Goal: Task Accomplishment & Management: Use online tool/utility

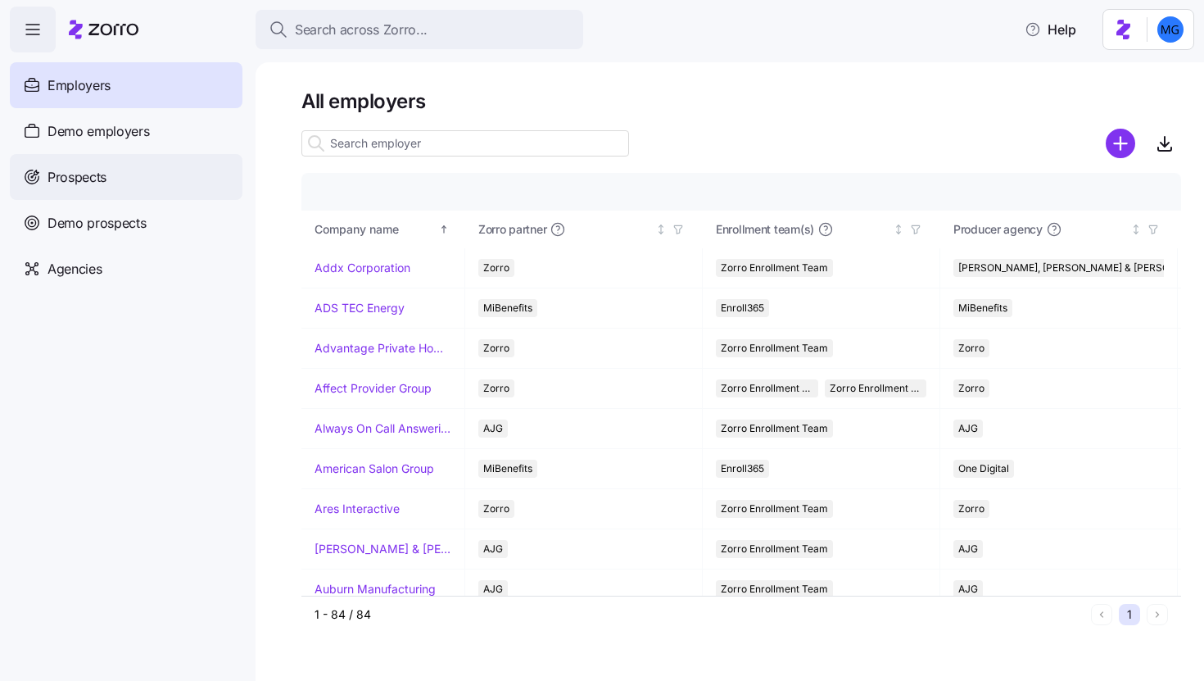
click at [116, 178] on div "Prospects" at bounding box center [126, 177] width 233 height 46
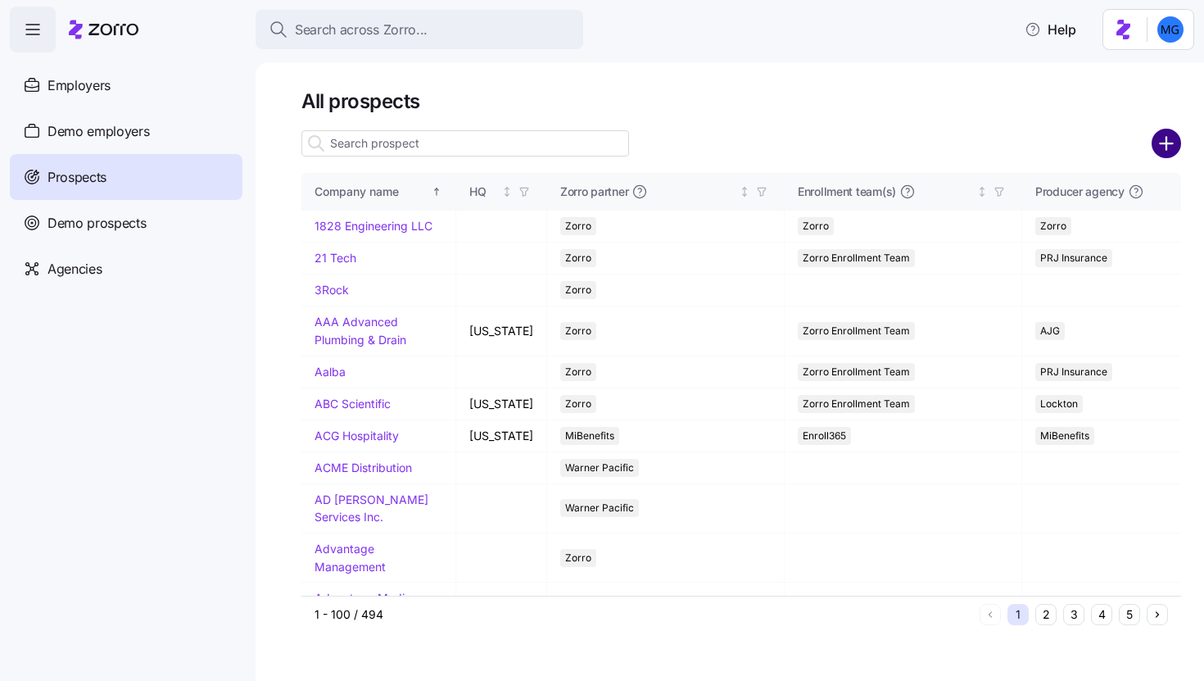
click at [1180, 144] on circle "add icon" at bounding box center [1166, 143] width 27 height 27
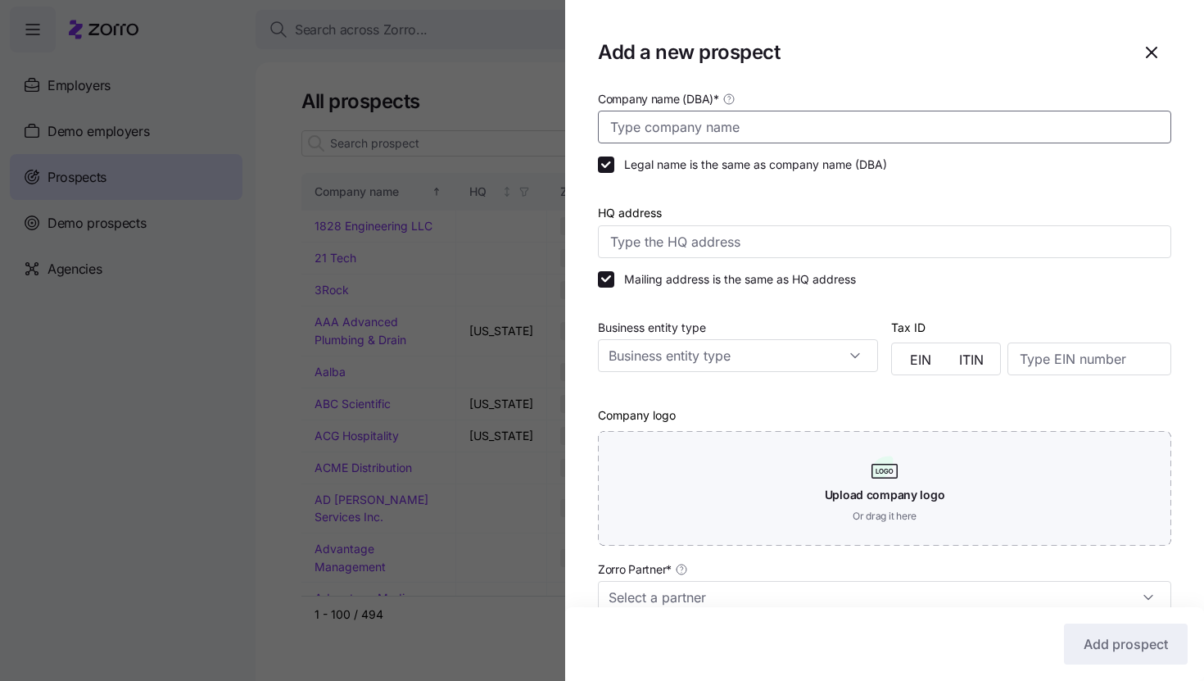
click at [841, 136] on input "Company name (DBA) *" at bounding box center [884, 127] width 573 height 33
type input "Target Park Group"
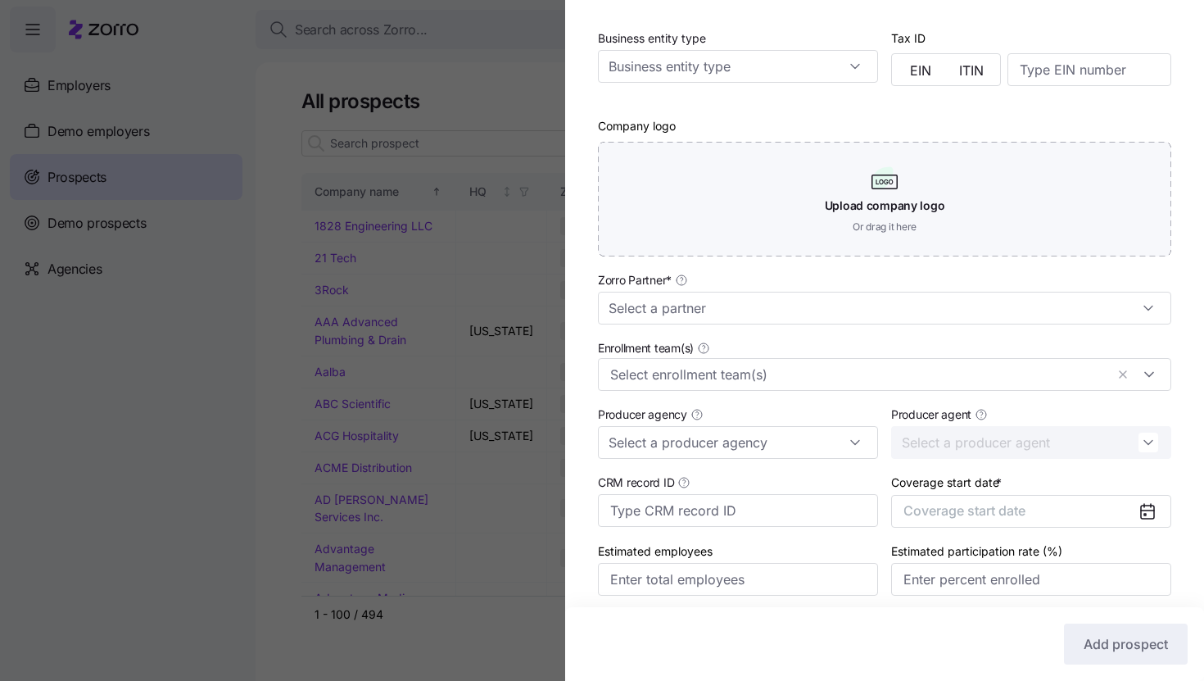
scroll to position [290, 0]
click at [750, 304] on input "Zorro Partner *" at bounding box center [884, 307] width 573 height 33
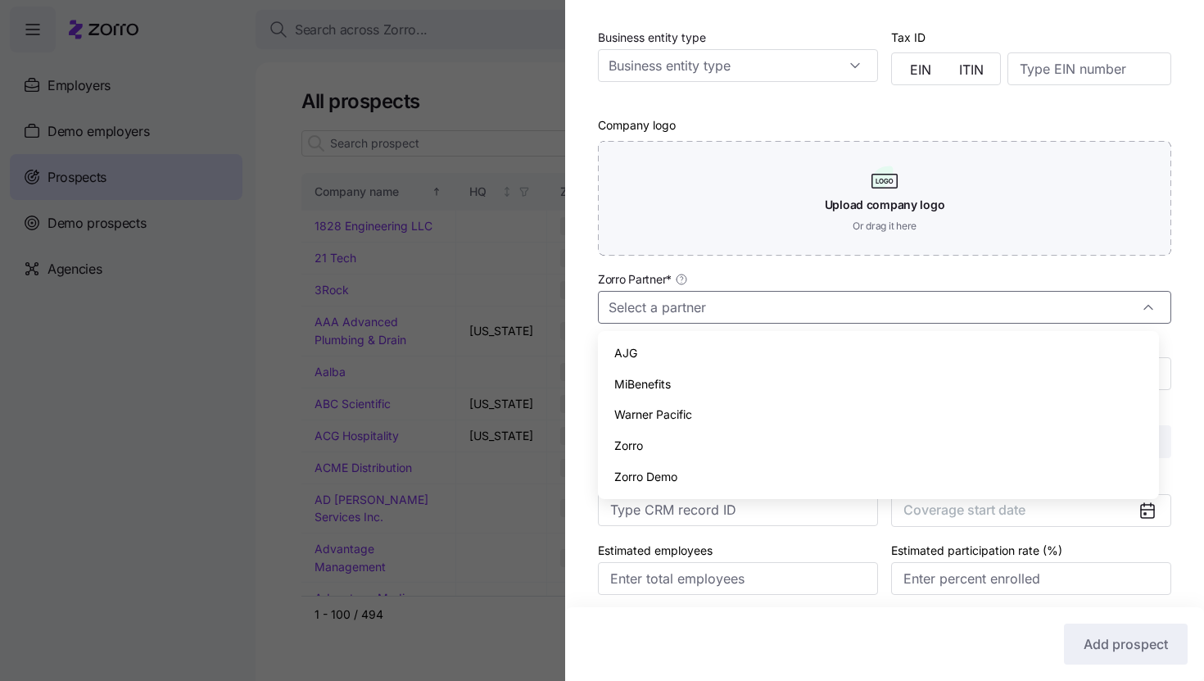
click at [727, 437] on div "Zorro" at bounding box center [879, 445] width 548 height 31
type input "Zorro"
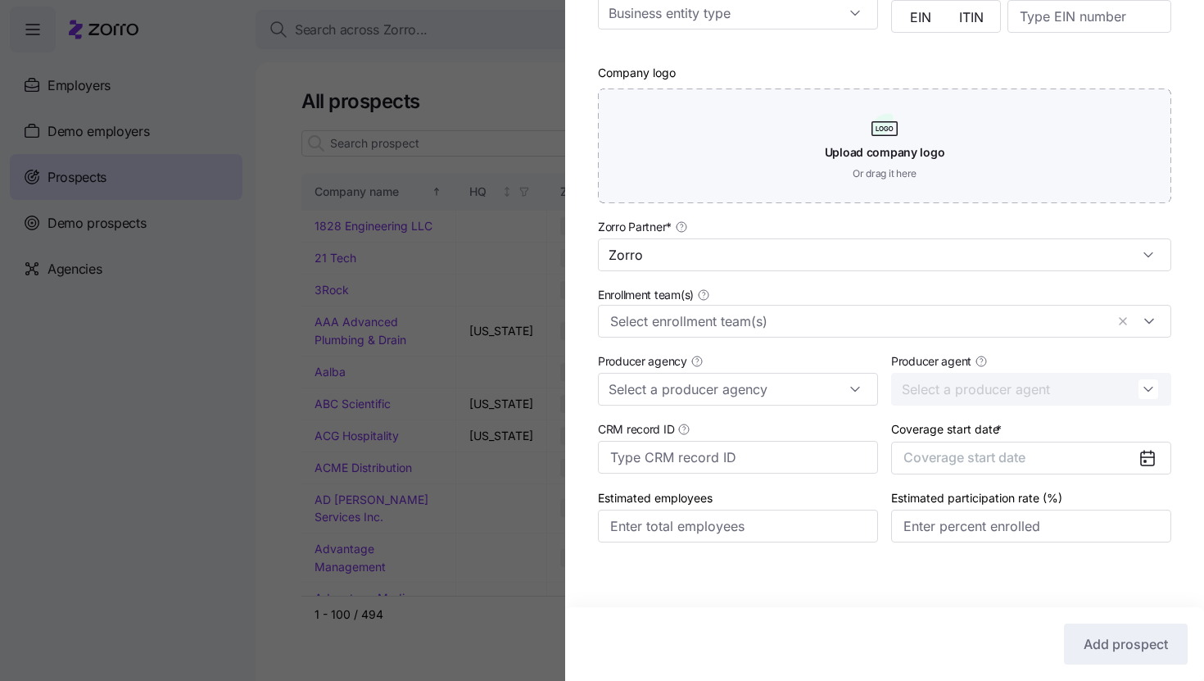
scroll to position [352, 0]
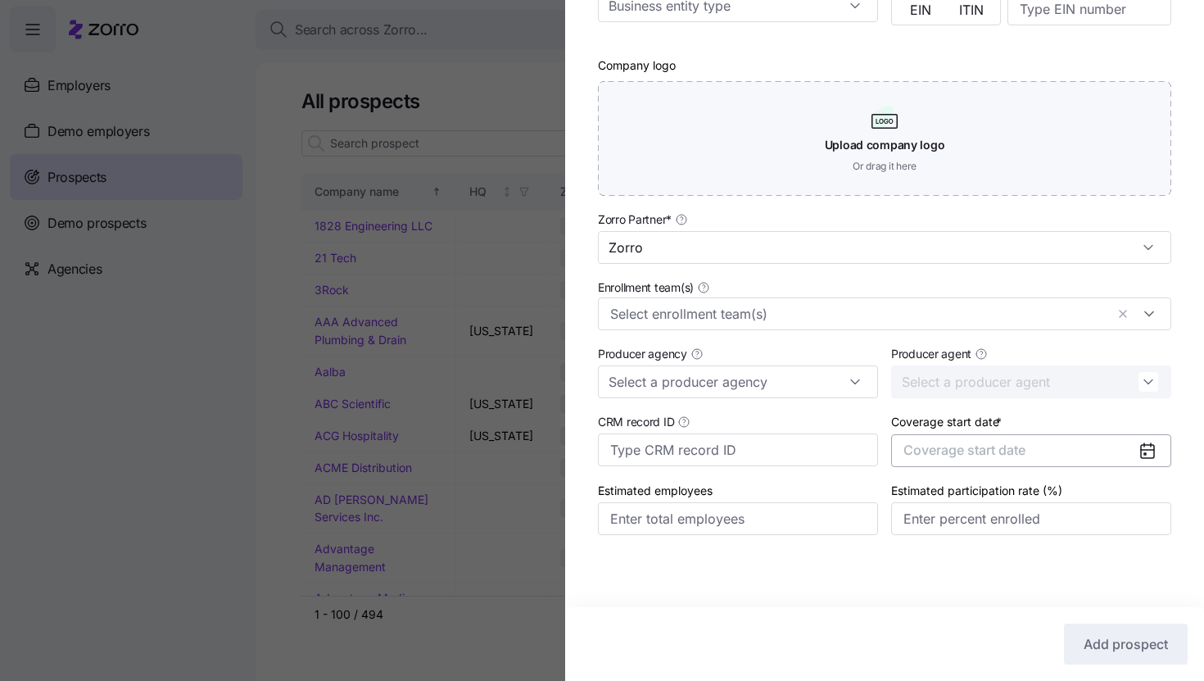
click at [1044, 447] on button "Coverage start date" at bounding box center [1031, 450] width 280 height 33
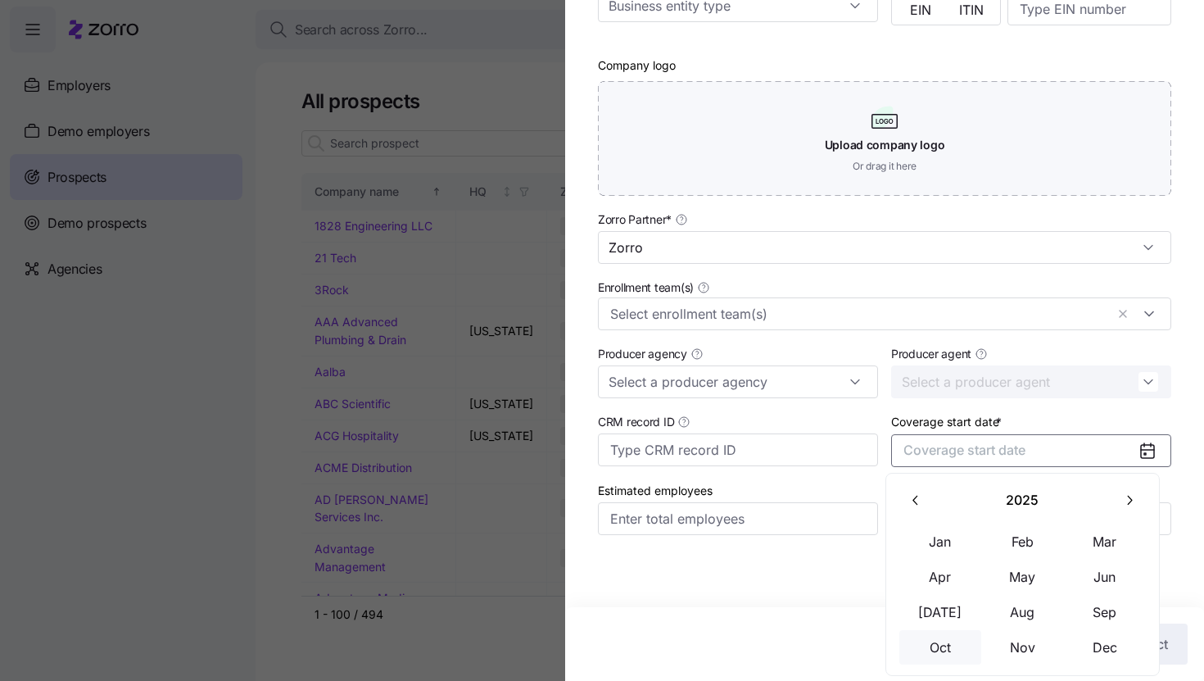
click at [936, 636] on button "Oct" at bounding box center [940, 647] width 82 height 34
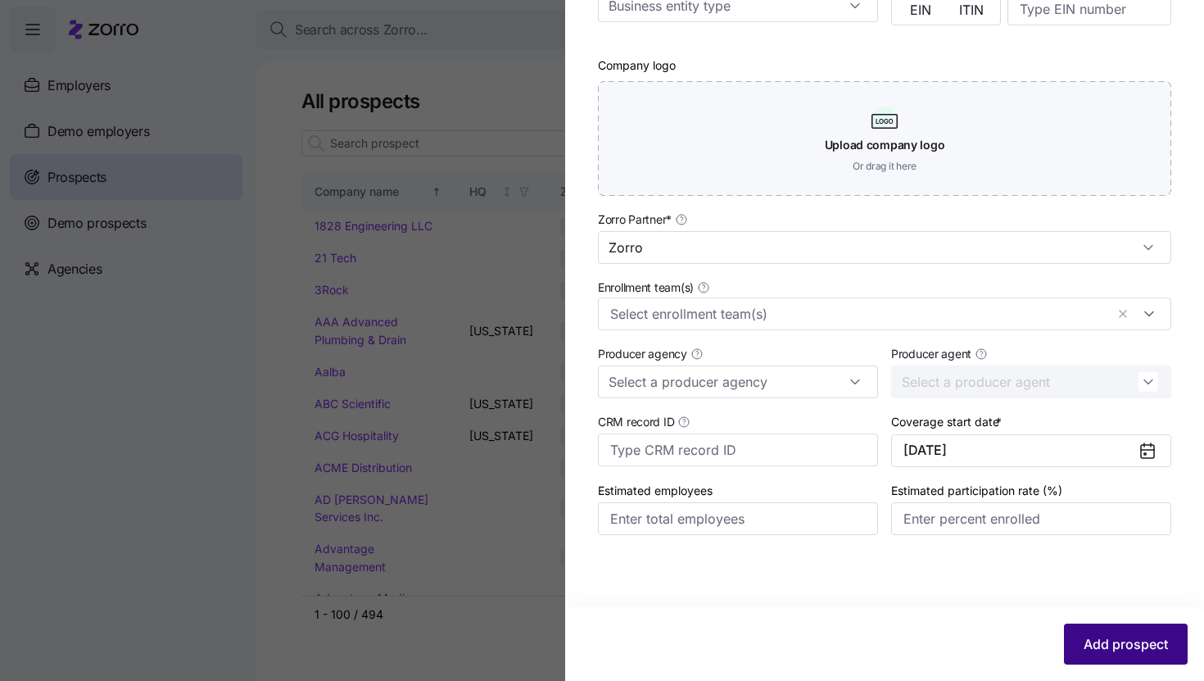
click at [1108, 634] on span "Add prospect" at bounding box center [1126, 644] width 84 height 20
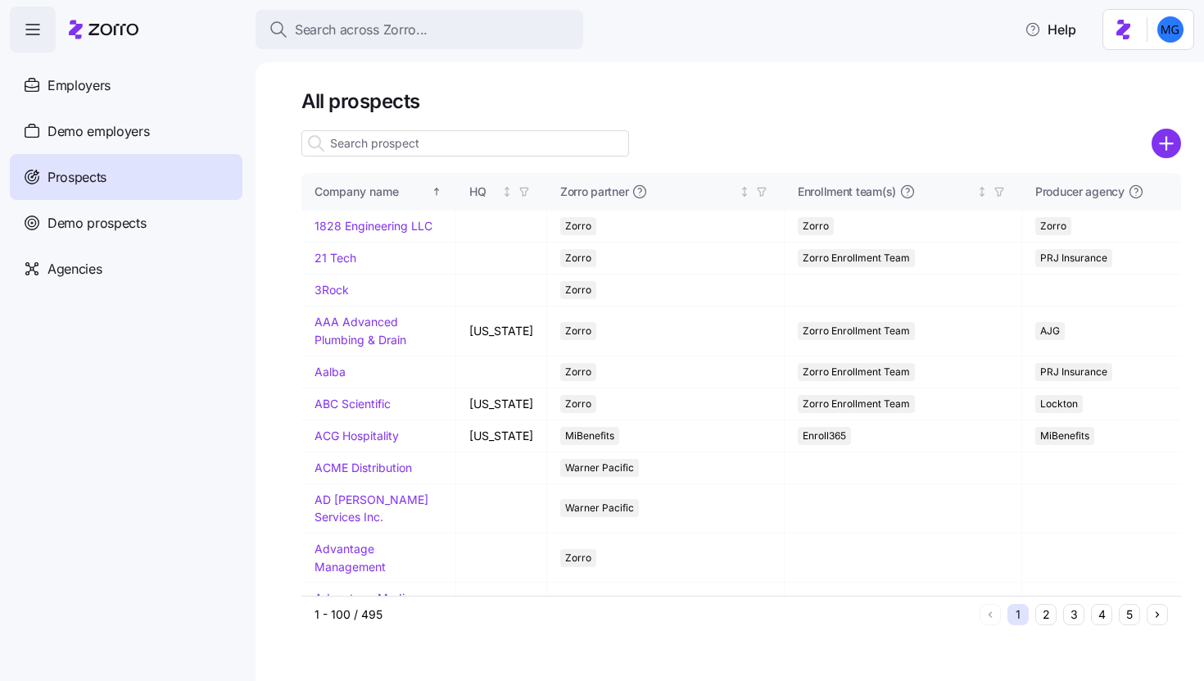
click at [456, 139] on input at bounding box center [465, 143] width 328 height 26
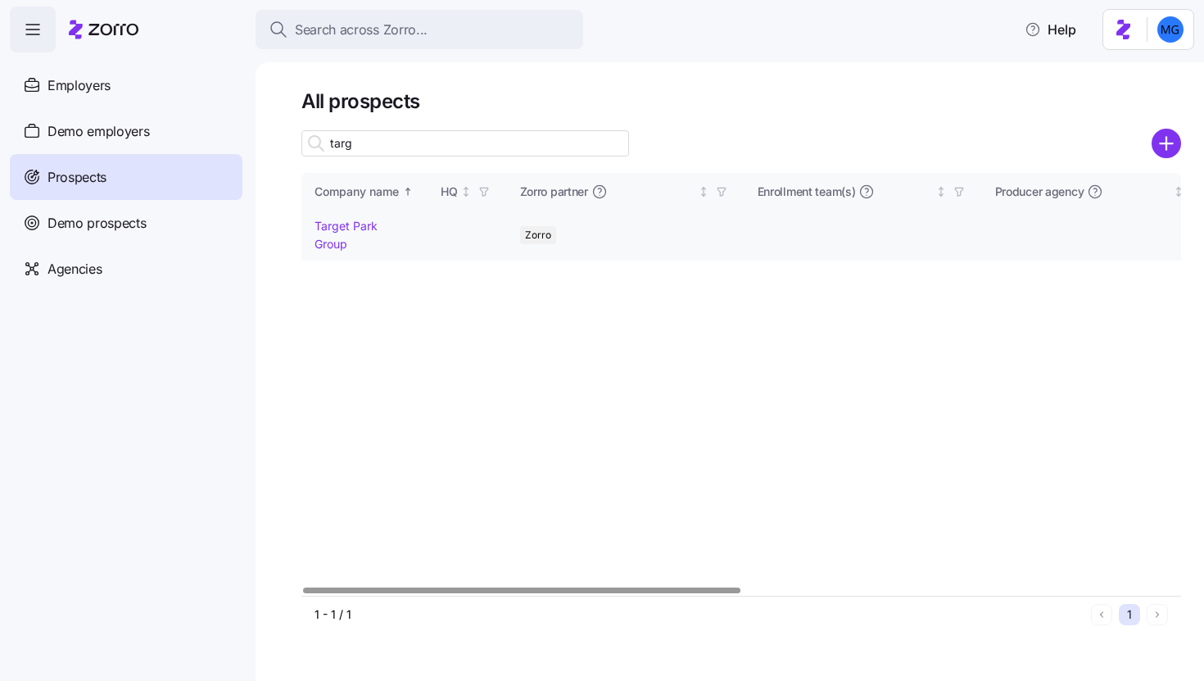
type input "targ"
click at [374, 224] on link "Target Park Group" at bounding box center [346, 235] width 63 height 32
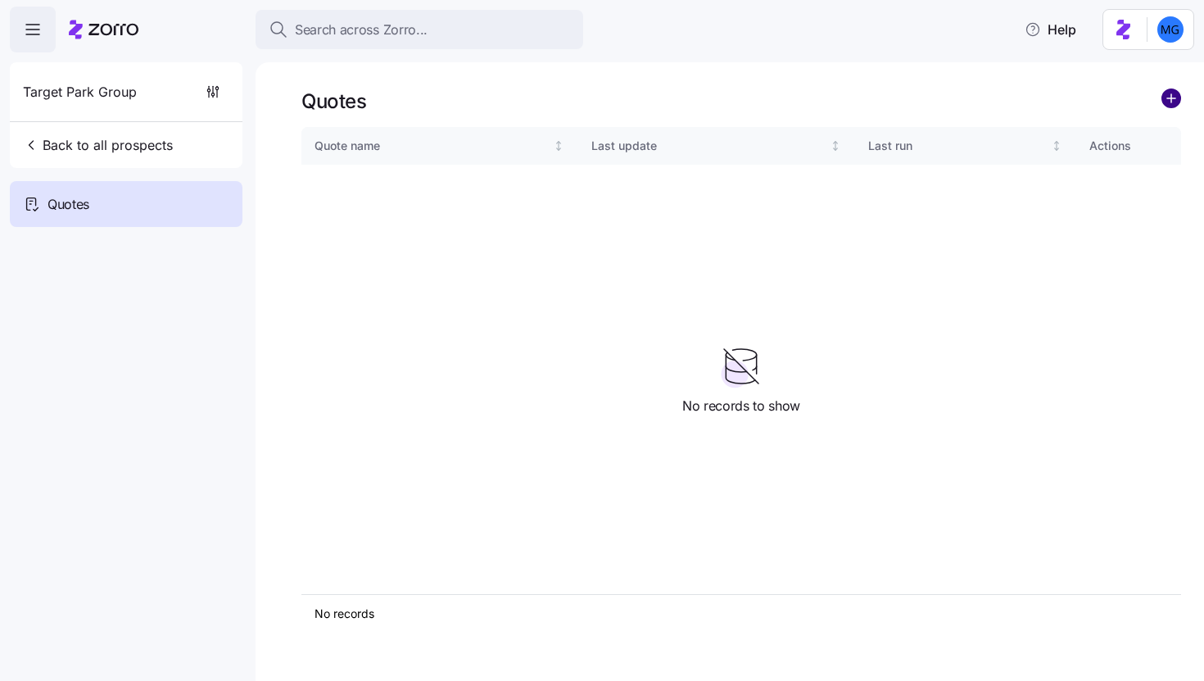
click at [1167, 100] on circle "add icon" at bounding box center [1171, 98] width 18 height 18
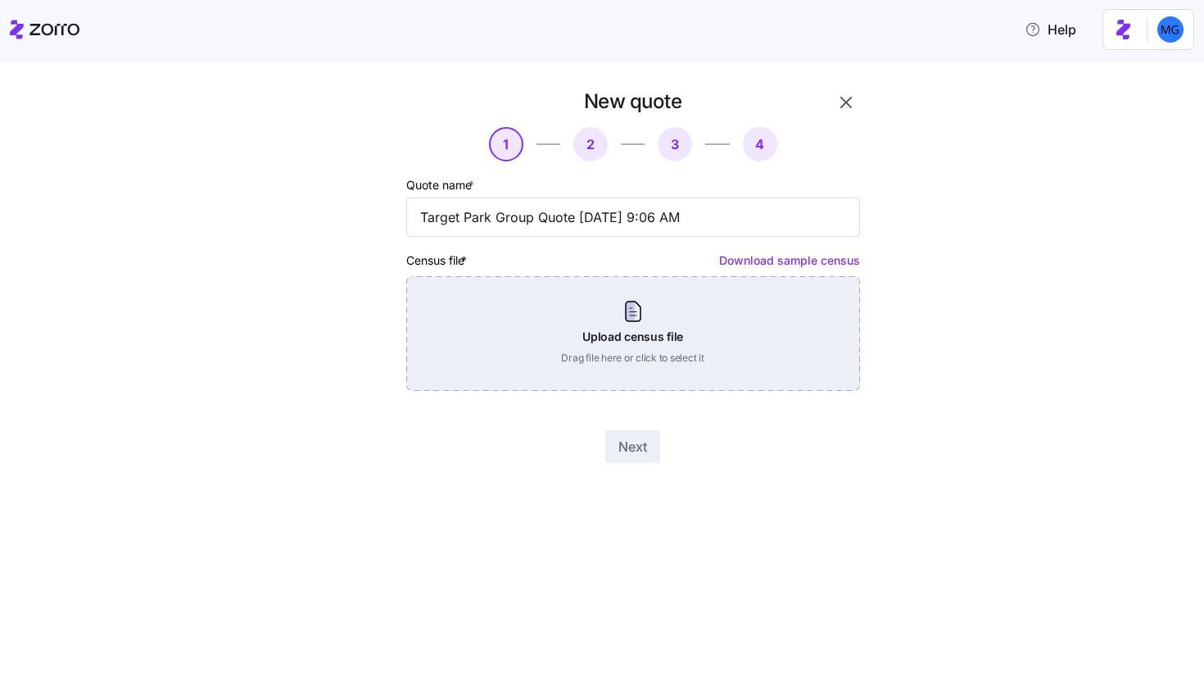
click at [559, 316] on div "Upload census file Drag file here or click to select it" at bounding box center [633, 333] width 454 height 115
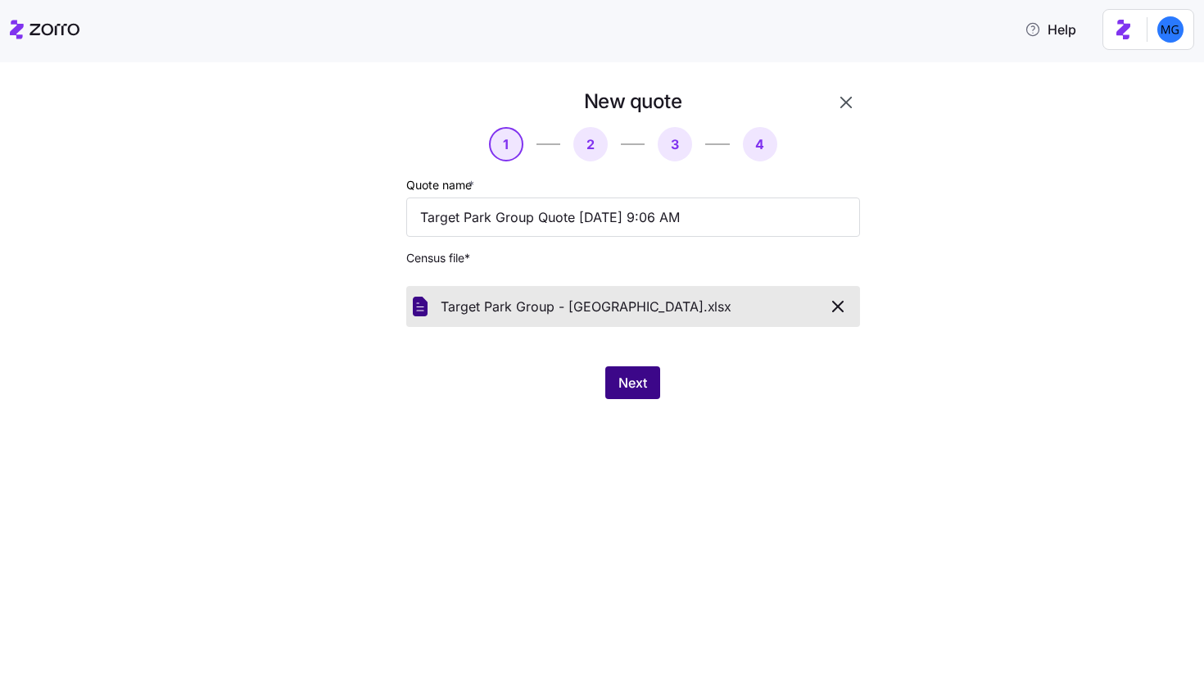
click at [624, 378] on span "Next" at bounding box center [633, 383] width 29 height 20
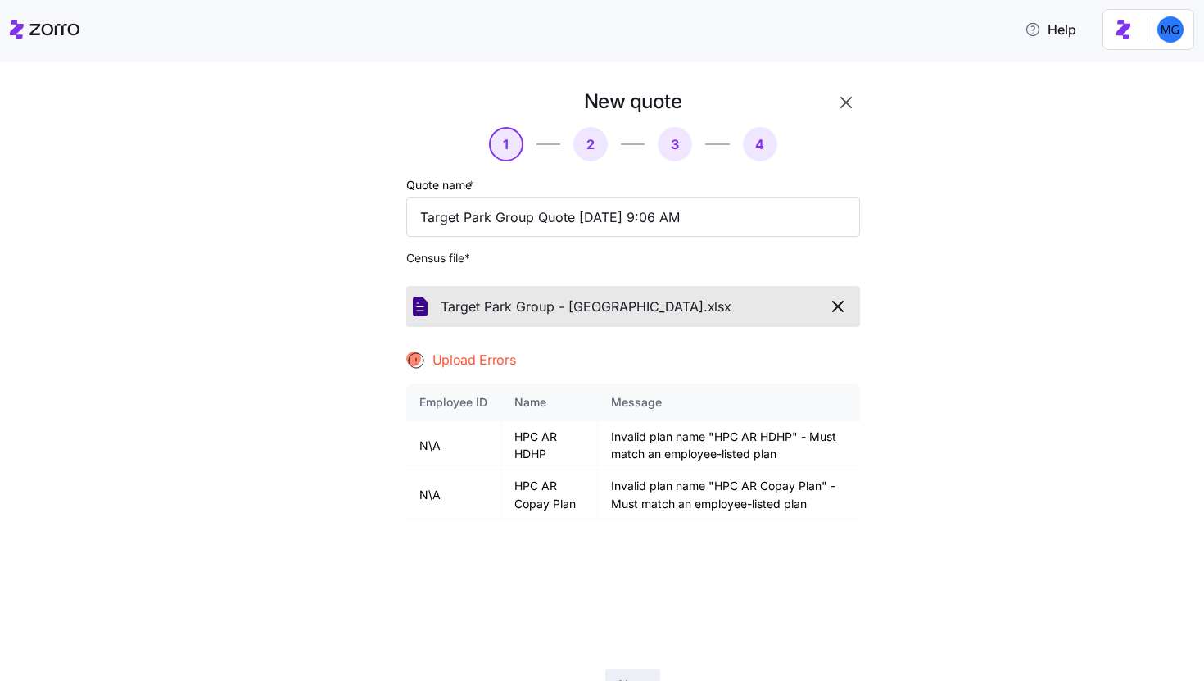
click at [832, 306] on icon "button" at bounding box center [838, 307] width 20 height 20
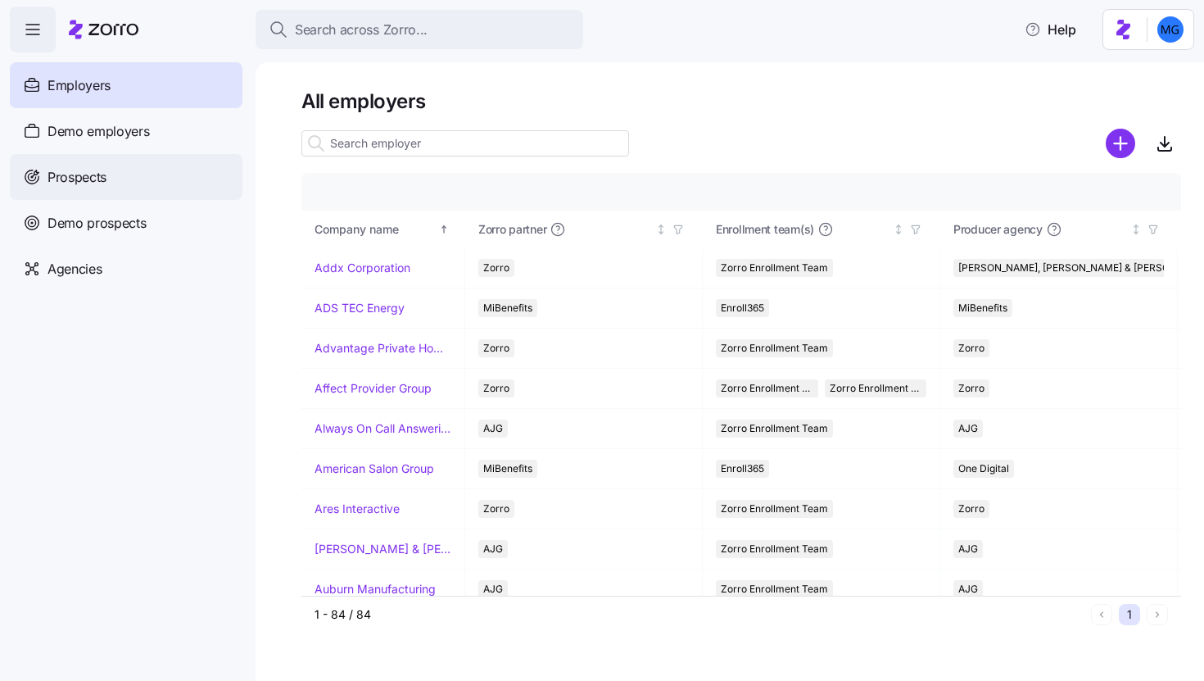
click at [85, 183] on span "Prospects" at bounding box center [77, 177] width 59 height 20
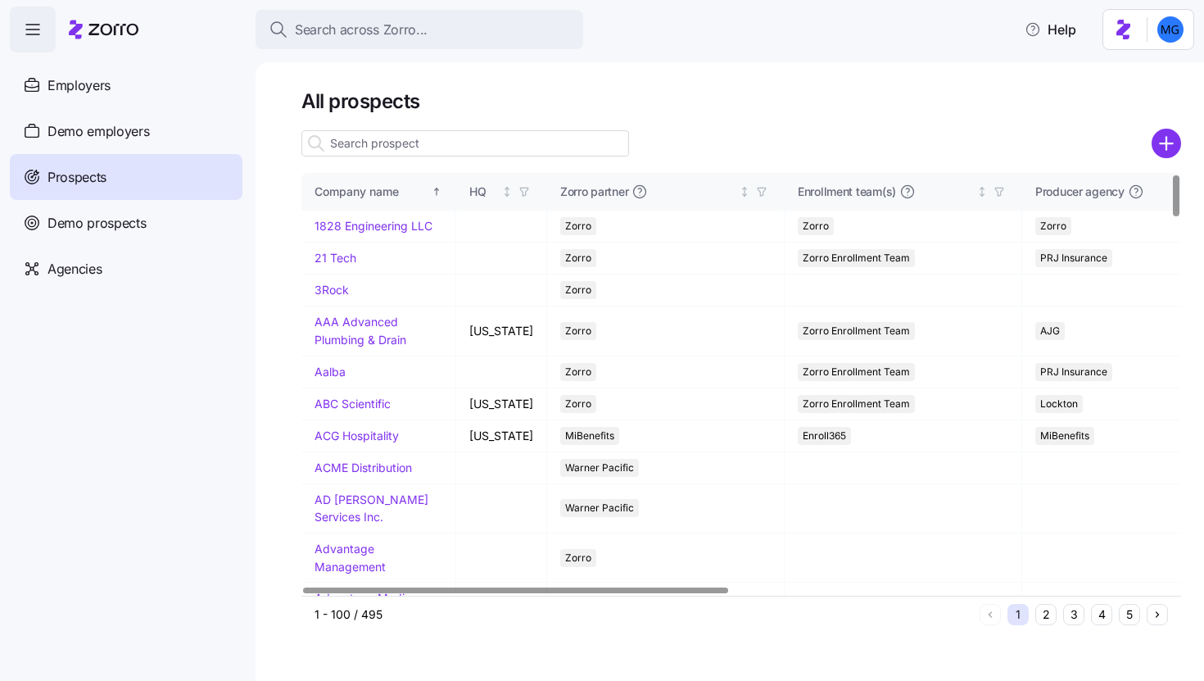
click at [505, 150] on input at bounding box center [465, 143] width 328 height 26
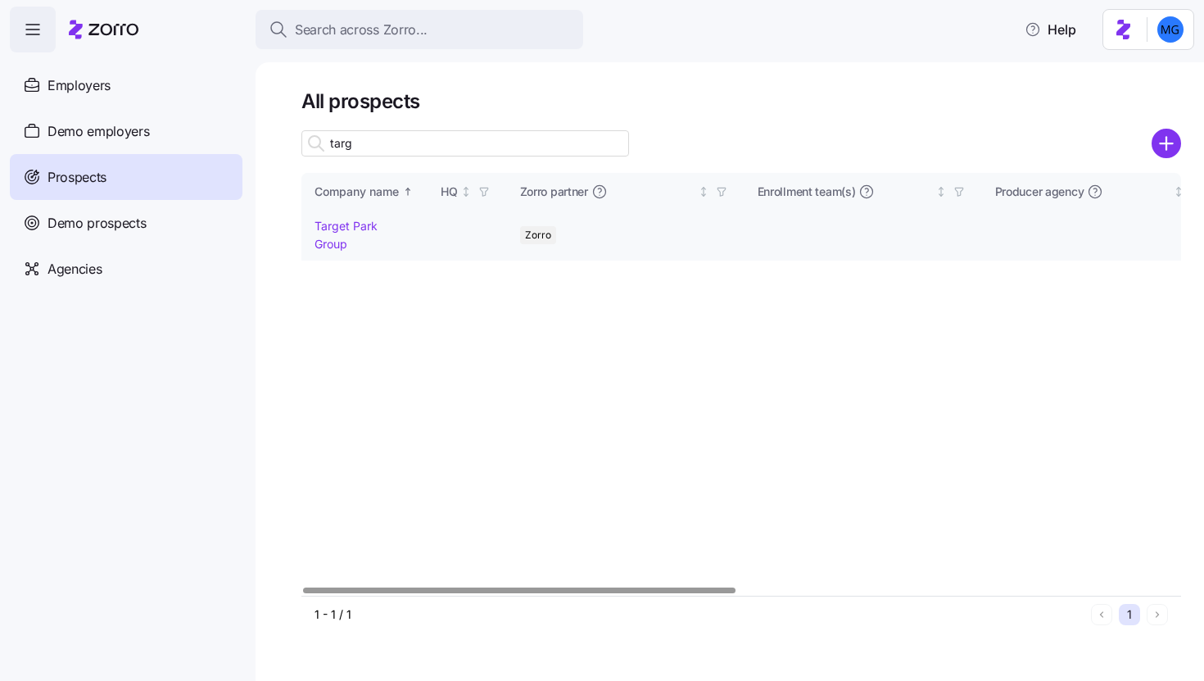
type input "targ"
click at [355, 225] on link "Target Park Group" at bounding box center [346, 235] width 63 height 32
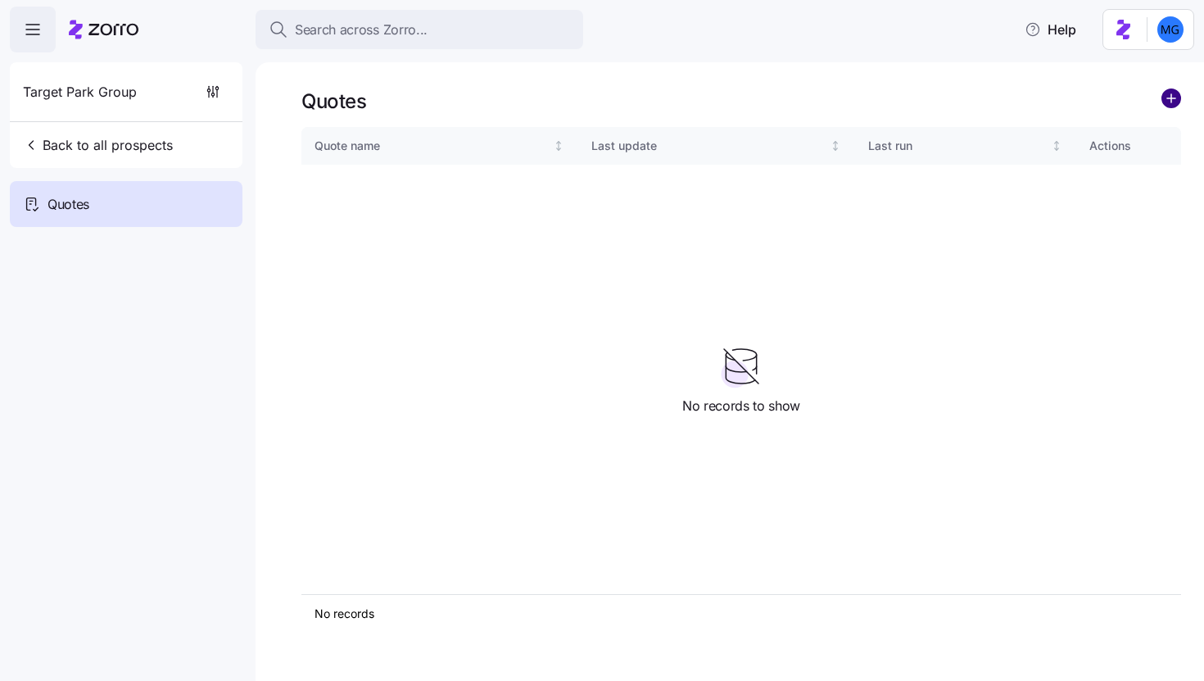
click at [1175, 101] on circle "add icon" at bounding box center [1171, 98] width 18 height 18
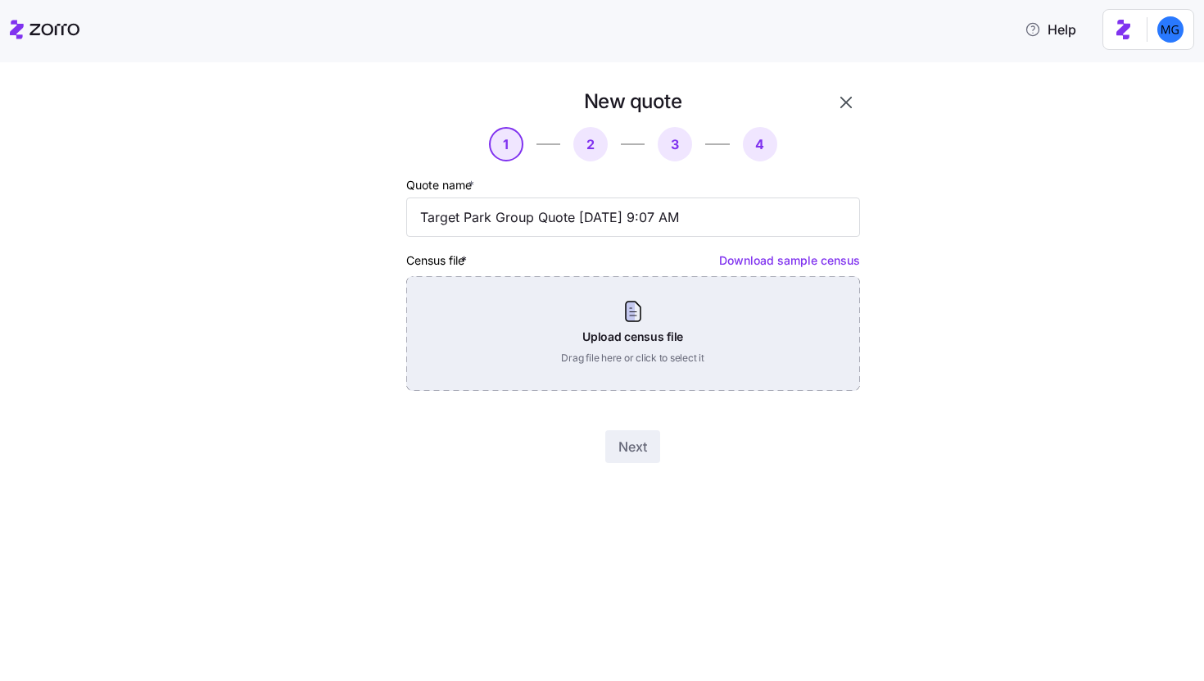
click at [664, 332] on div "Upload census file Drag file here or click to select it" at bounding box center [633, 333] width 454 height 115
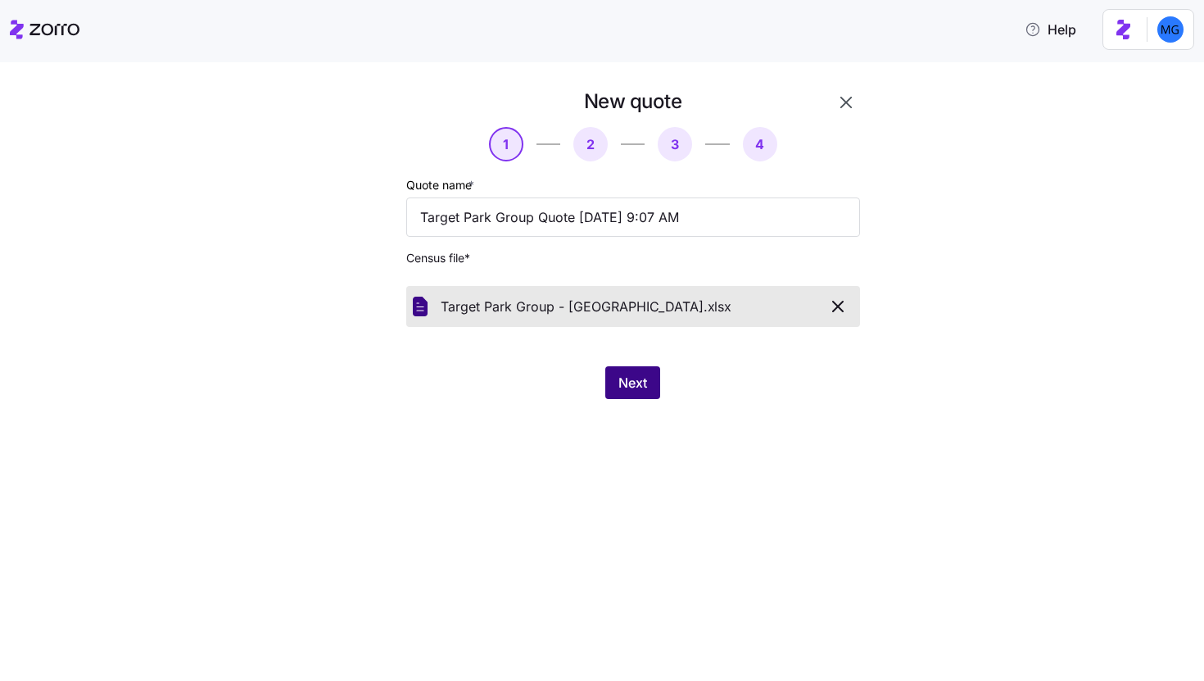
click at [637, 384] on span "Next" at bounding box center [633, 383] width 29 height 20
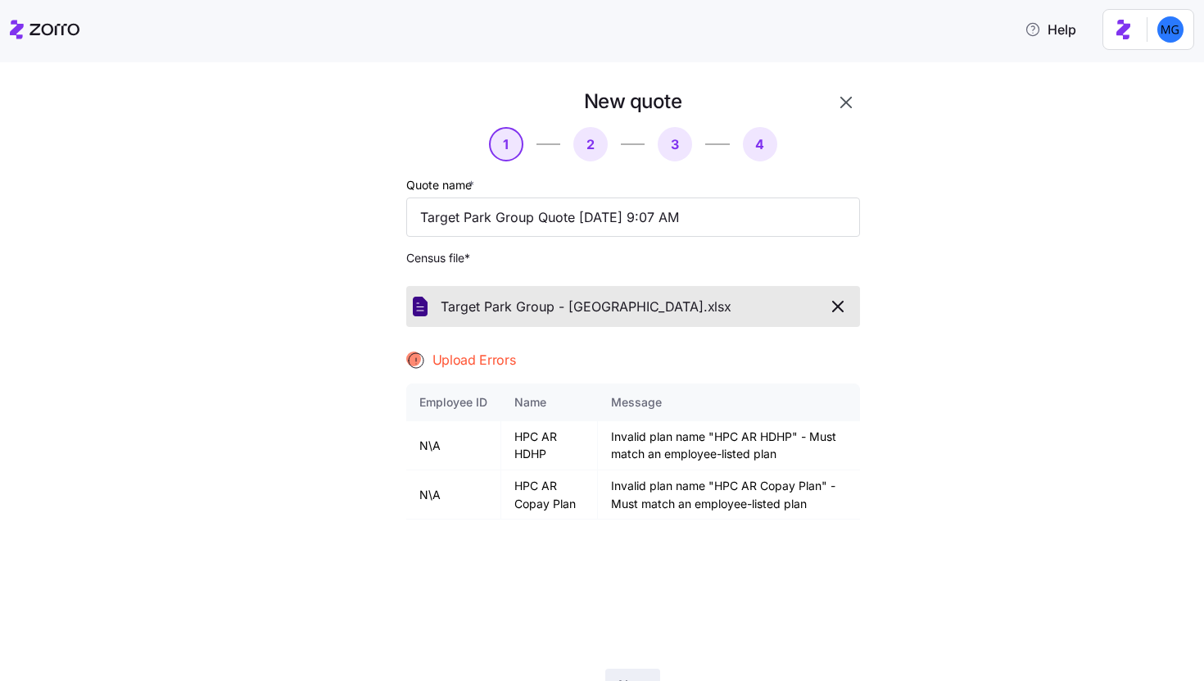
click at [828, 299] on icon "button" at bounding box center [838, 307] width 20 height 20
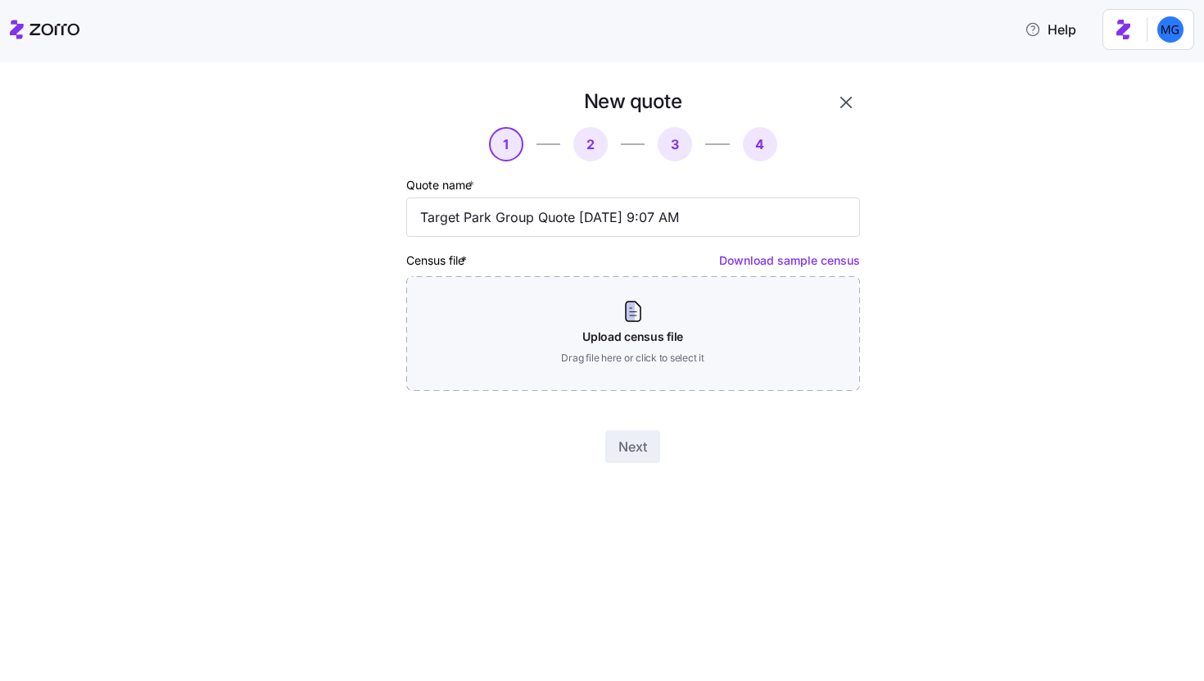
click at [848, 109] on icon "button" at bounding box center [846, 103] width 20 height 20
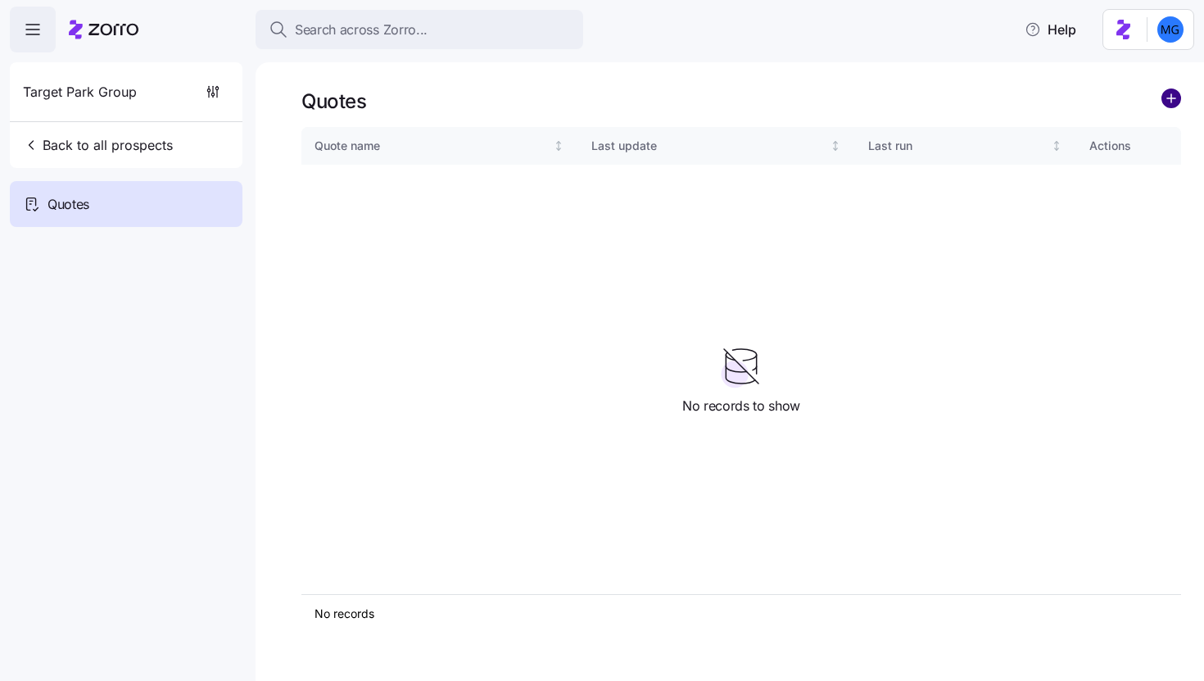
click at [1172, 99] on circle "add icon" at bounding box center [1171, 98] width 18 height 18
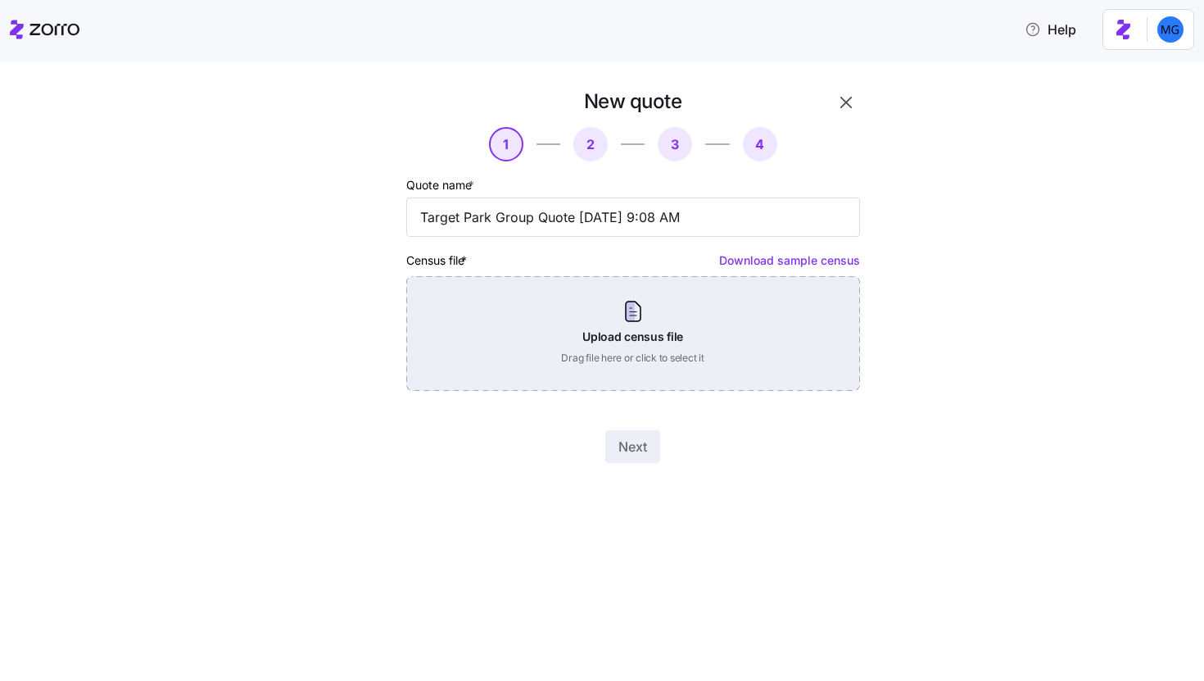
click at [656, 316] on div "Upload census file Drag file here or click to select it" at bounding box center [633, 333] width 454 height 115
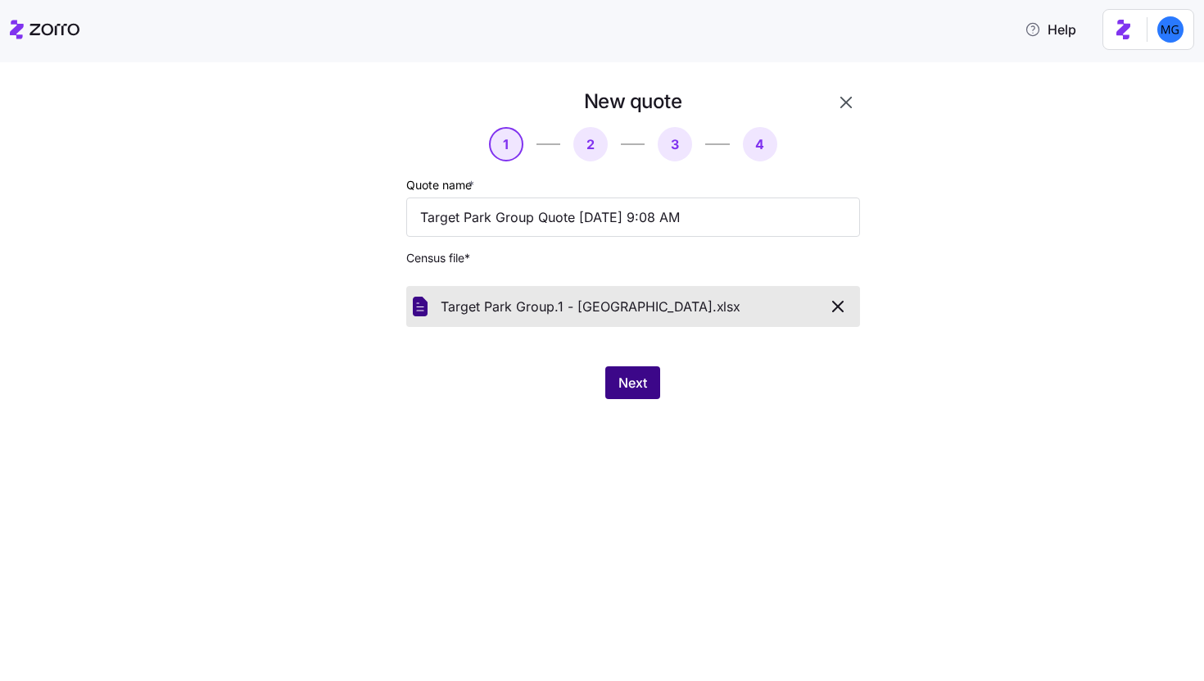
click at [628, 380] on span "Next" at bounding box center [633, 383] width 29 height 20
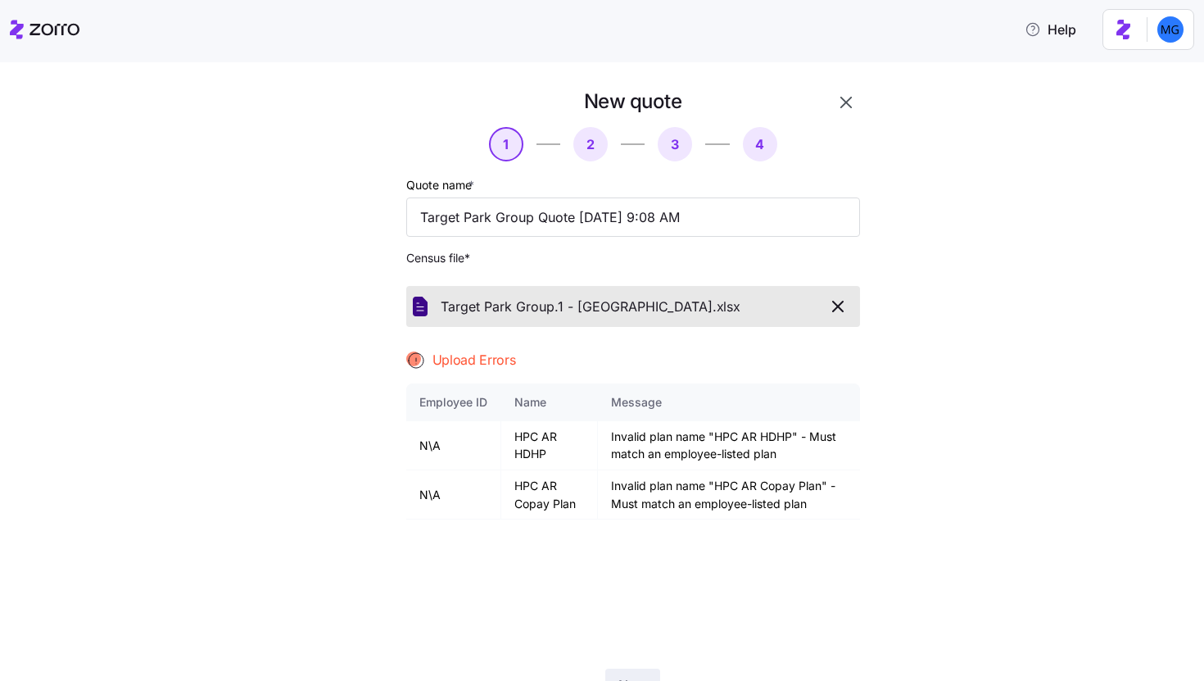
click at [845, 301] on span "button" at bounding box center [838, 307] width 29 height 20
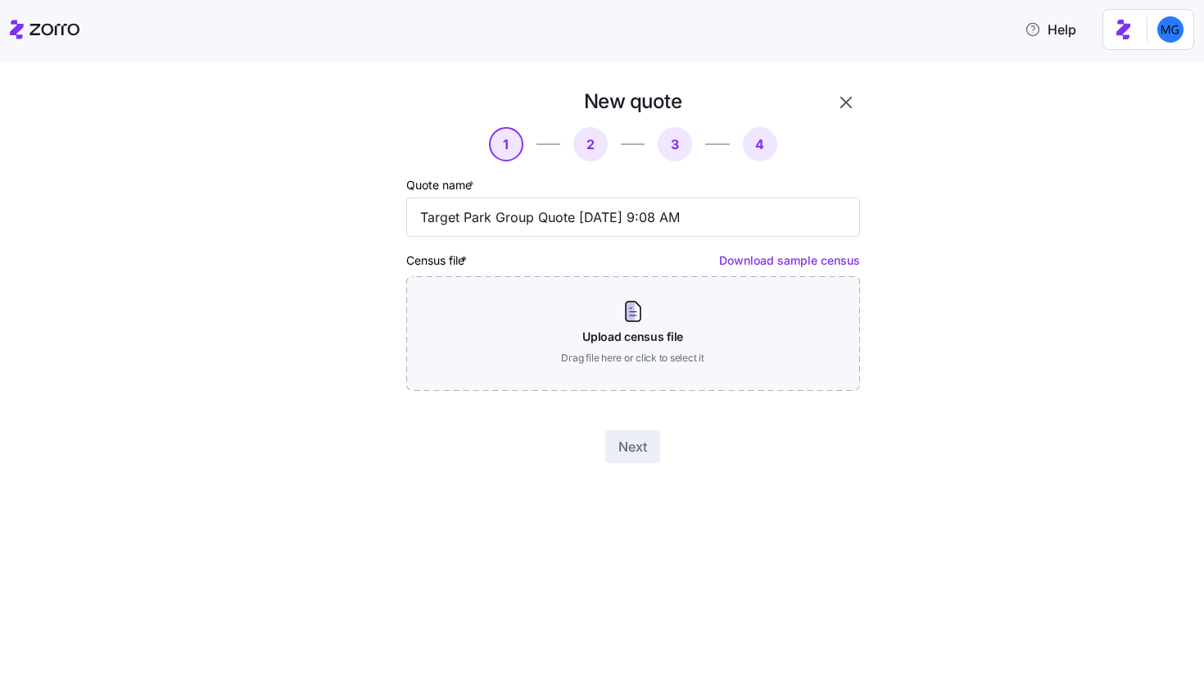
click at [848, 95] on icon "button" at bounding box center [846, 103] width 20 height 20
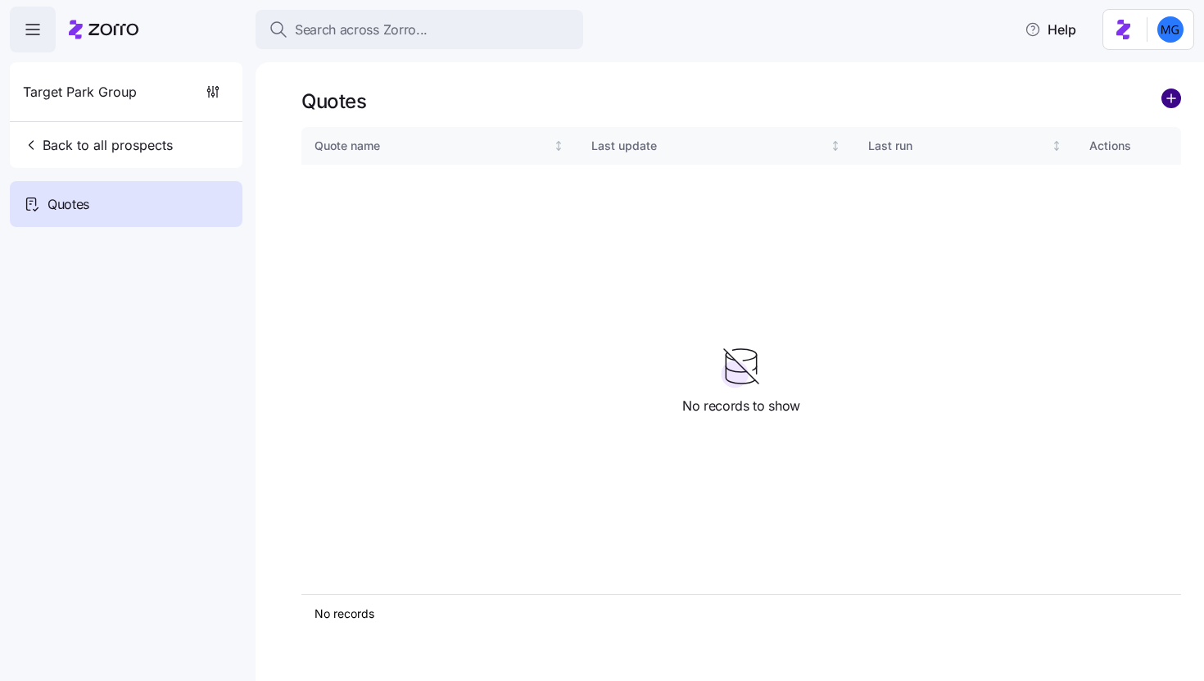
click at [1165, 97] on circle "add icon" at bounding box center [1171, 98] width 18 height 18
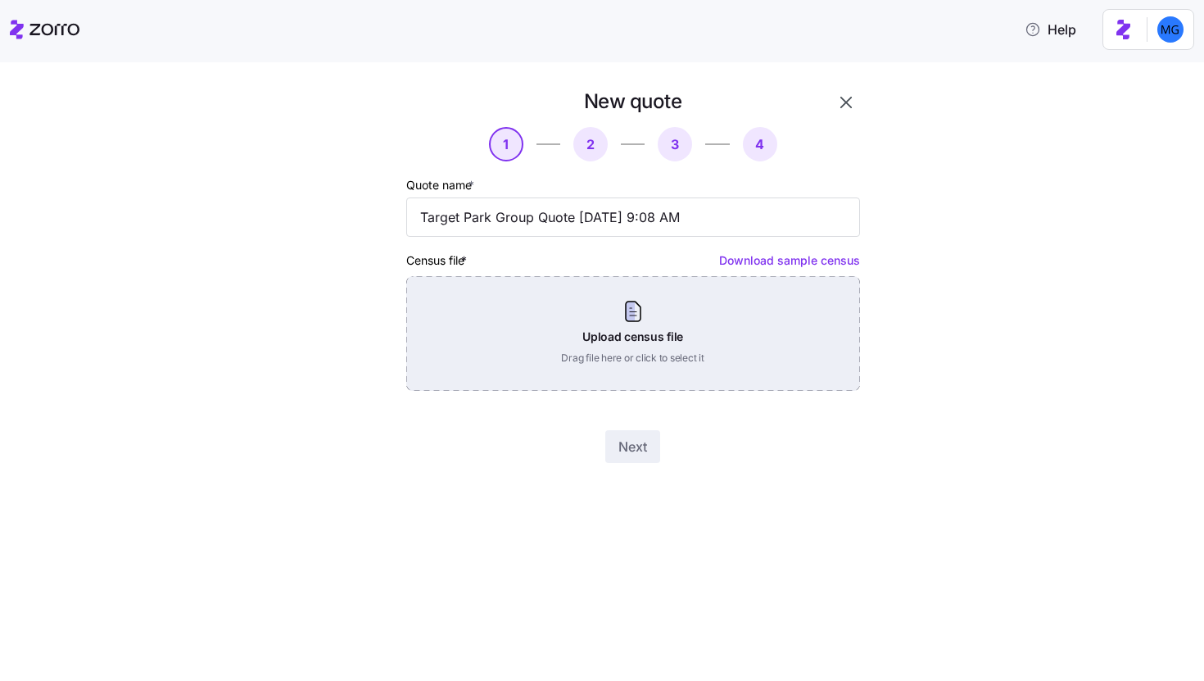
click at [573, 305] on div "Upload census file Drag file here or click to select it" at bounding box center [633, 333] width 454 height 115
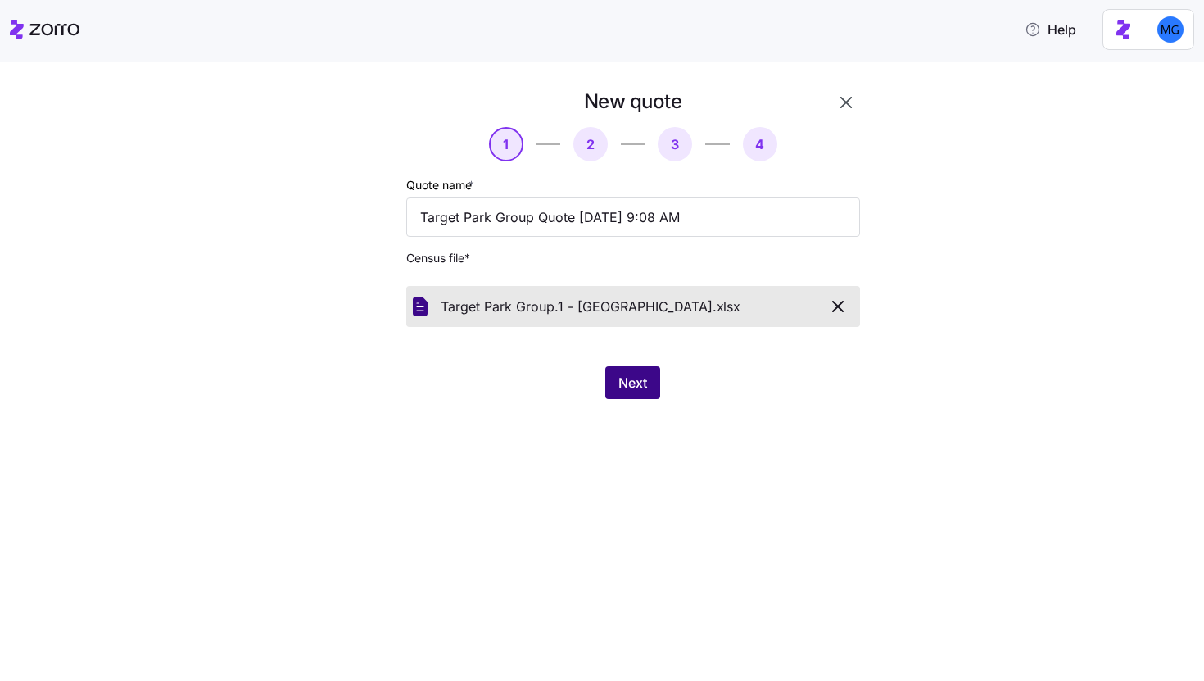
click at [626, 372] on button "Next" at bounding box center [632, 382] width 55 height 33
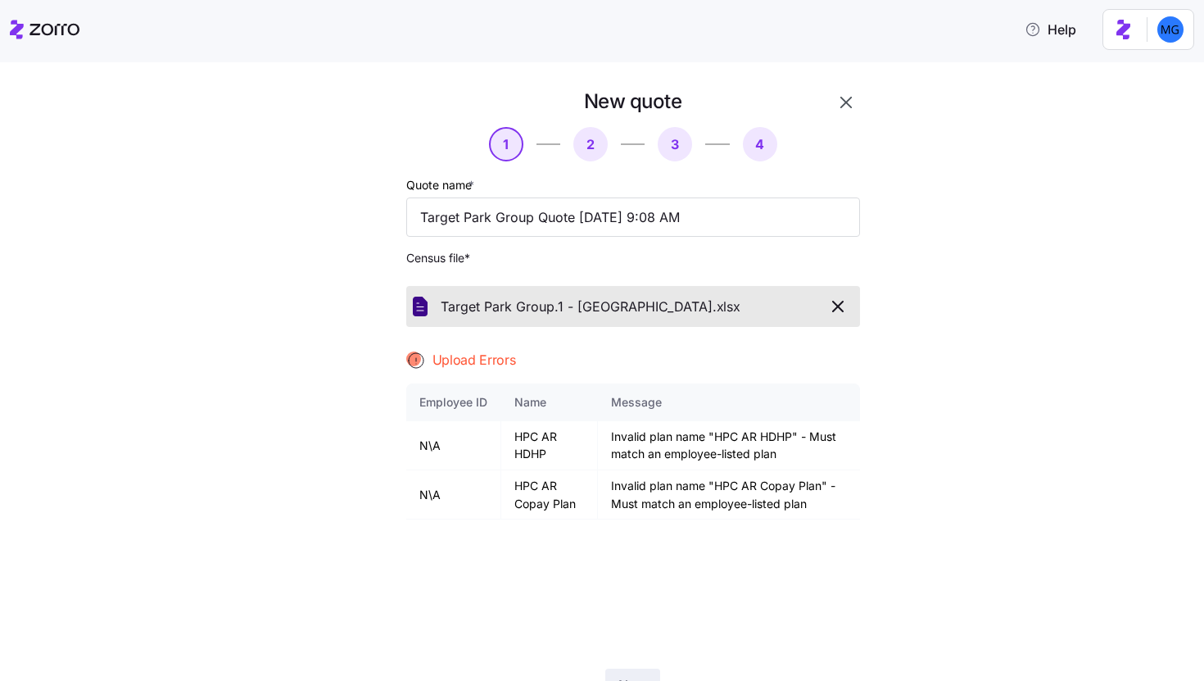
click at [836, 105] on icon "button" at bounding box center [846, 103] width 20 height 20
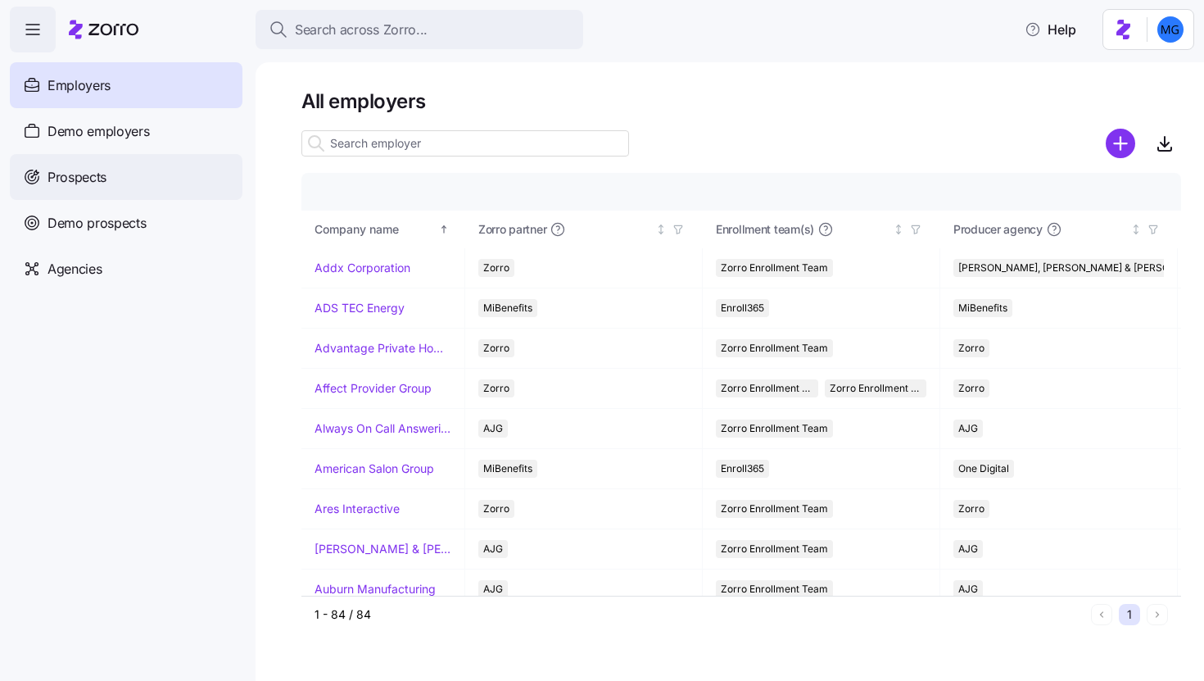
click at [156, 176] on div "Prospects" at bounding box center [126, 177] width 233 height 46
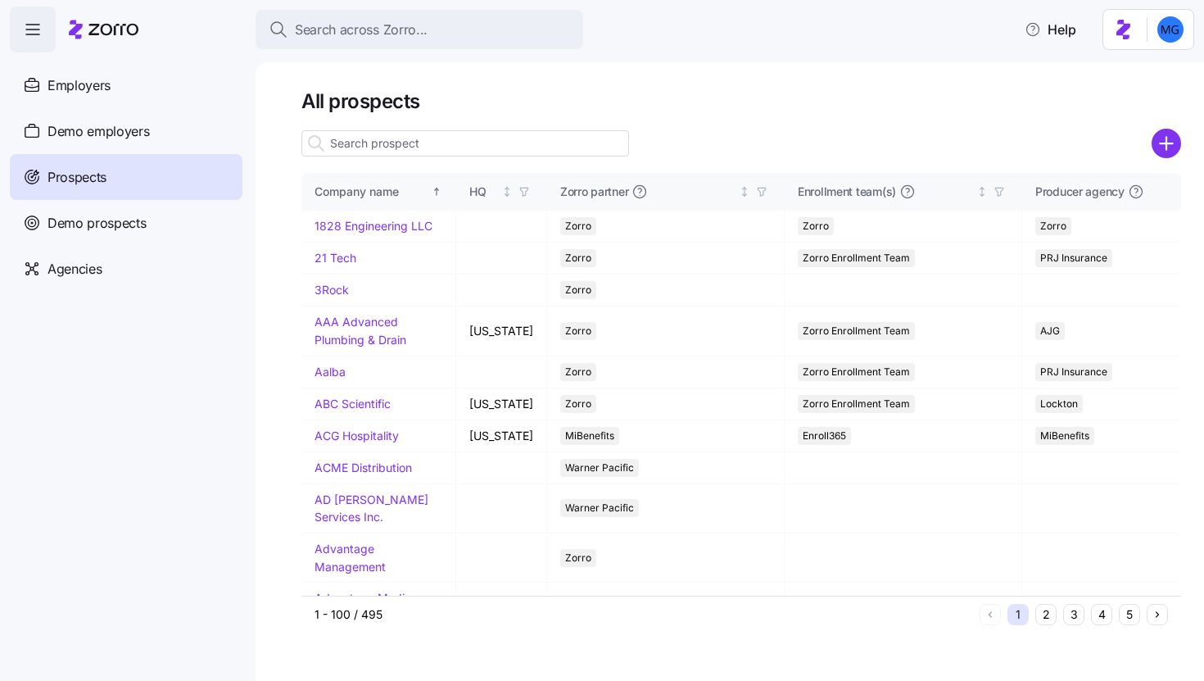
click at [460, 146] on input at bounding box center [465, 143] width 328 height 26
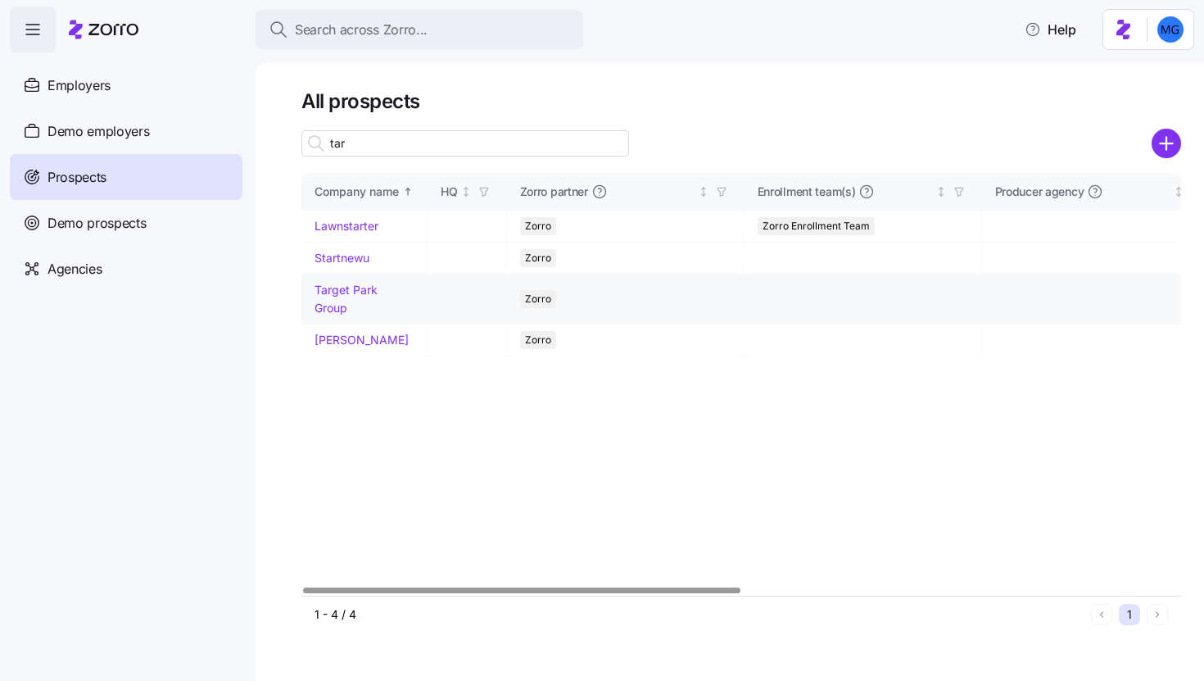
type input "tar"
click at [356, 294] on link "Target Park Group" at bounding box center [346, 299] width 63 height 32
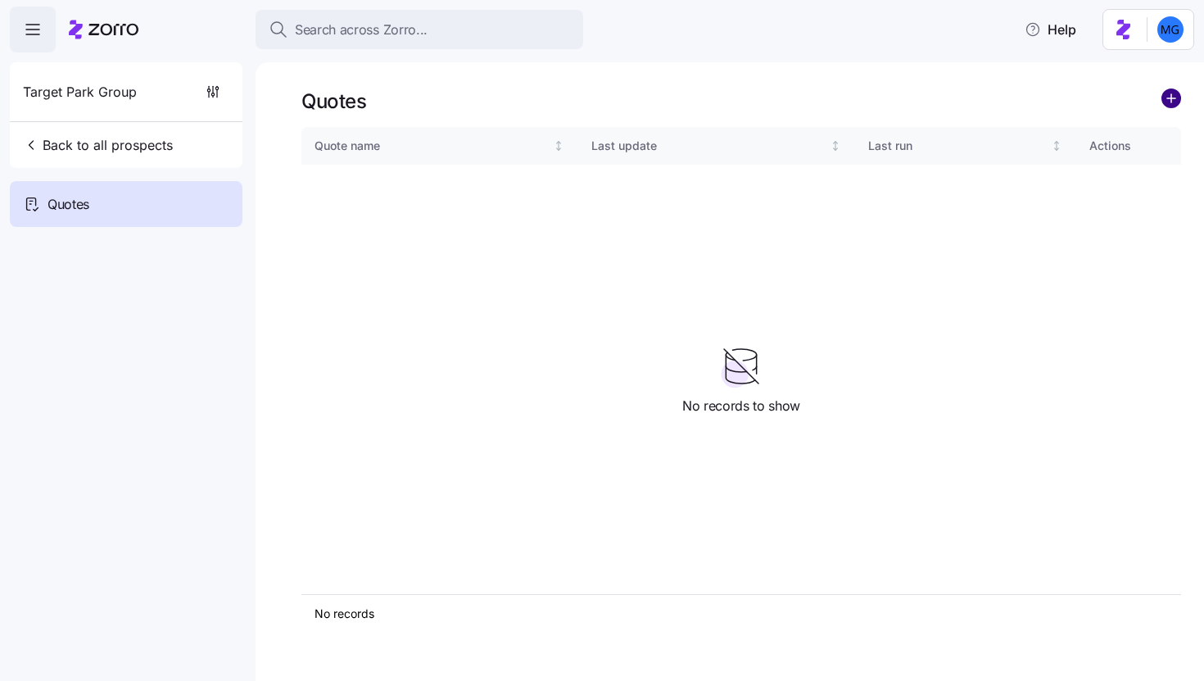
click at [1180, 96] on circle "add icon" at bounding box center [1171, 98] width 18 height 18
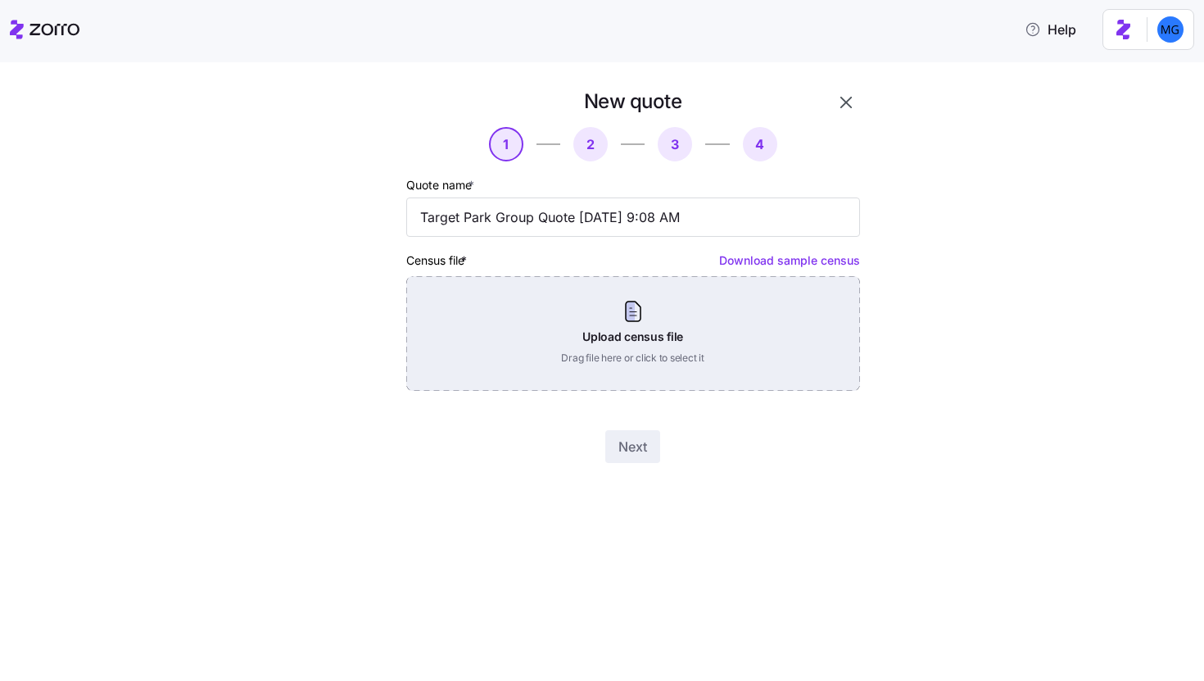
click at [573, 362] on div "Upload census file Drag file here or click to select it" at bounding box center [633, 333] width 454 height 115
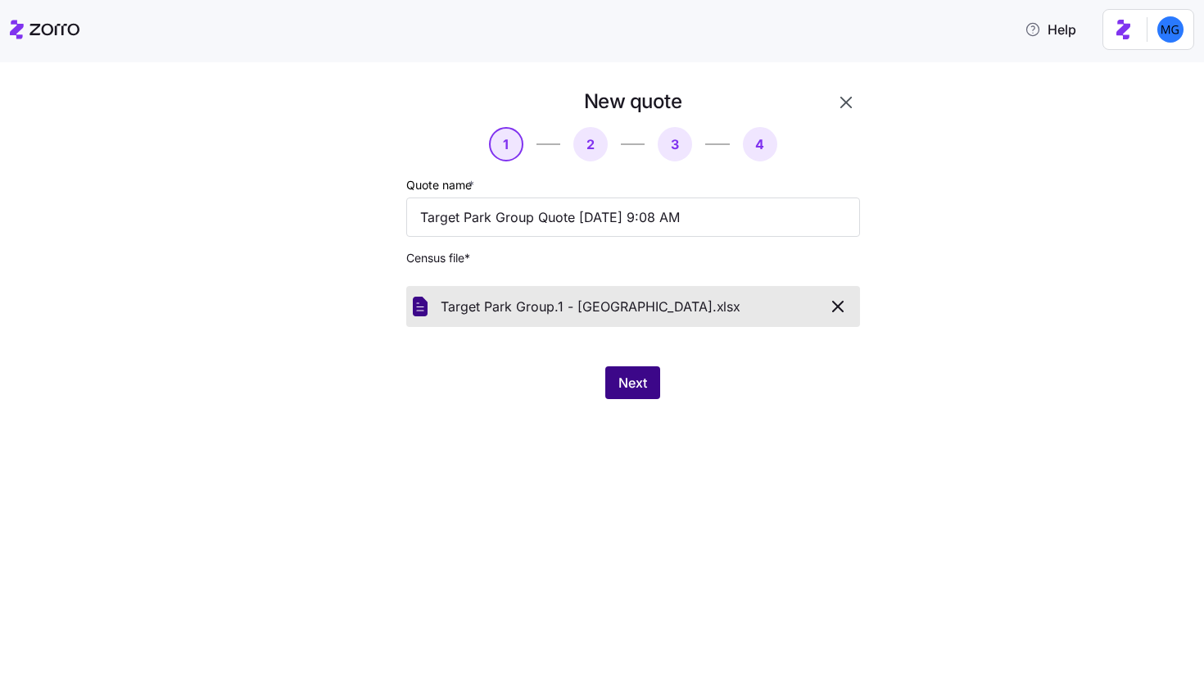
click at [636, 371] on button "Next" at bounding box center [632, 382] width 55 height 33
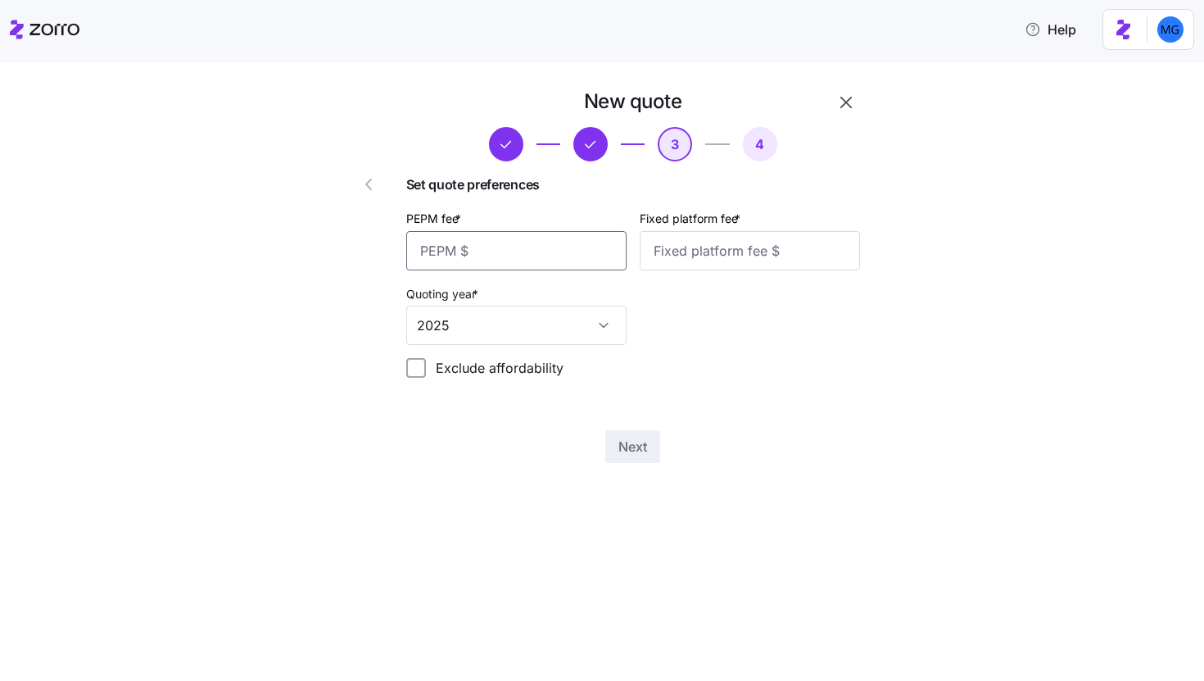
click at [508, 254] on input "PEPM fee *" at bounding box center [516, 250] width 220 height 39
type input "55"
click at [696, 252] on input "Fixed platform fee *" at bounding box center [750, 250] width 220 height 39
type input "100"
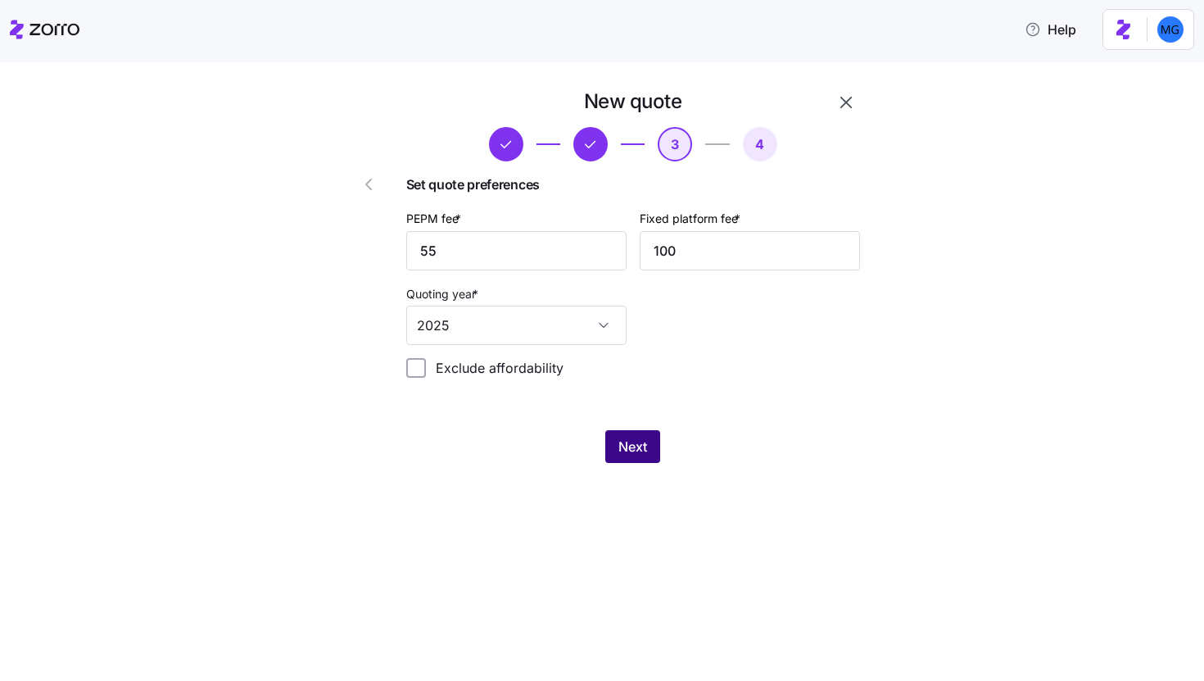
click at [653, 449] on button "Next" at bounding box center [632, 446] width 55 height 33
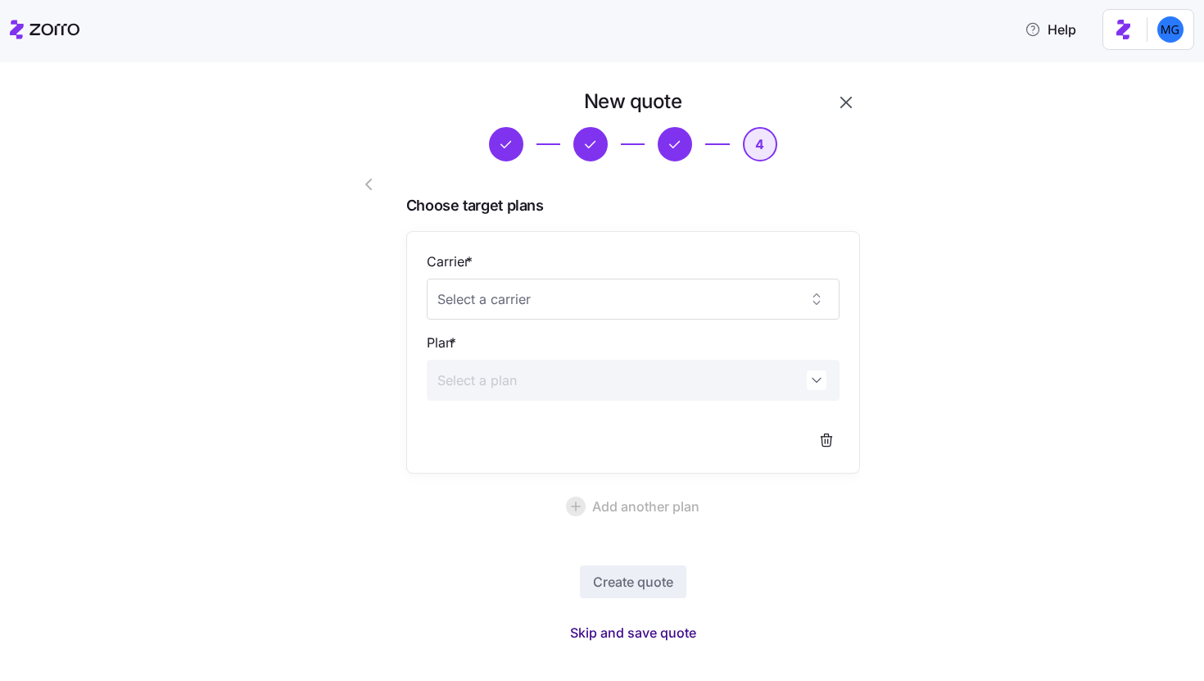
click at [665, 637] on span "Skip and save quote" at bounding box center [633, 633] width 126 height 20
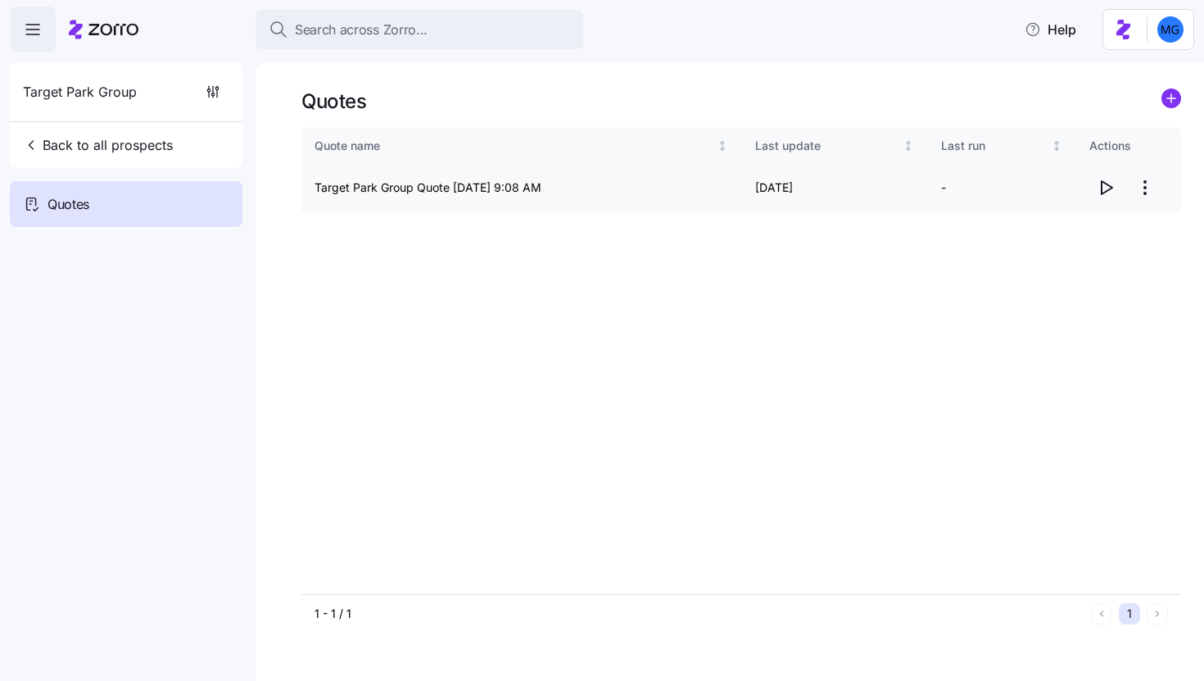
click at [1104, 193] on icon "button" at bounding box center [1107, 187] width 11 height 13
click at [77, 147] on span "Back to all prospects" at bounding box center [98, 145] width 150 height 20
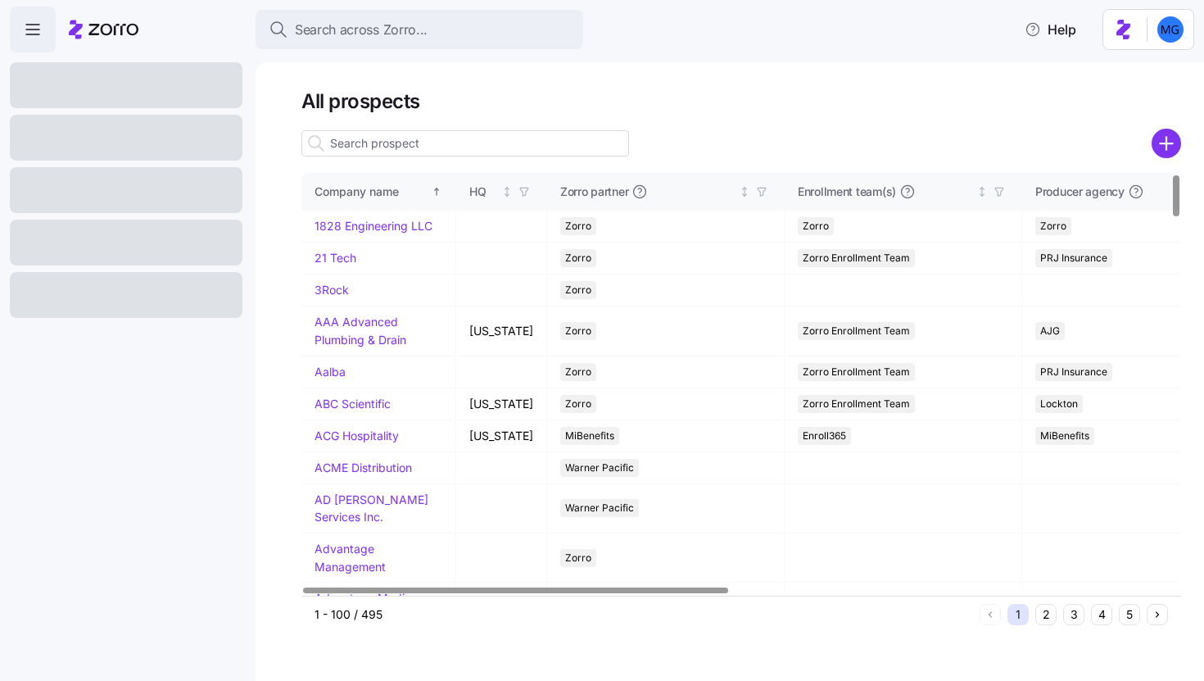
click at [425, 147] on input at bounding box center [465, 143] width 328 height 26
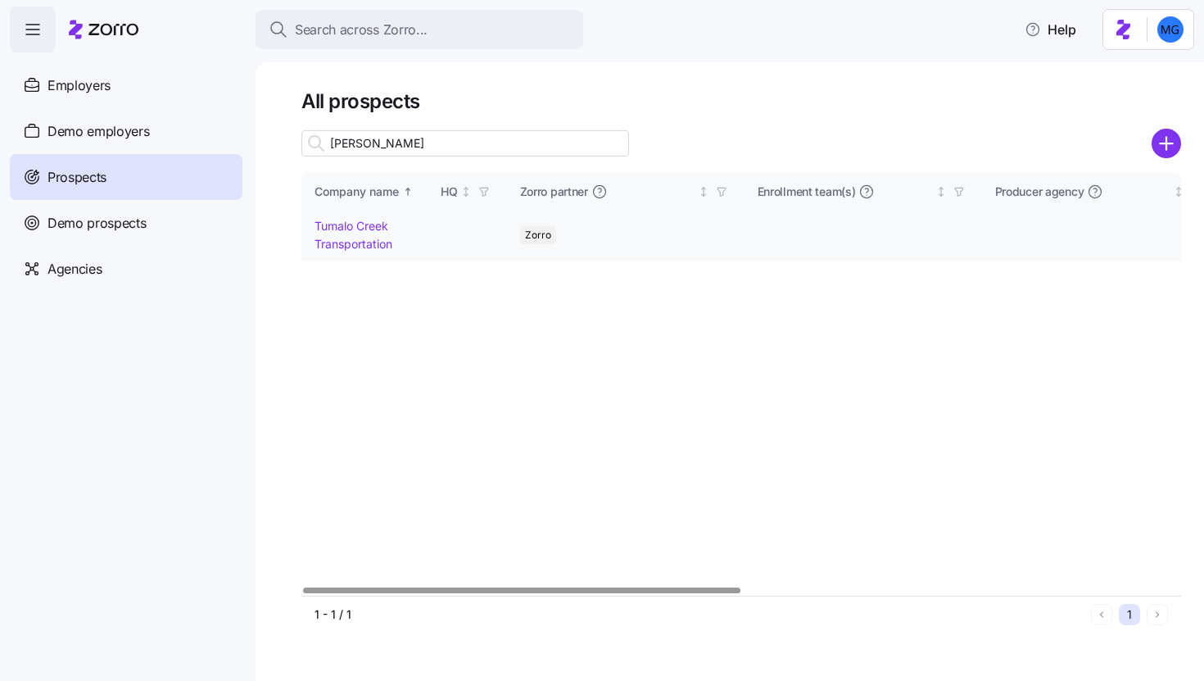
type input "tuma"
click at [342, 244] on link "Tumalo Creek Transportation" at bounding box center [354, 235] width 78 height 32
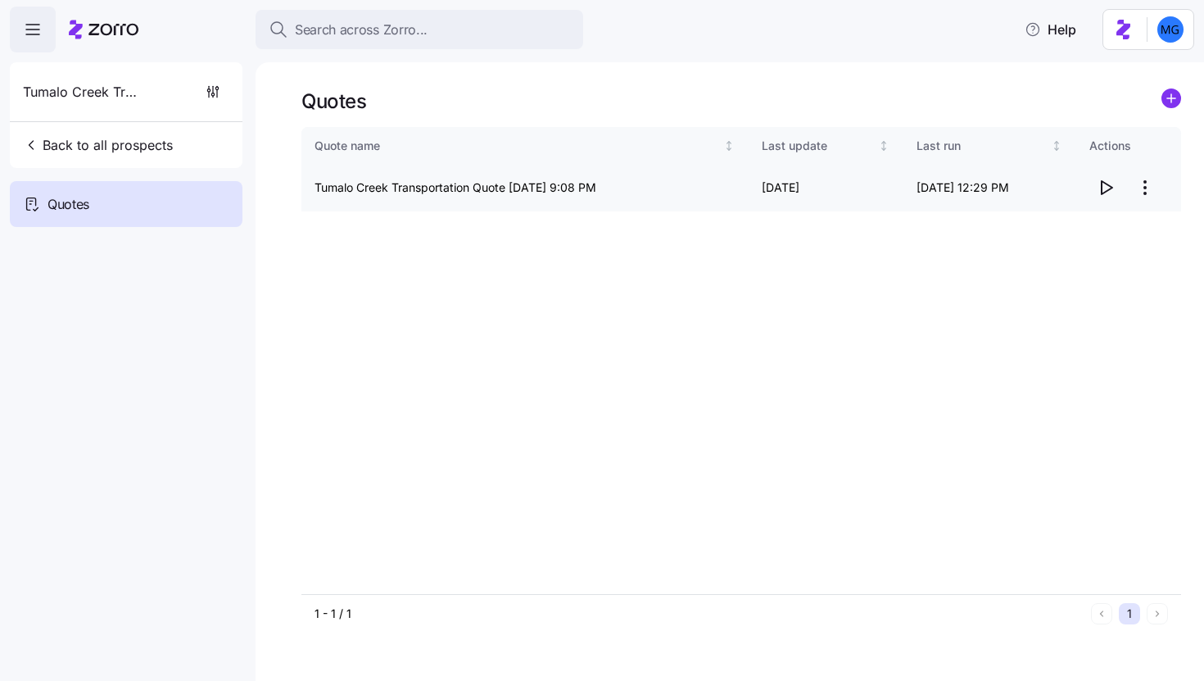
click at [1103, 190] on icon "button" at bounding box center [1106, 188] width 20 height 20
click at [1145, 192] on html "Search across Zorro... Help Tumalo Creek Transportation Back to all prospects Q…" at bounding box center [602, 335] width 1204 height 671
click at [1120, 219] on div "Edit quote" at bounding box center [1079, 228] width 151 height 26
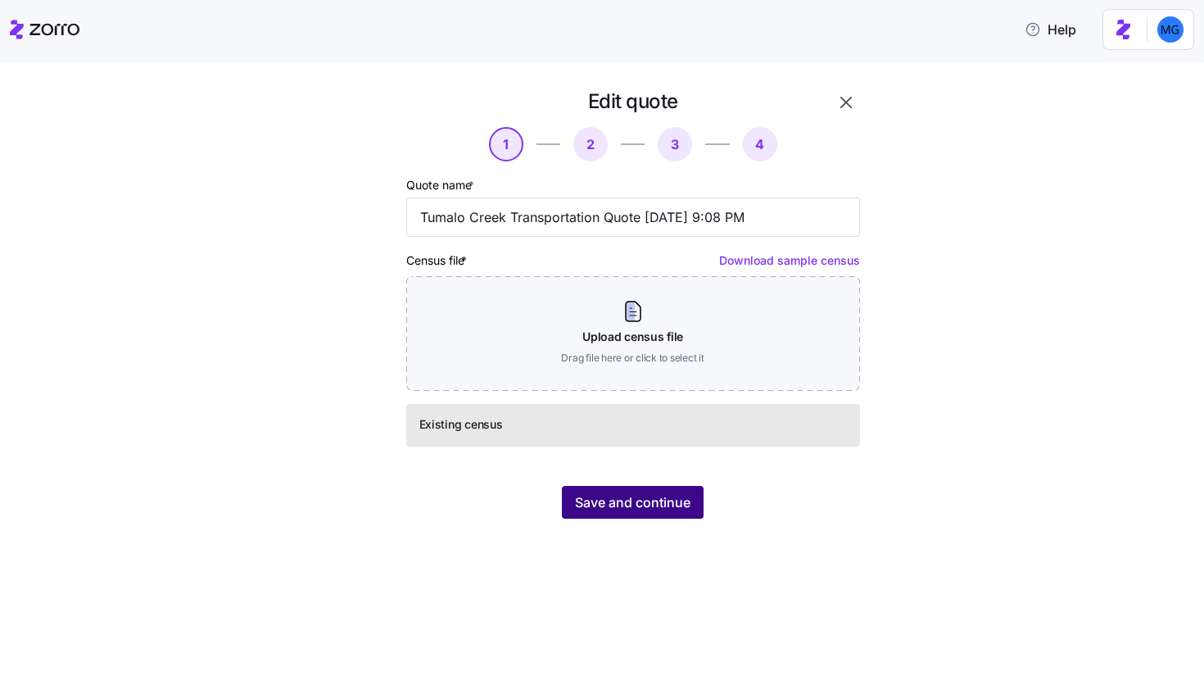
click at [663, 511] on span "Save and continue" at bounding box center [633, 502] width 116 height 20
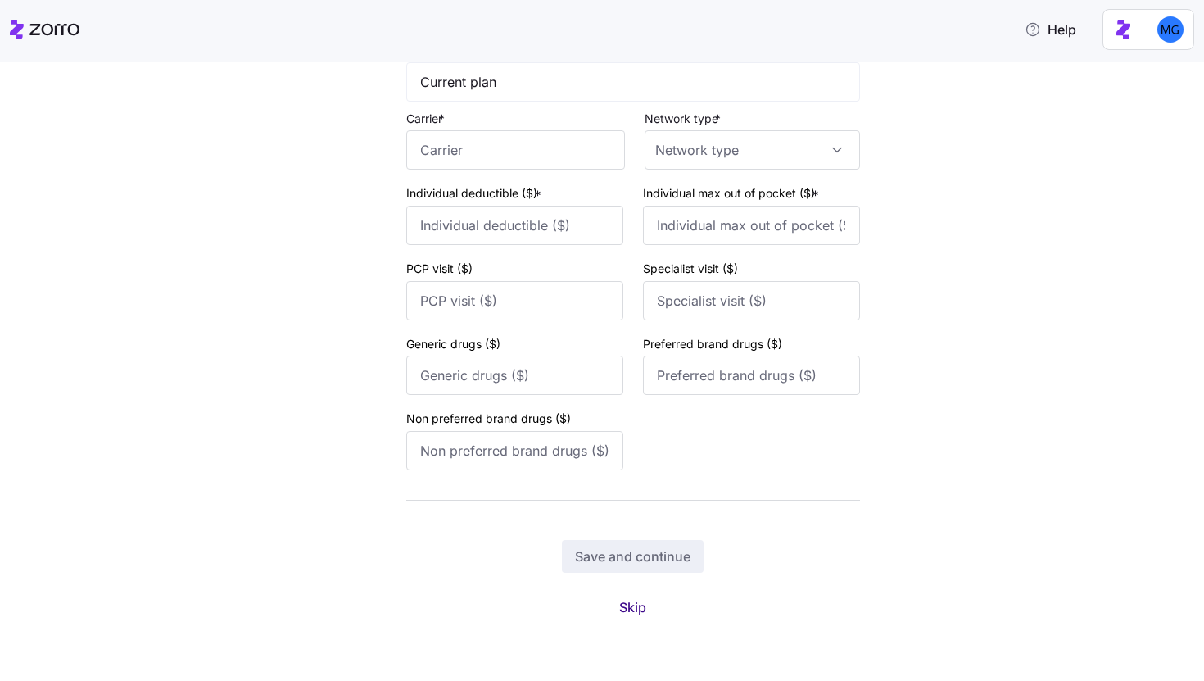
click at [635, 614] on span "Skip" at bounding box center [632, 607] width 27 height 20
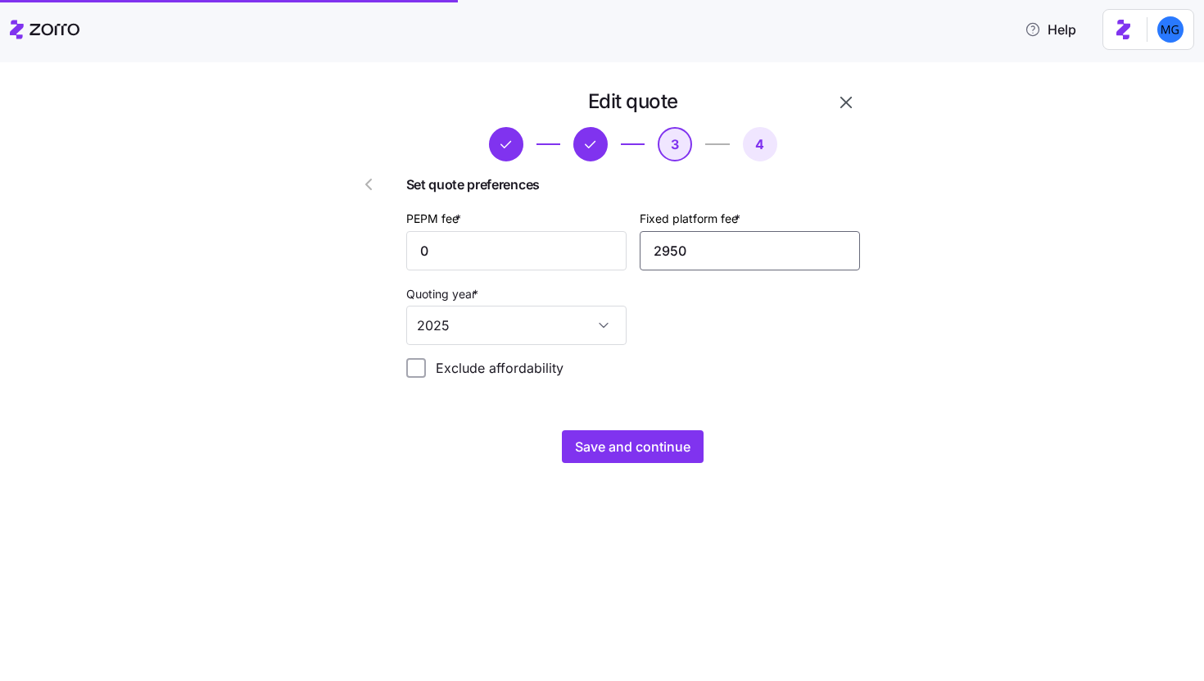
click at [700, 247] on input "2950" at bounding box center [750, 250] width 220 height 39
type input "2375"
click at [641, 449] on span "Save and continue" at bounding box center [633, 447] width 116 height 20
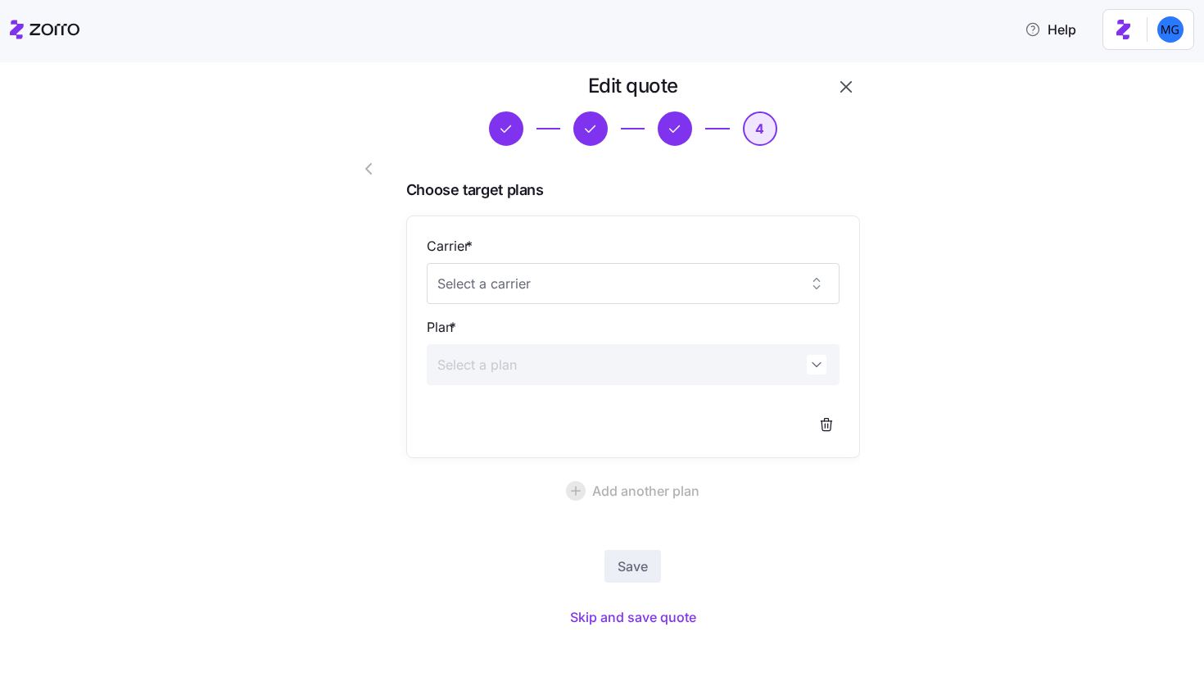
scroll to position [25, 0]
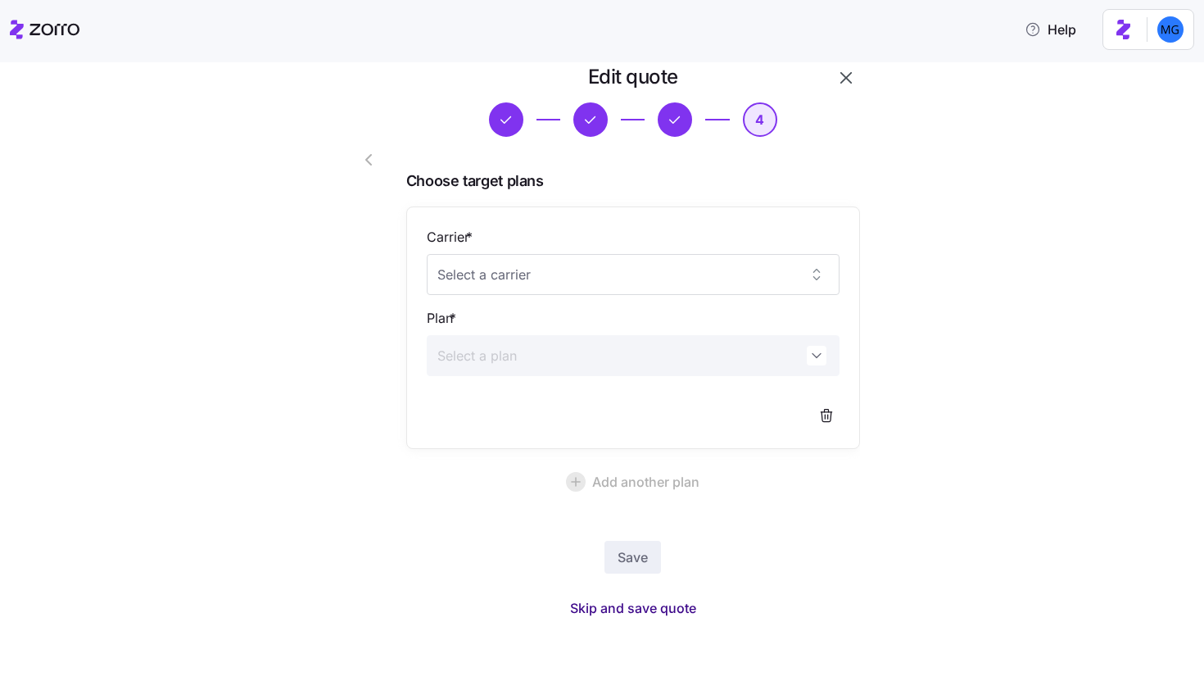
click at [666, 606] on span "Skip and save quote" at bounding box center [633, 608] width 126 height 20
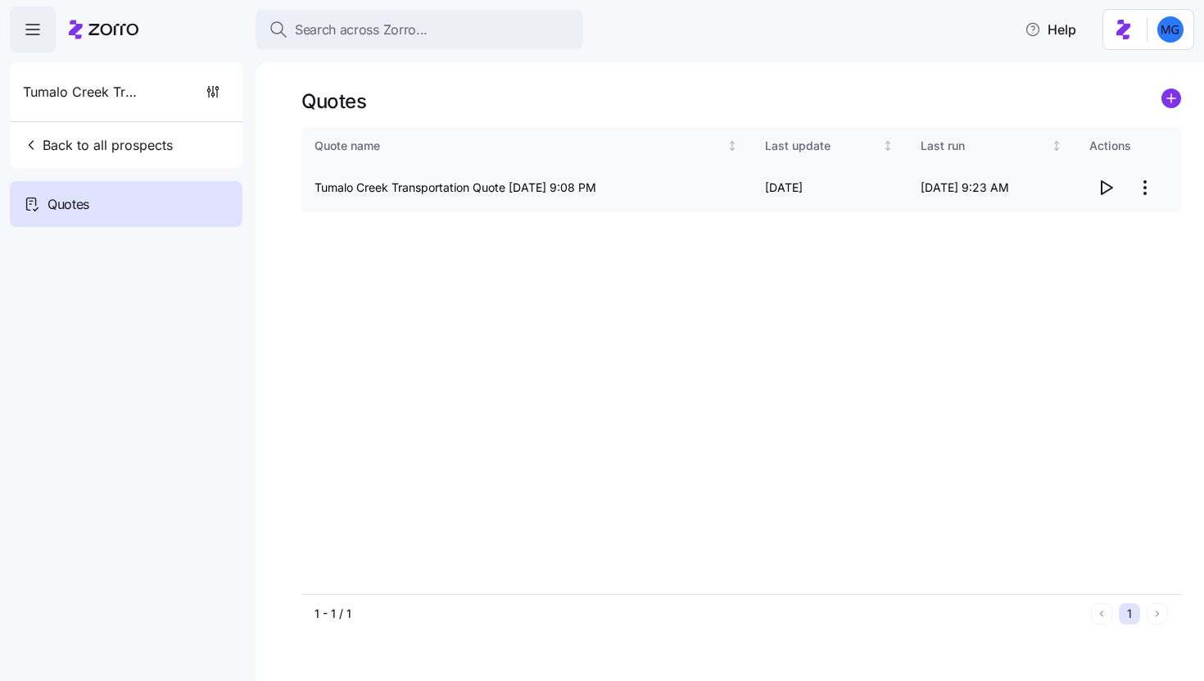
click at [1110, 186] on icon "button" at bounding box center [1107, 187] width 11 height 13
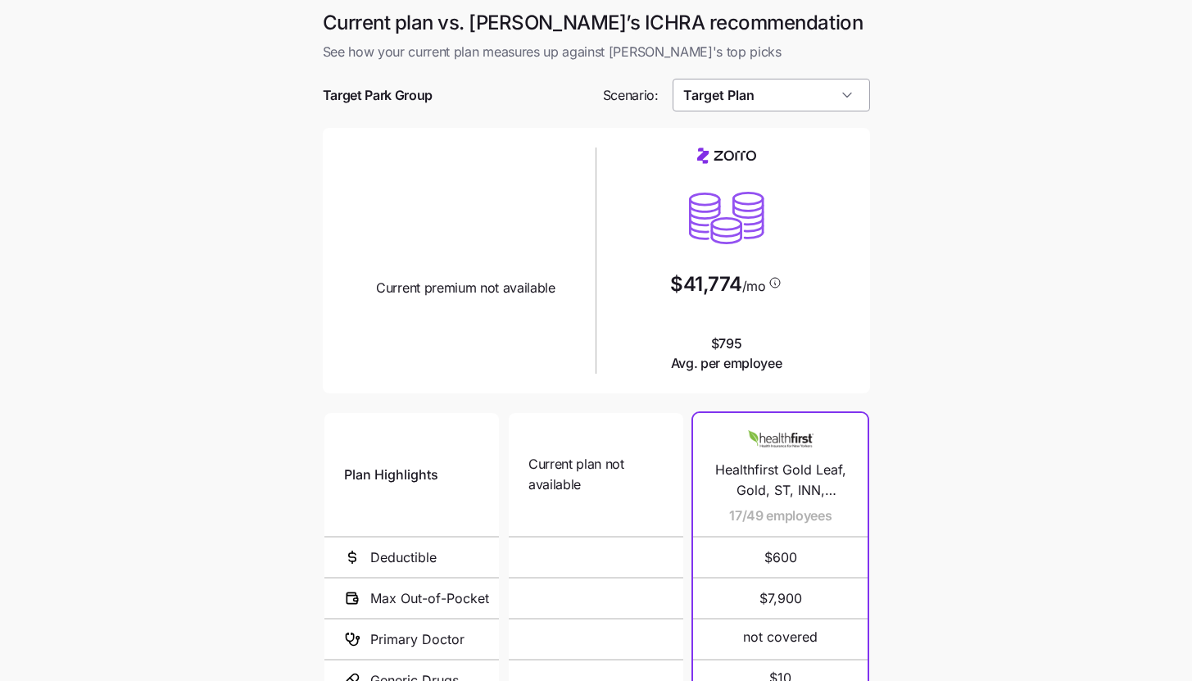
click at [789, 99] on input "Target Plan" at bounding box center [771, 95] width 197 height 33
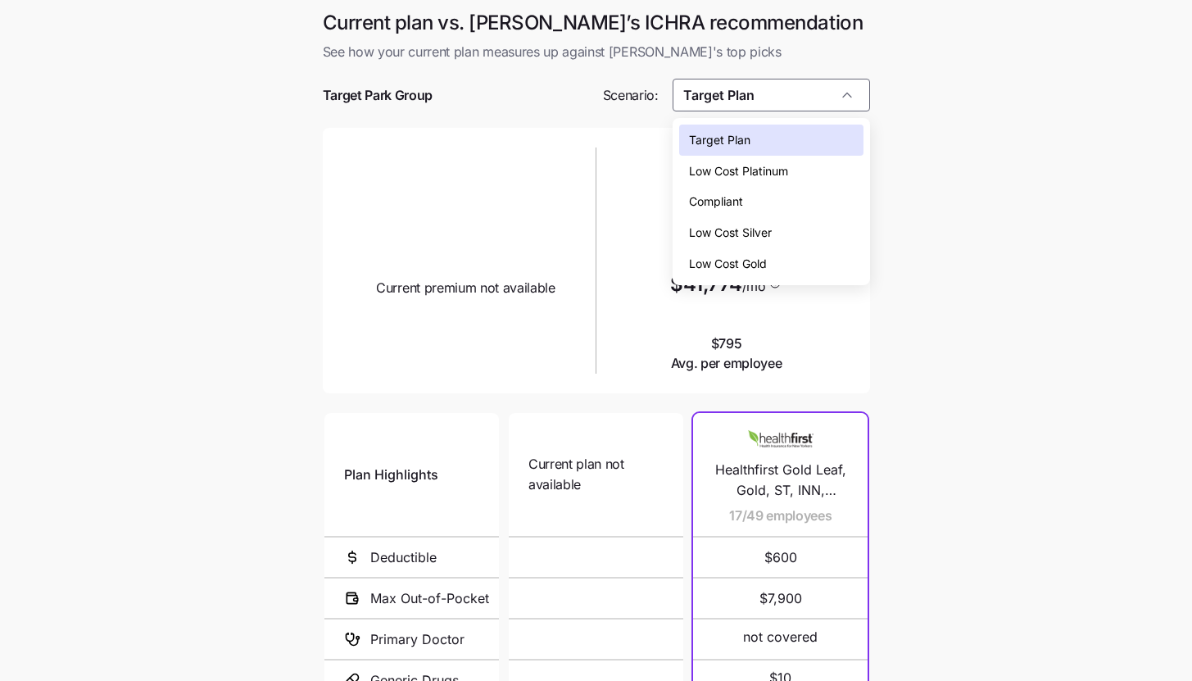
click at [800, 231] on div "Low Cost Silver" at bounding box center [771, 232] width 184 height 31
type input "Low Cost Silver"
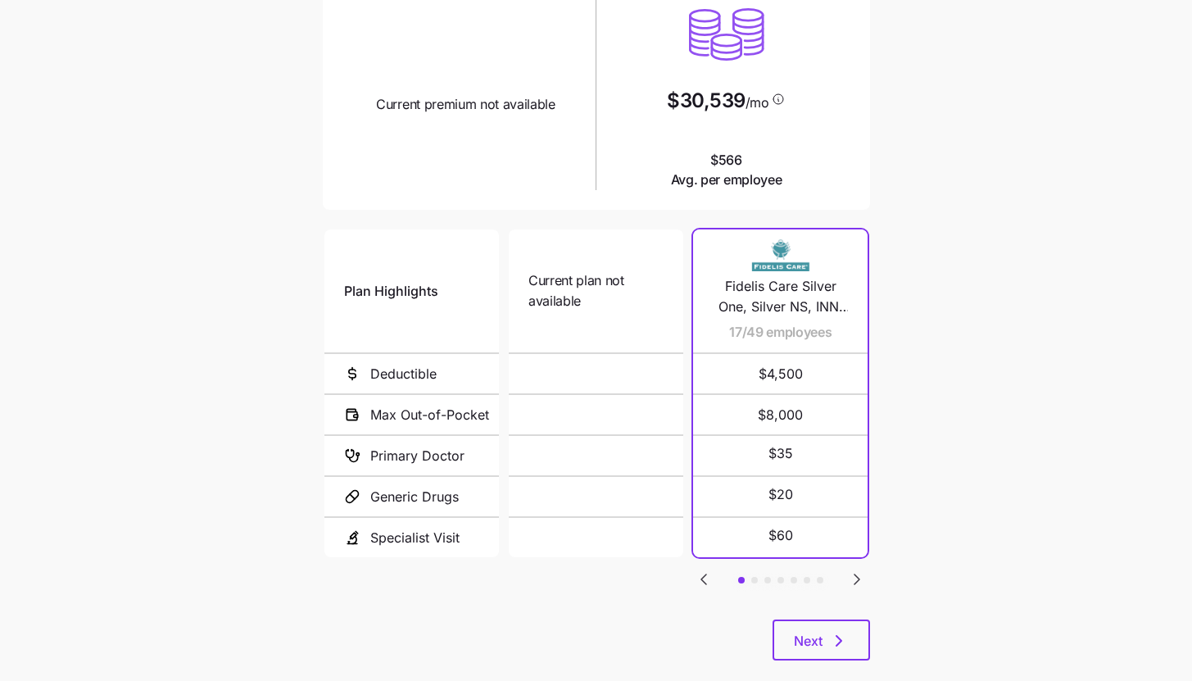
scroll to position [212, 0]
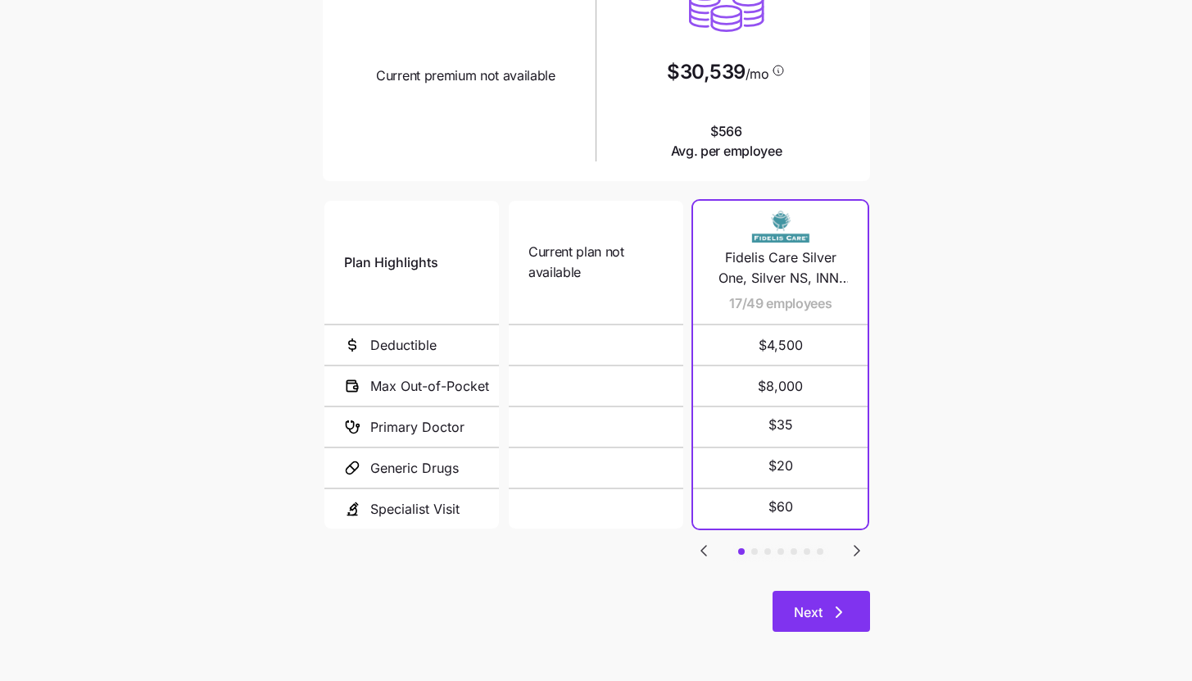
click at [819, 603] on span "Next" at bounding box center [808, 612] width 29 height 20
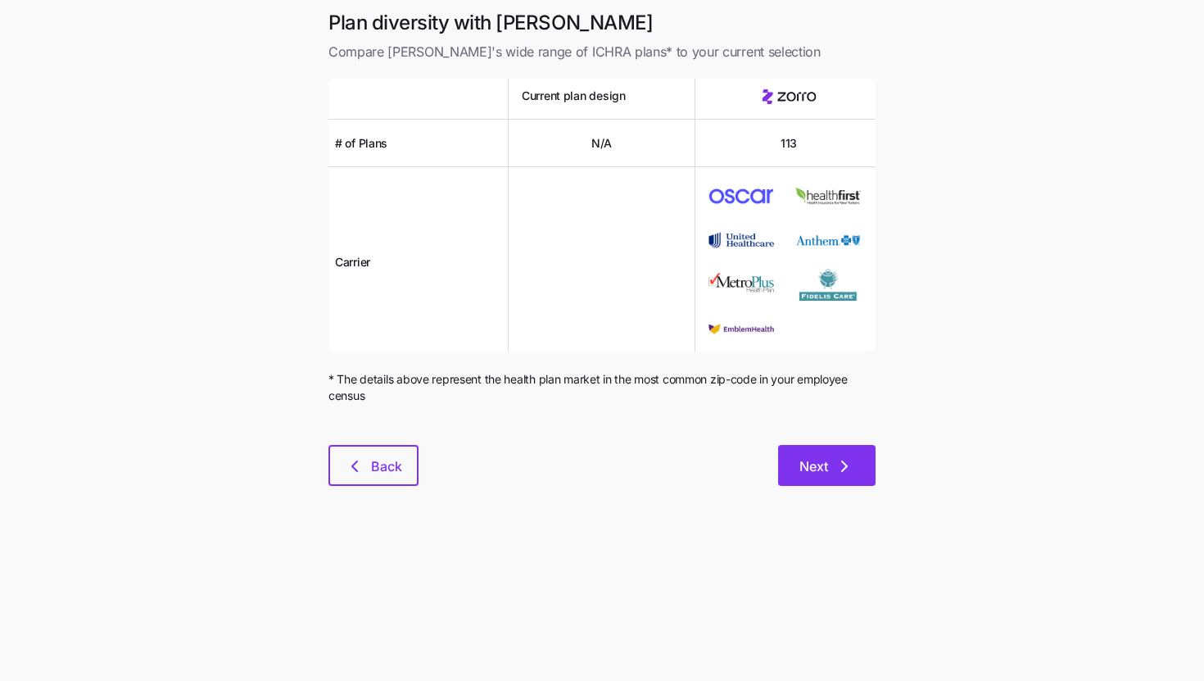
click at [827, 471] on span "Next" at bounding box center [814, 466] width 29 height 20
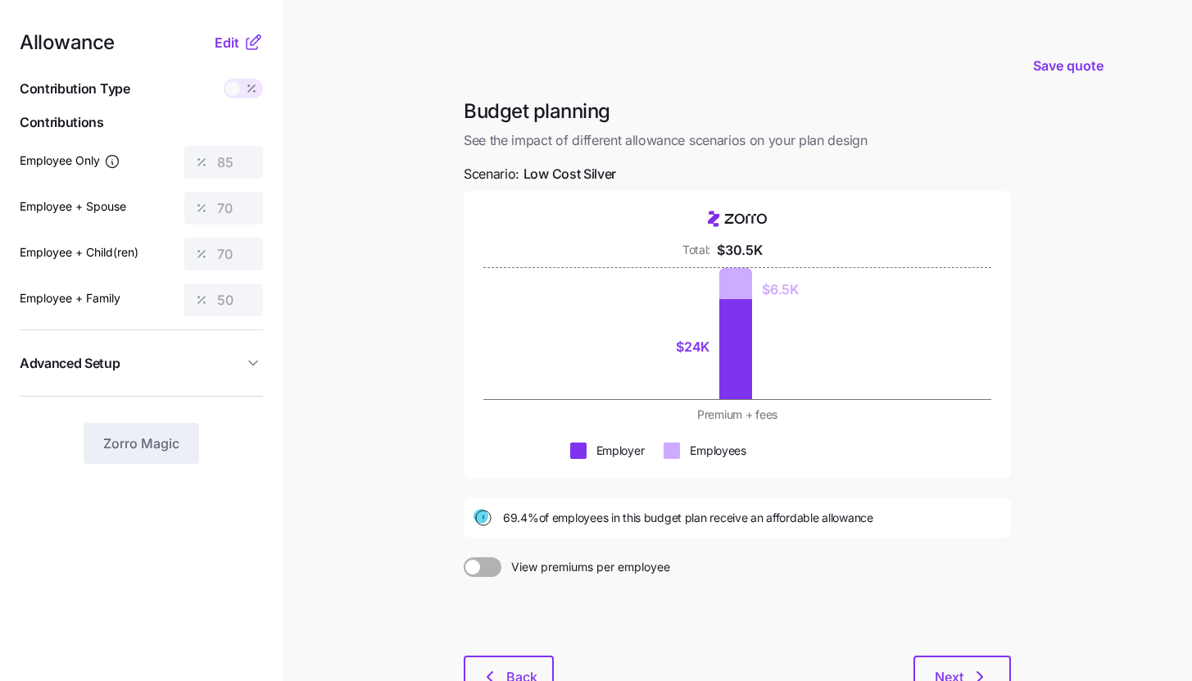
click at [249, 44] on icon at bounding box center [253, 43] width 20 height 20
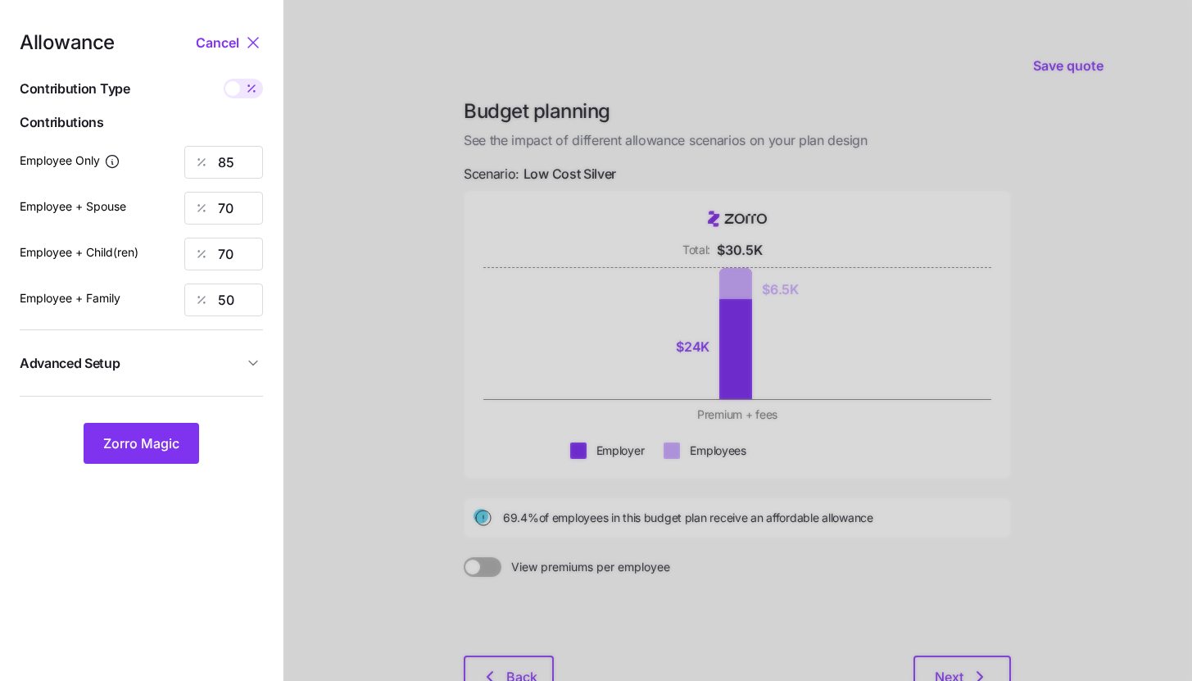
click at [246, 349] on button "Advanced Setup" at bounding box center [141, 363] width 243 height 40
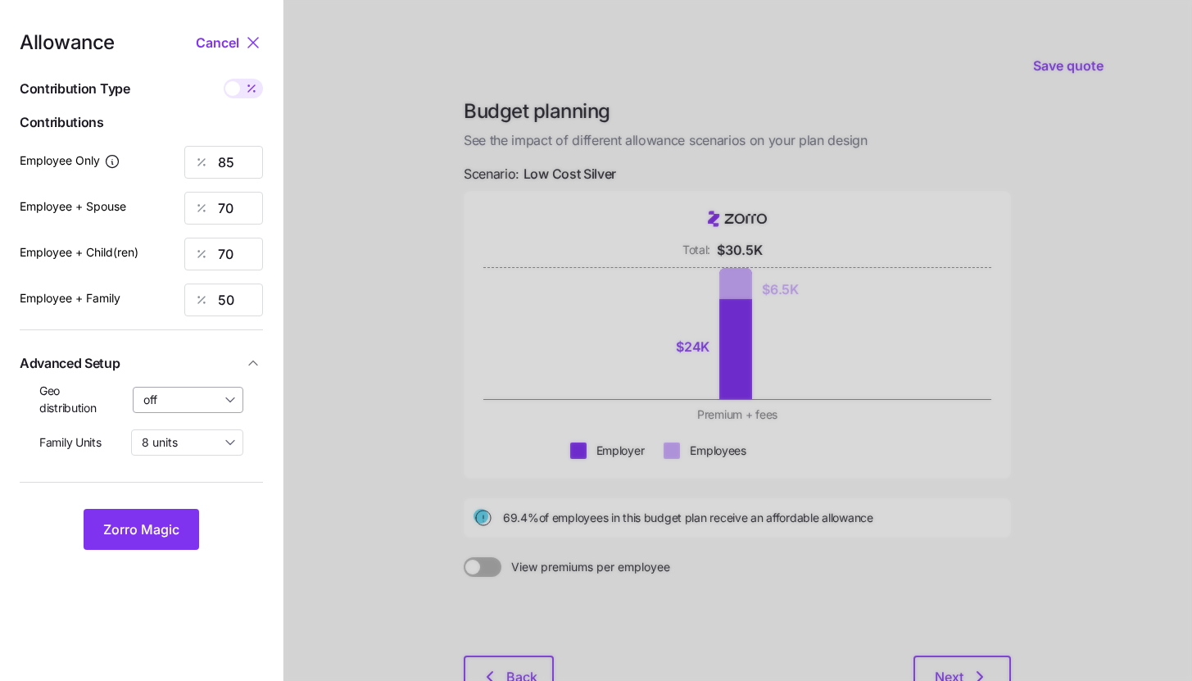
click at [230, 388] on input "off" at bounding box center [188, 400] width 111 height 26
click at [202, 503] on span "By state (5)" at bounding box center [179, 495] width 62 height 18
type input "By state (5)"
click at [215, 440] on input "8 units" at bounding box center [187, 442] width 112 height 26
click at [197, 499] on div "4 units" at bounding box center [187, 510] width 99 height 28
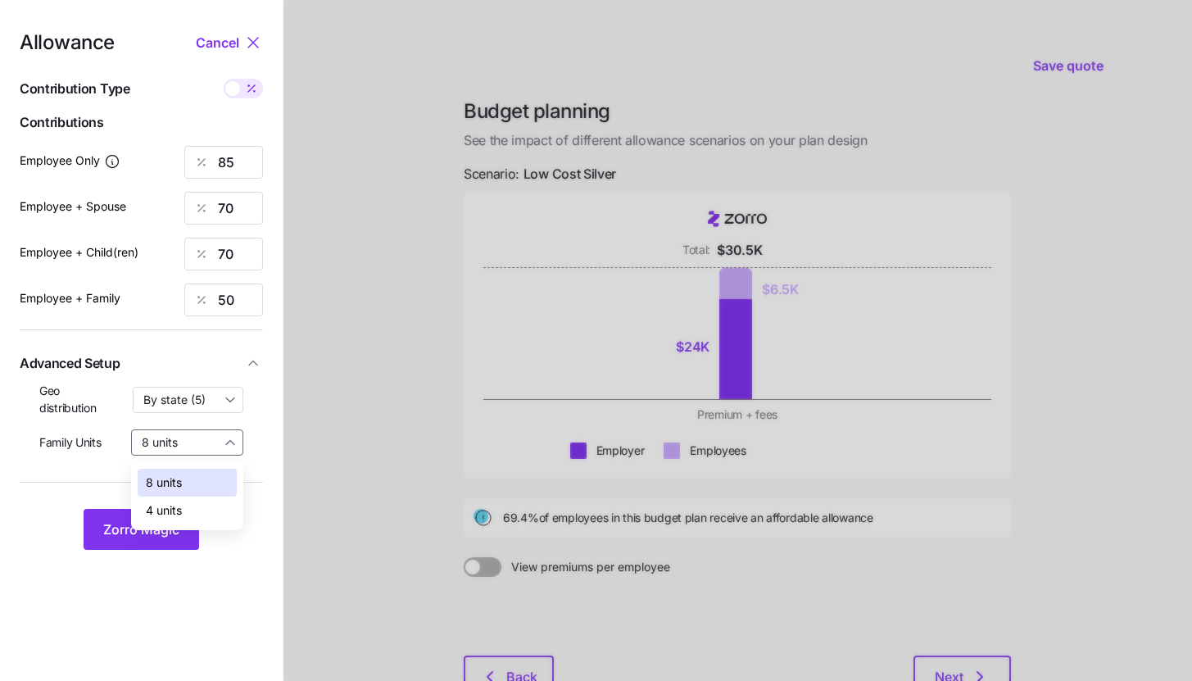
type input "4 units"
click at [179, 519] on button "Zorro Magic" at bounding box center [142, 529] width 116 height 41
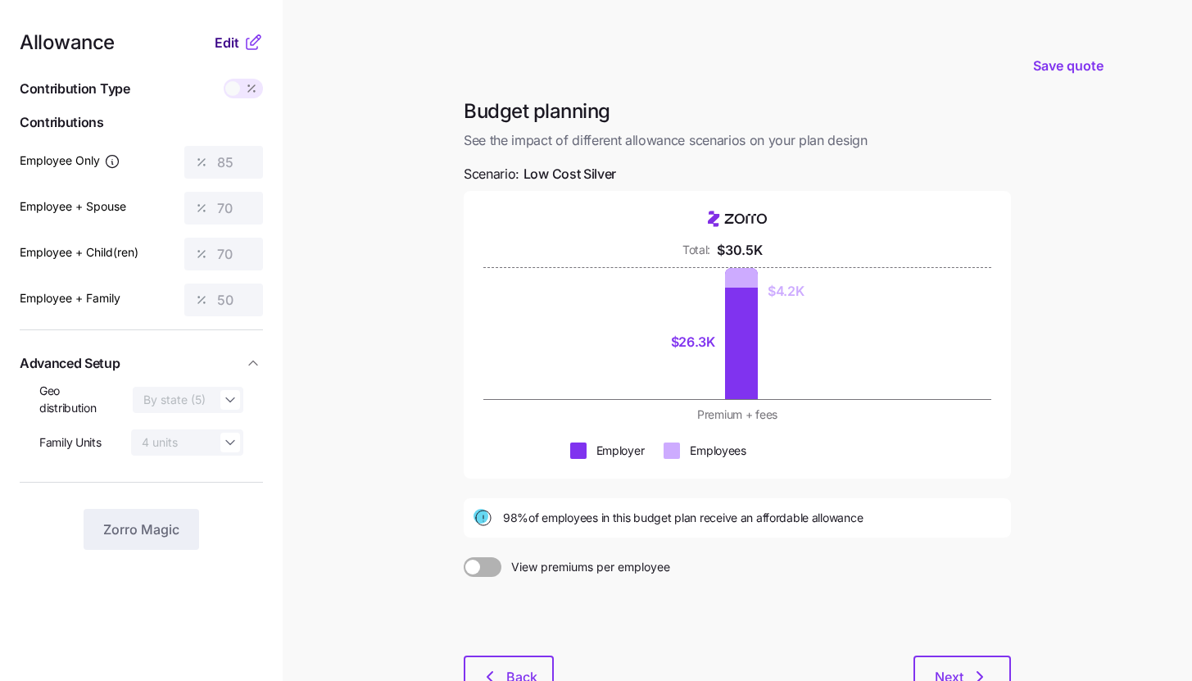
click at [239, 39] on button "Edit" at bounding box center [229, 43] width 29 height 20
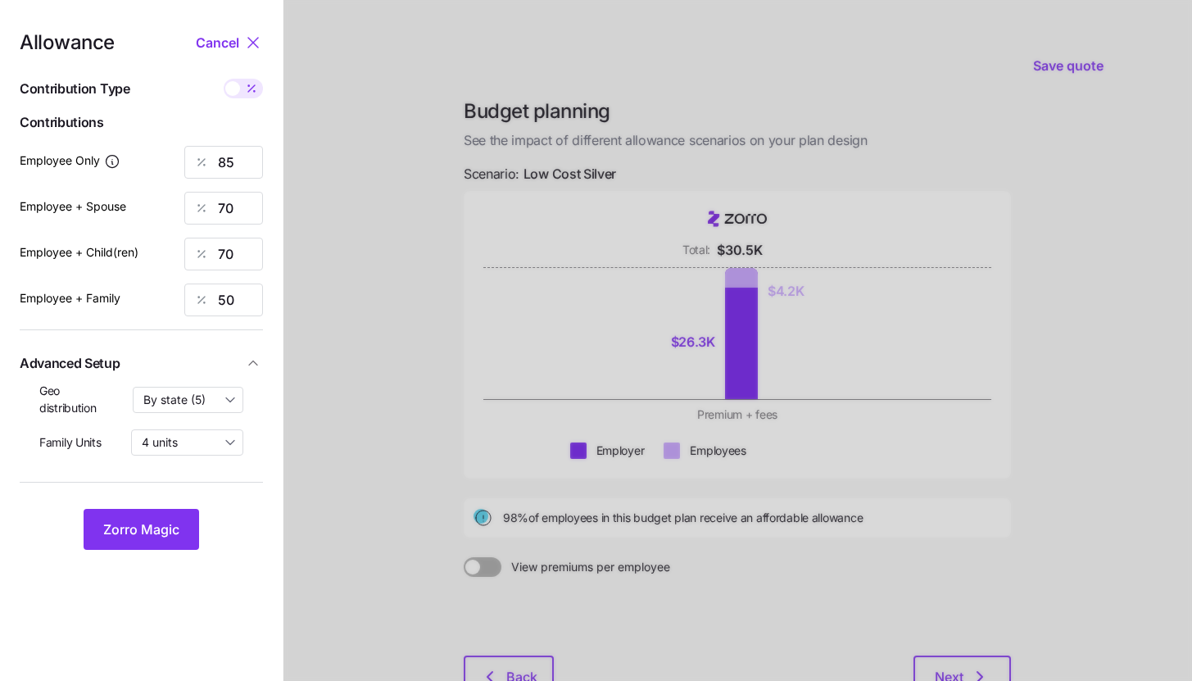
click at [257, 88] on icon at bounding box center [251, 88] width 13 height 13
click at [224, 79] on input "checkbox" at bounding box center [224, 79] width 0 height 0
type input "481"
type input "793"
type input "802"
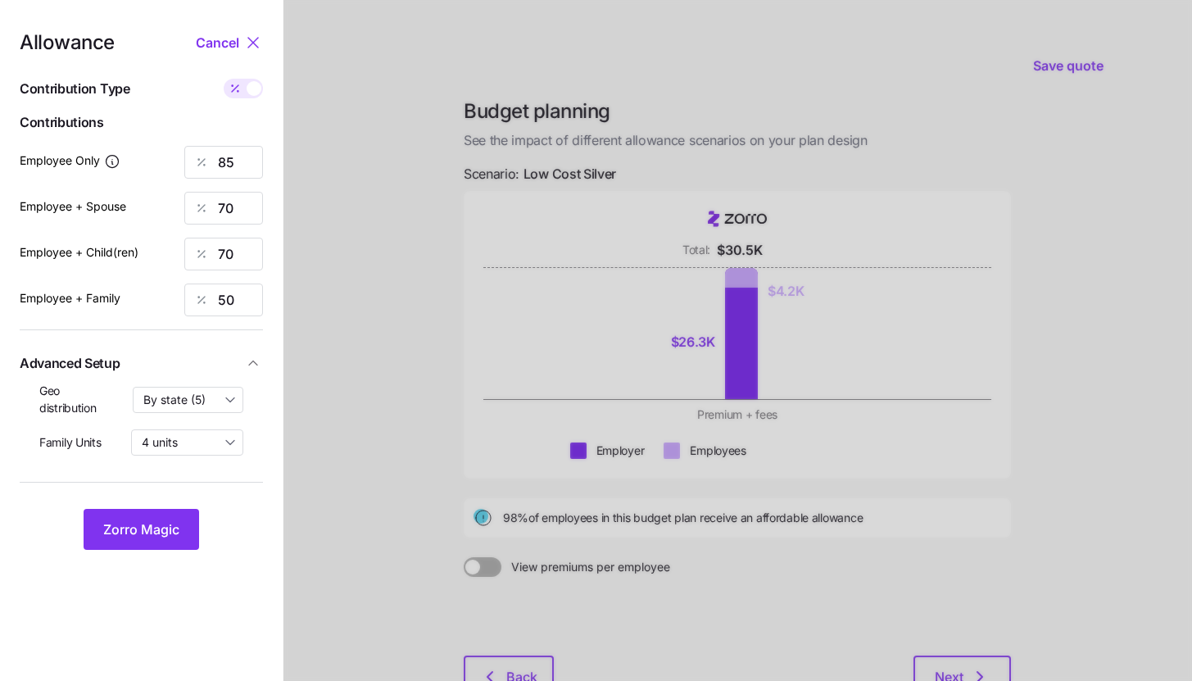
type input "856"
drag, startPoint x: 250, startPoint y: 210, endPoint x: 175, endPoint y: 209, distance: 74.6
click at [177, 209] on div "Employee + Spouse 793" at bounding box center [141, 208] width 243 height 33
type input "481"
type input "48"
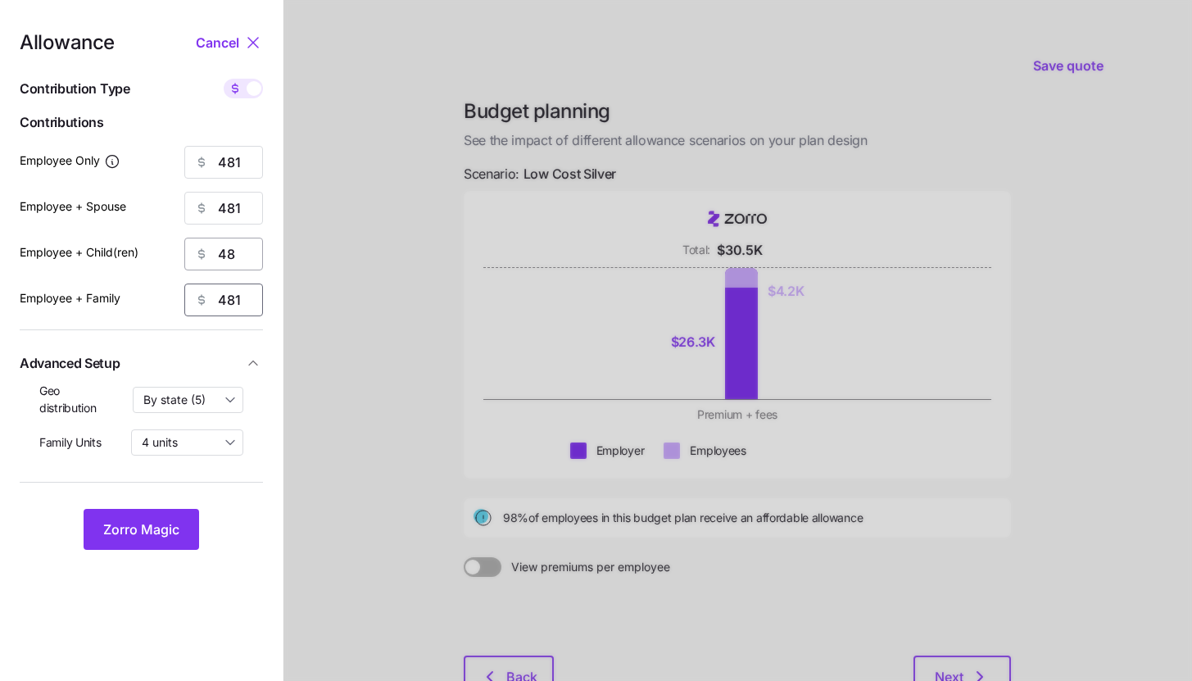
type input "481"
click at [235, 247] on input "48" at bounding box center [223, 254] width 79 height 33
type input "481"
click at [163, 525] on span "Zorro Magic" at bounding box center [141, 529] width 76 height 20
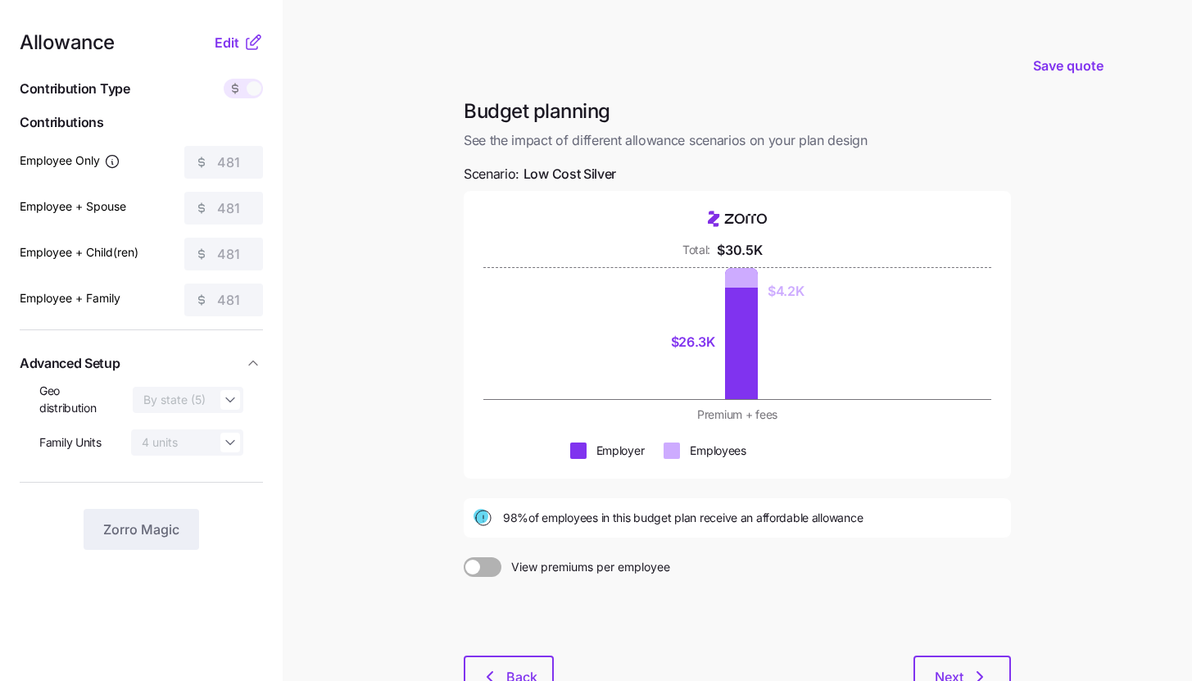
click at [248, 46] on icon at bounding box center [253, 43] width 20 height 20
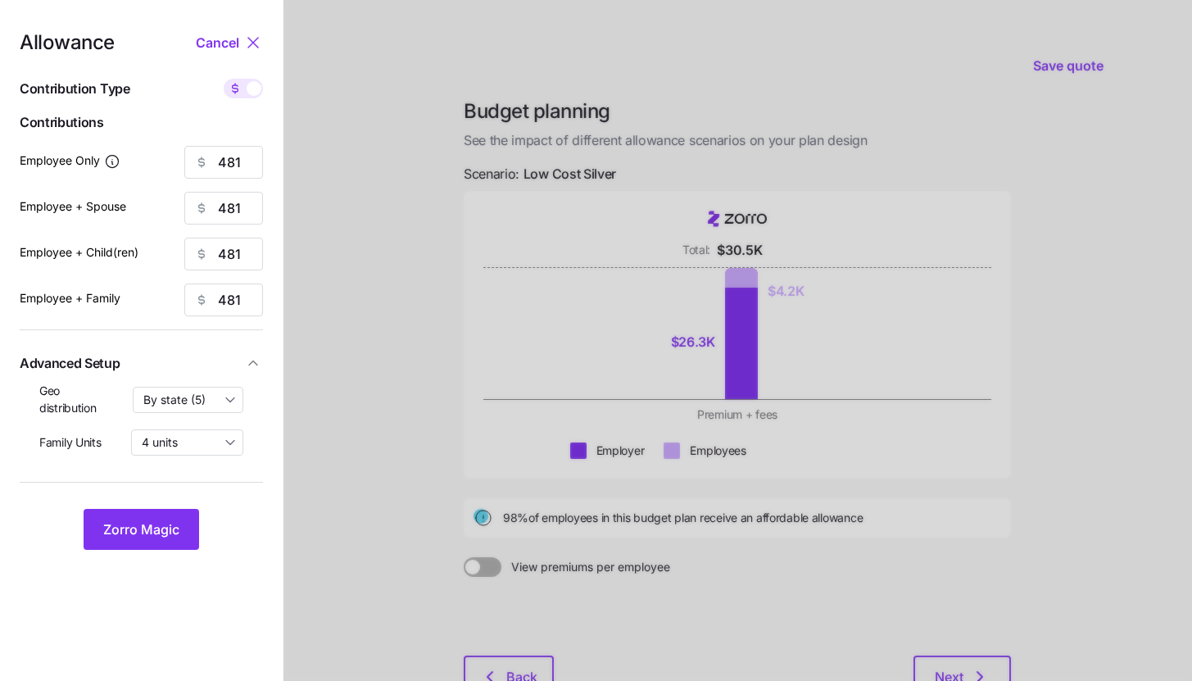
click at [257, 89] on span at bounding box center [254, 88] width 15 height 15
click at [224, 79] on input "checkbox" at bounding box center [224, 79] width 0 height 0
type input "85"
type input "42"
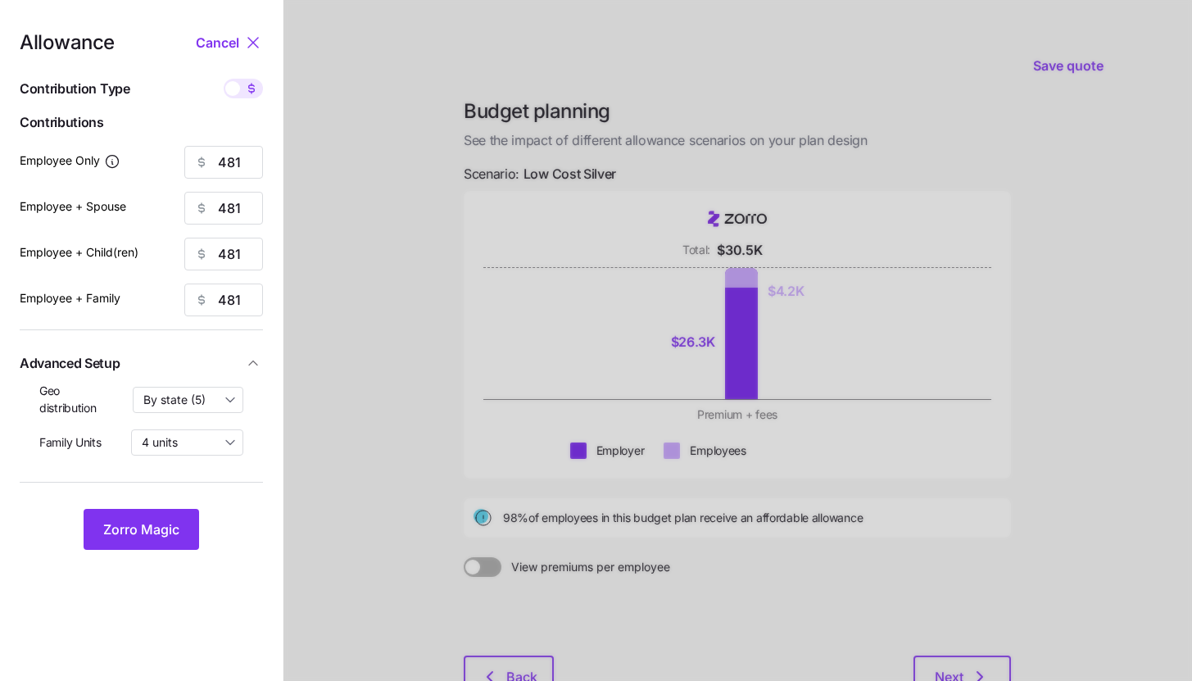
type input "28"
click at [245, 153] on input "85" at bounding box center [223, 162] width 79 height 33
click at [165, 544] on button "Zorro Magic" at bounding box center [142, 529] width 116 height 41
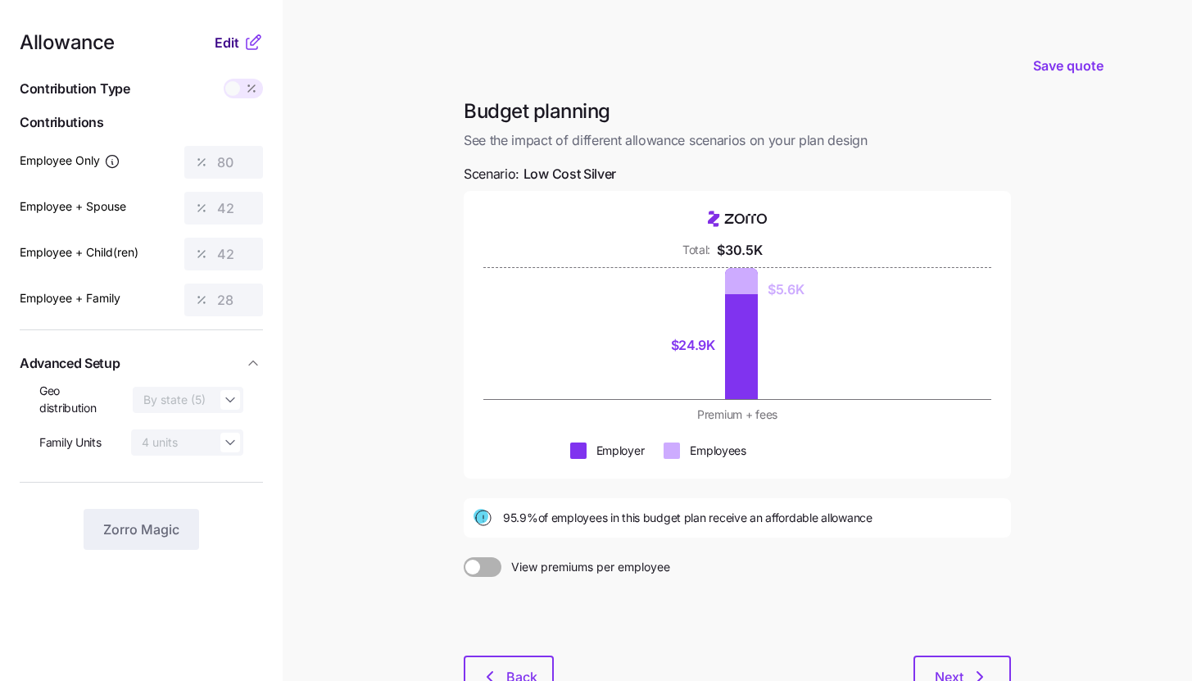
click at [228, 44] on span "Edit" at bounding box center [227, 43] width 25 height 20
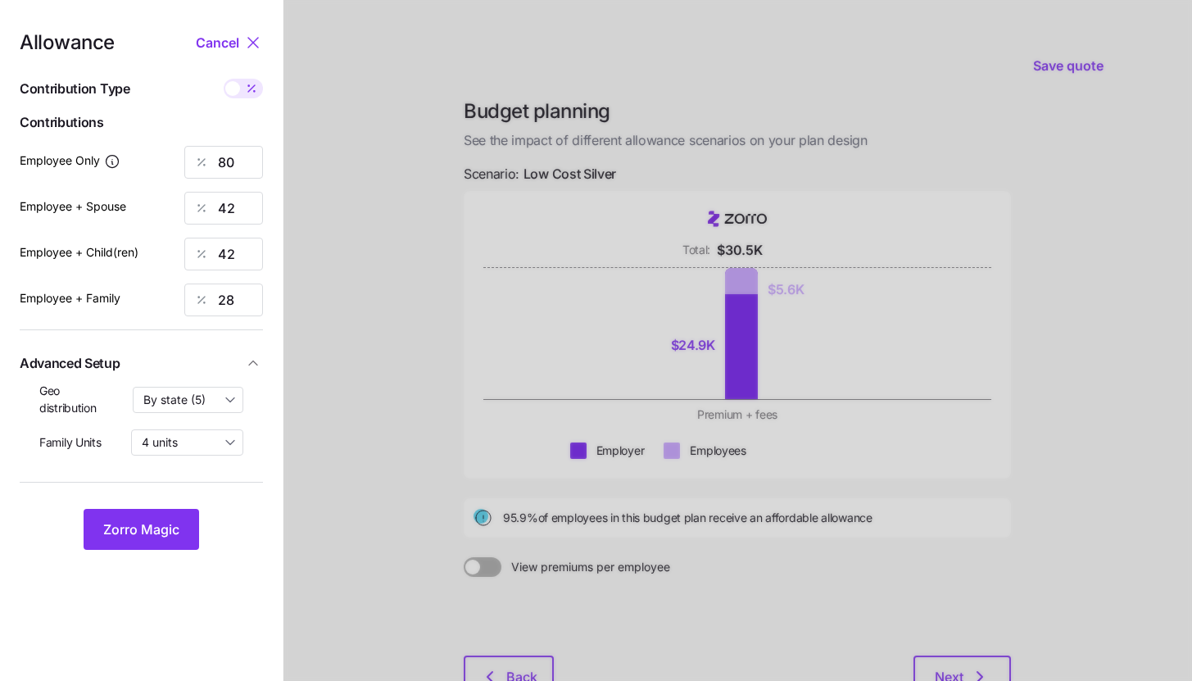
click at [253, 86] on icon at bounding box center [251, 88] width 7 height 7
click at [224, 79] on input "checkbox" at bounding box center [224, 79] width 0 height 0
type input "453"
type input "481"
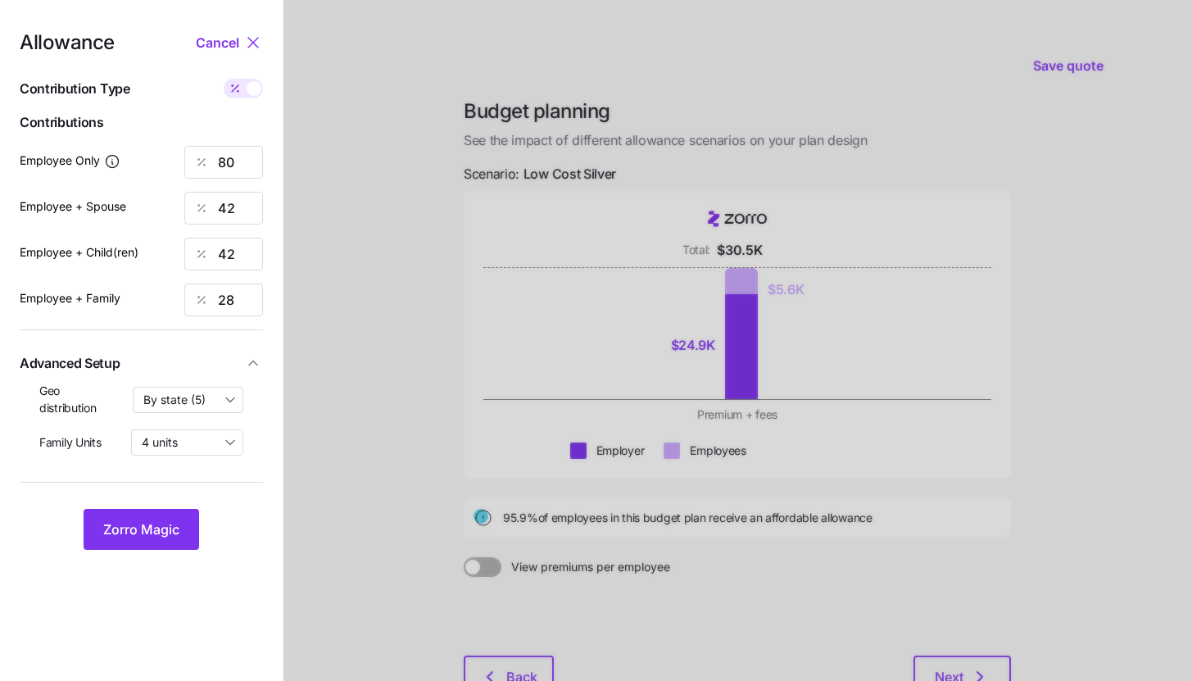
type input "481"
click at [241, 208] on input "481" at bounding box center [223, 208] width 79 height 33
click at [231, 204] on input "481" at bounding box center [223, 208] width 79 height 33
type input "453"
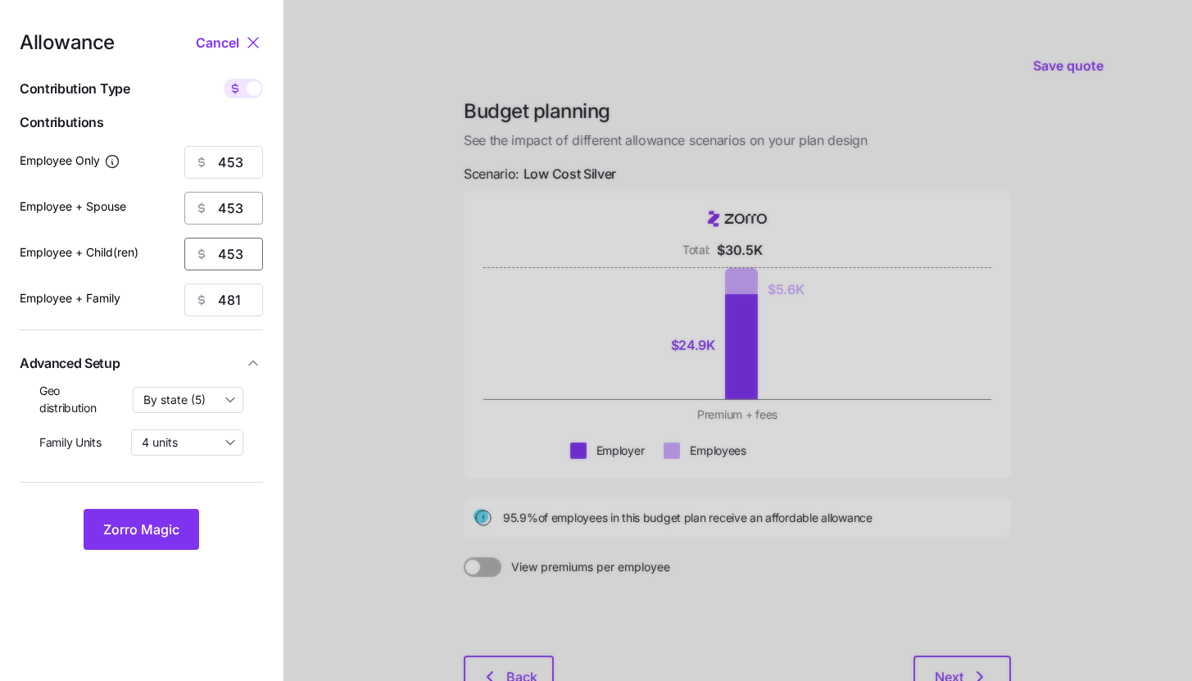
type input "453"
click at [182, 522] on button "Zorro Magic" at bounding box center [142, 529] width 116 height 41
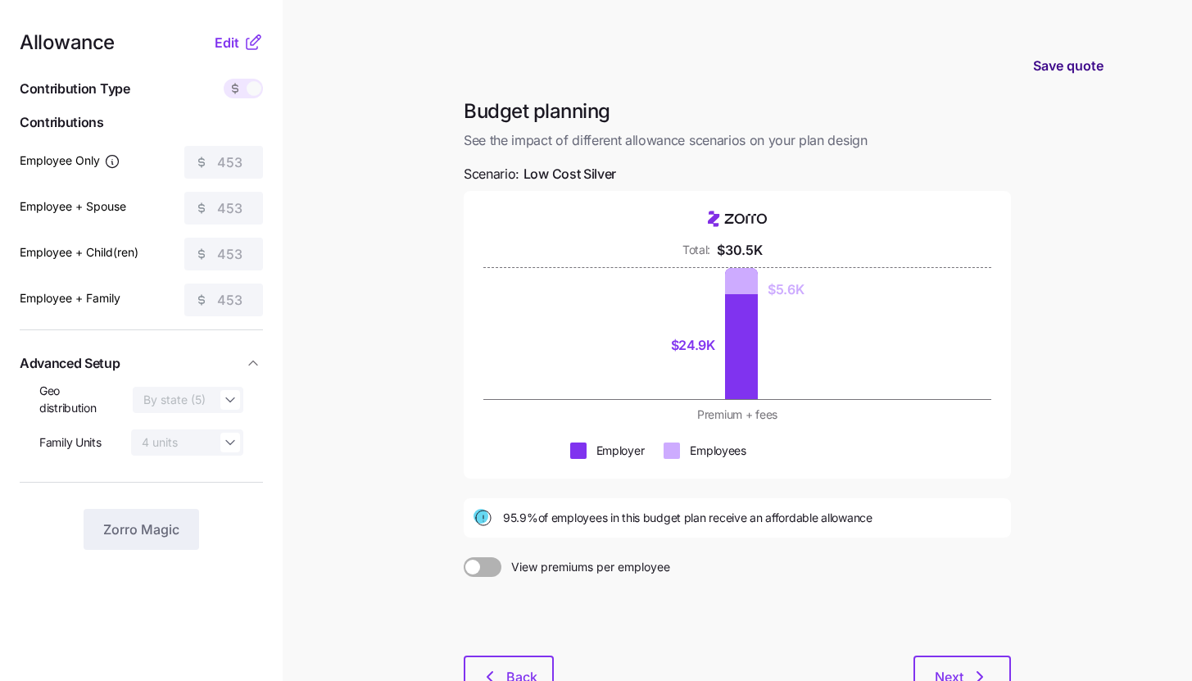
click at [1069, 70] on span "Save quote" at bounding box center [1068, 66] width 70 height 20
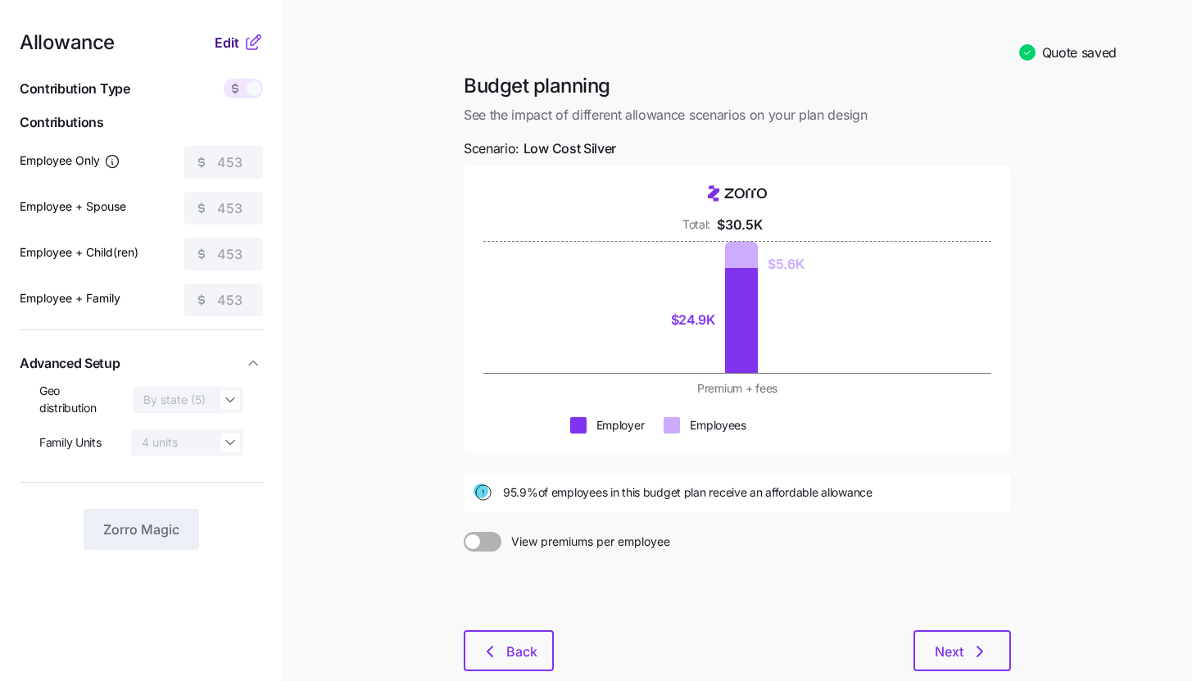
click at [239, 42] on button "Edit" at bounding box center [229, 43] width 29 height 20
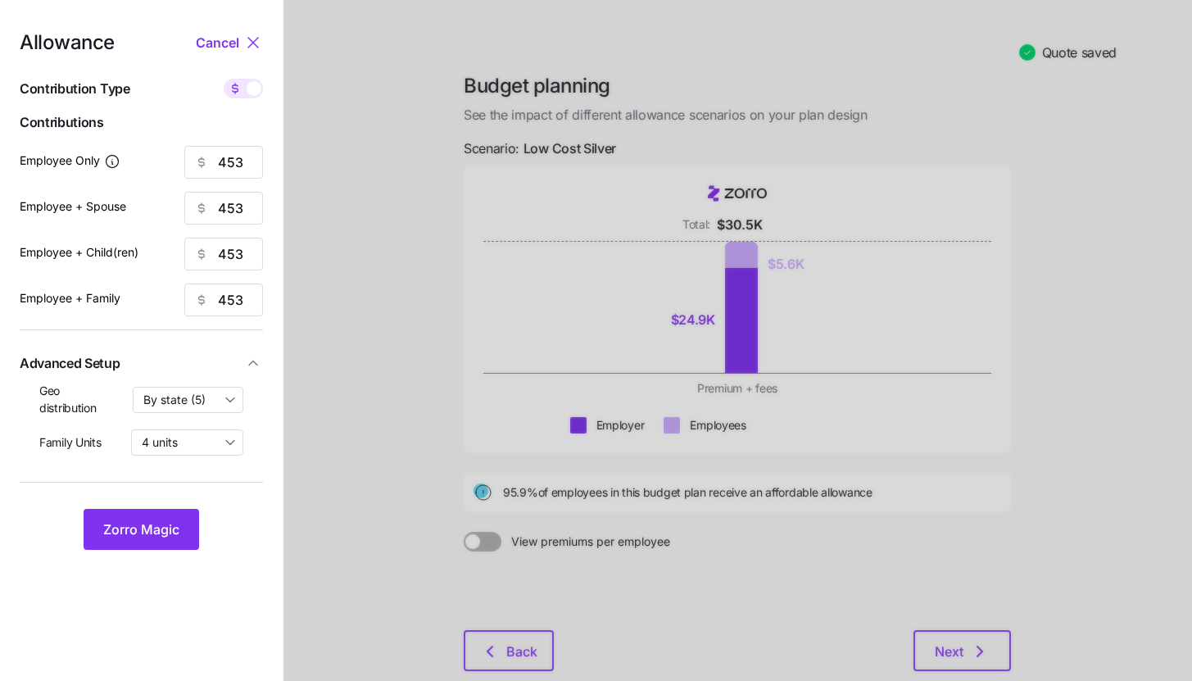
click at [237, 84] on icon at bounding box center [235, 88] width 13 height 13
click at [224, 79] on input "checkbox" at bounding box center [224, 79] width 0 height 0
type input "80"
type input "40"
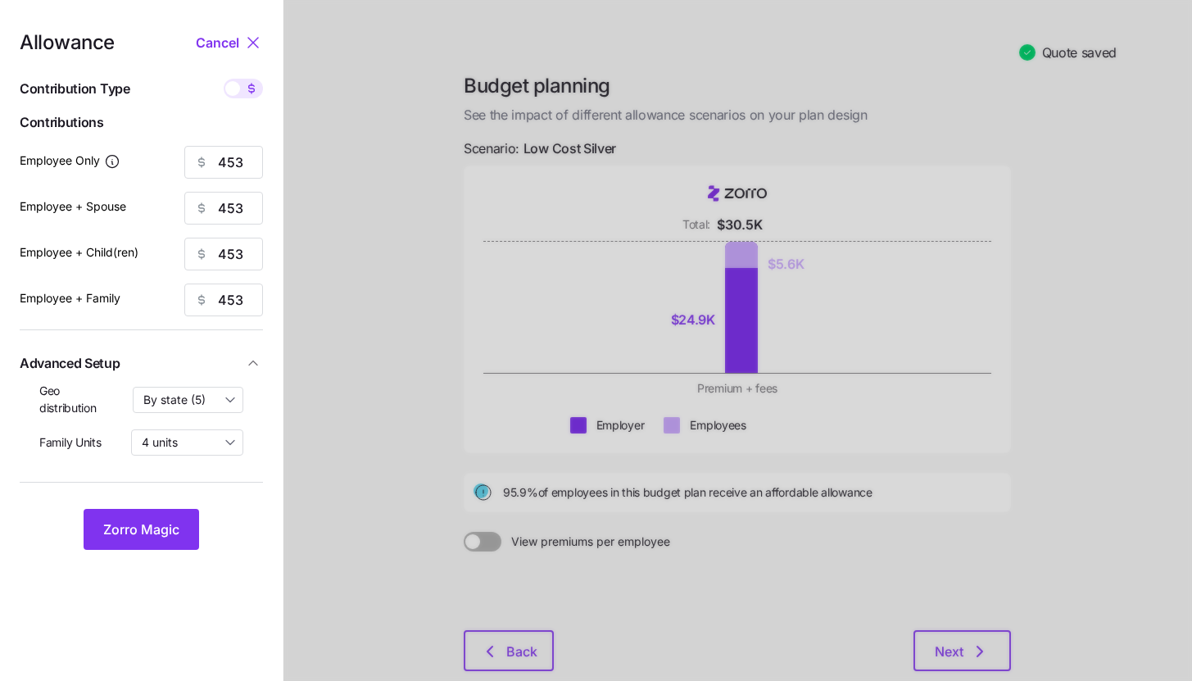
type input "26"
click at [251, 47] on icon at bounding box center [253, 43] width 20 height 20
type input "453"
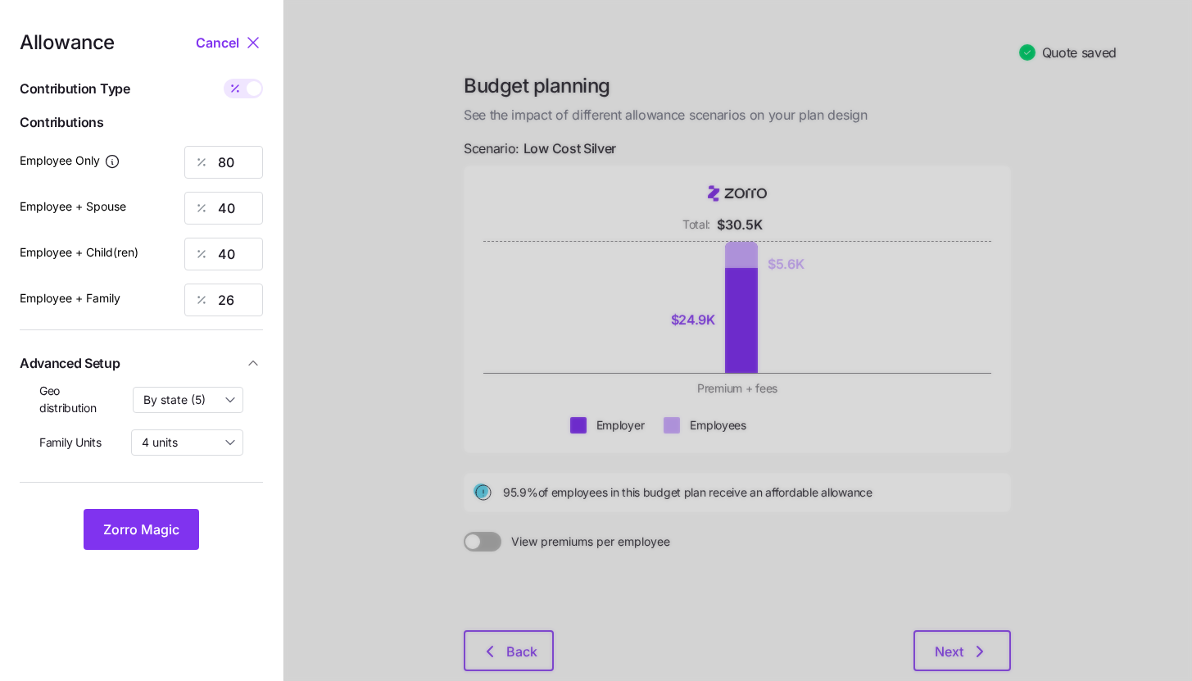
type input "453"
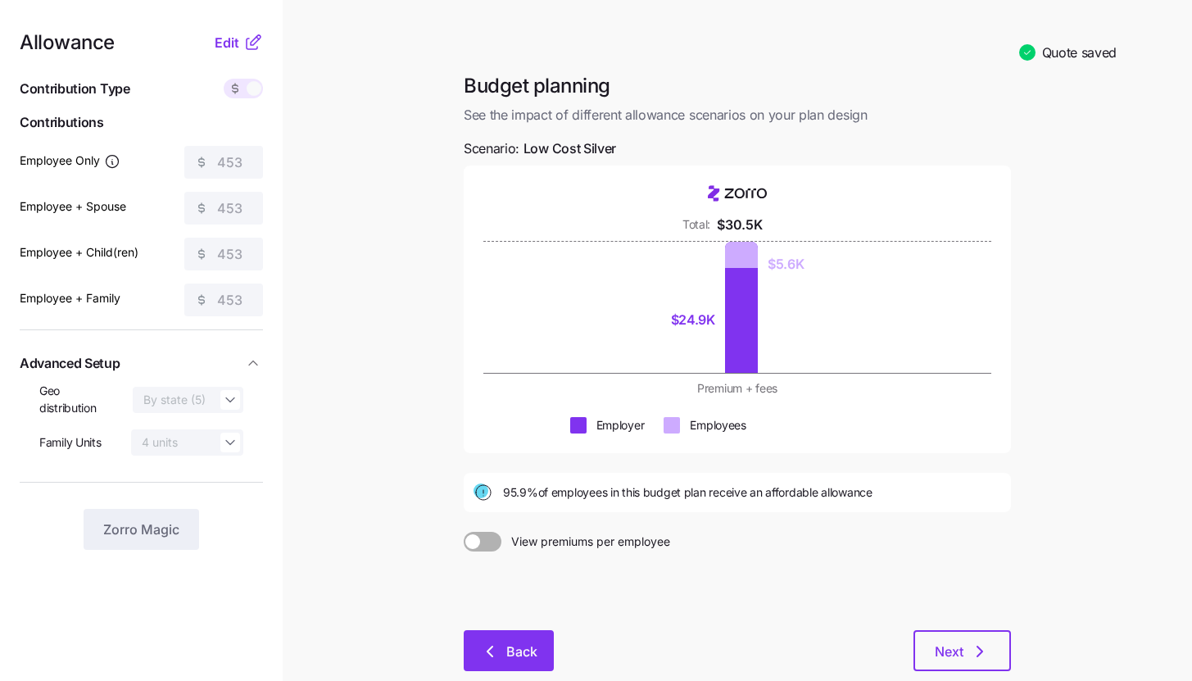
click at [527, 668] on button "Back" at bounding box center [509, 650] width 90 height 41
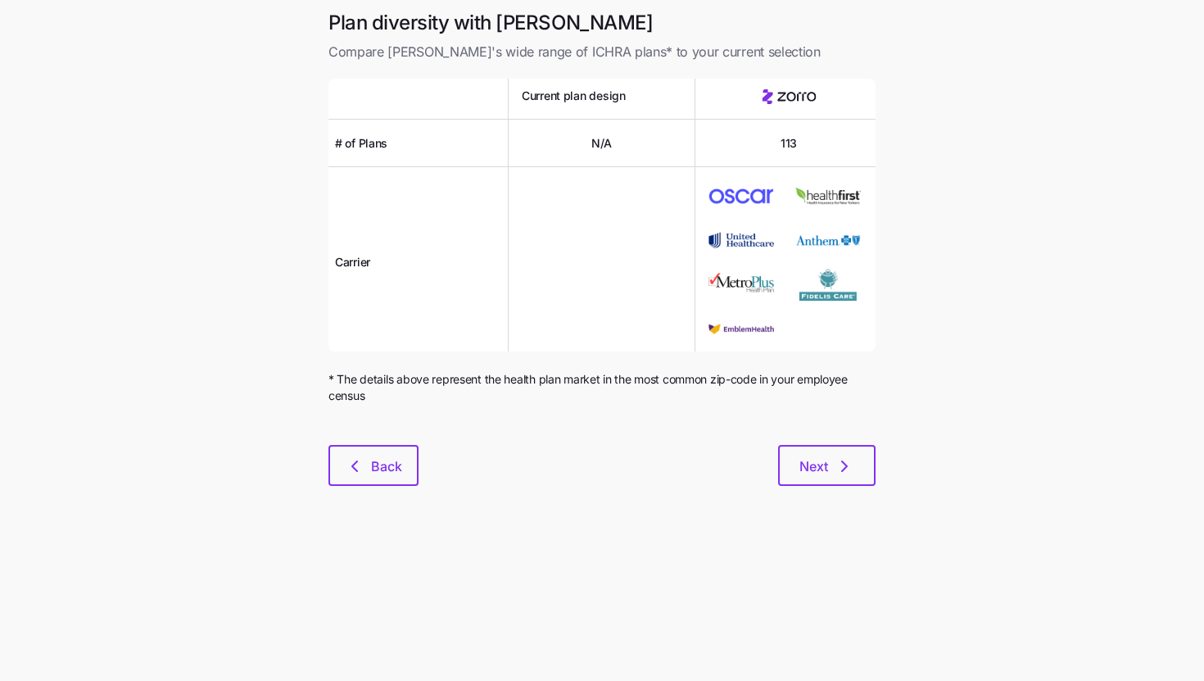
click at [377, 440] on div at bounding box center [602, 435] width 547 height 20
click at [378, 456] on button "Back" at bounding box center [374, 465] width 90 height 41
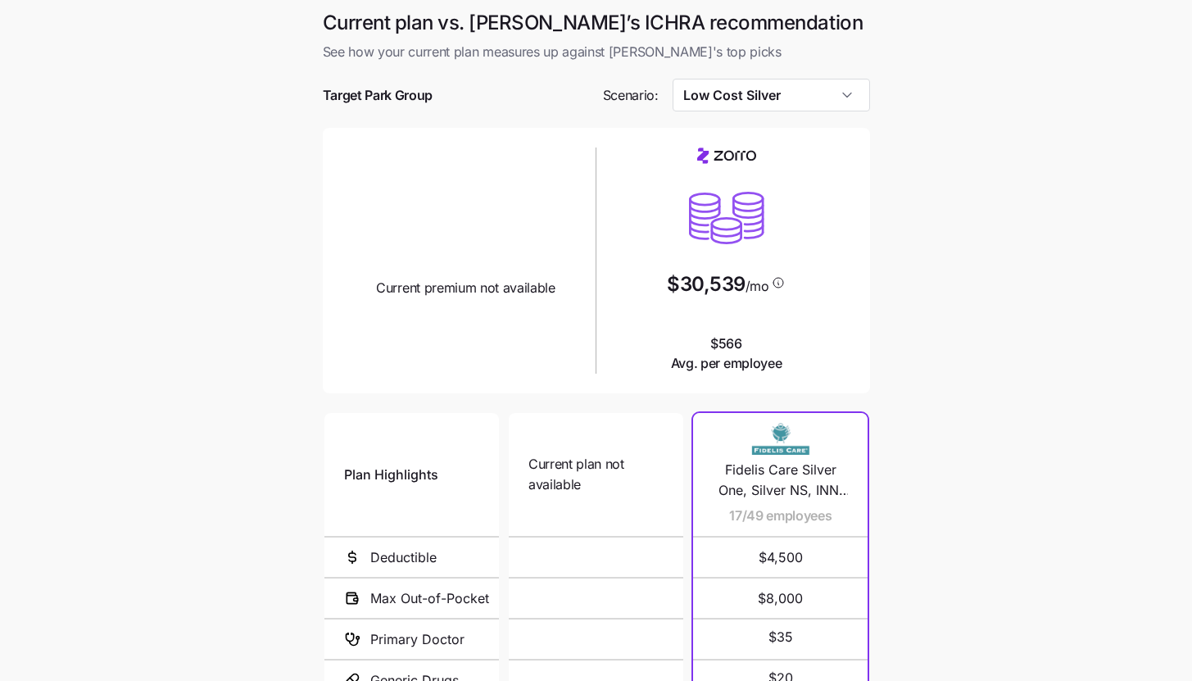
scroll to position [212, 0]
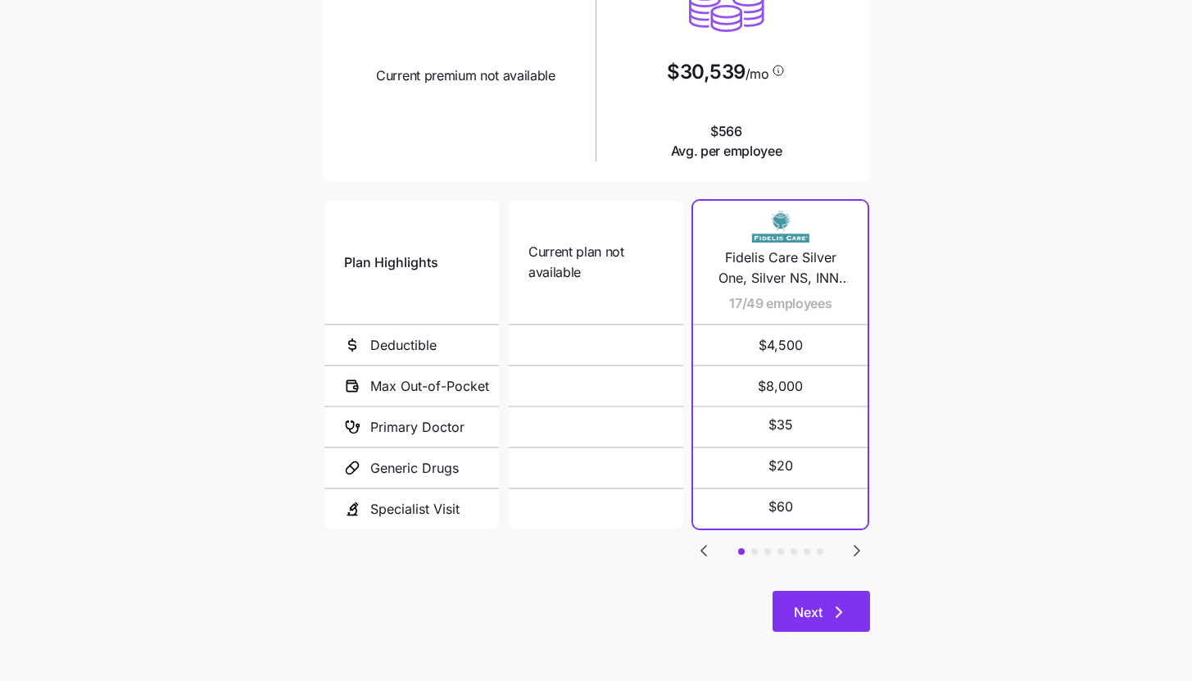
click at [850, 606] on button "Next" at bounding box center [821, 611] width 97 height 41
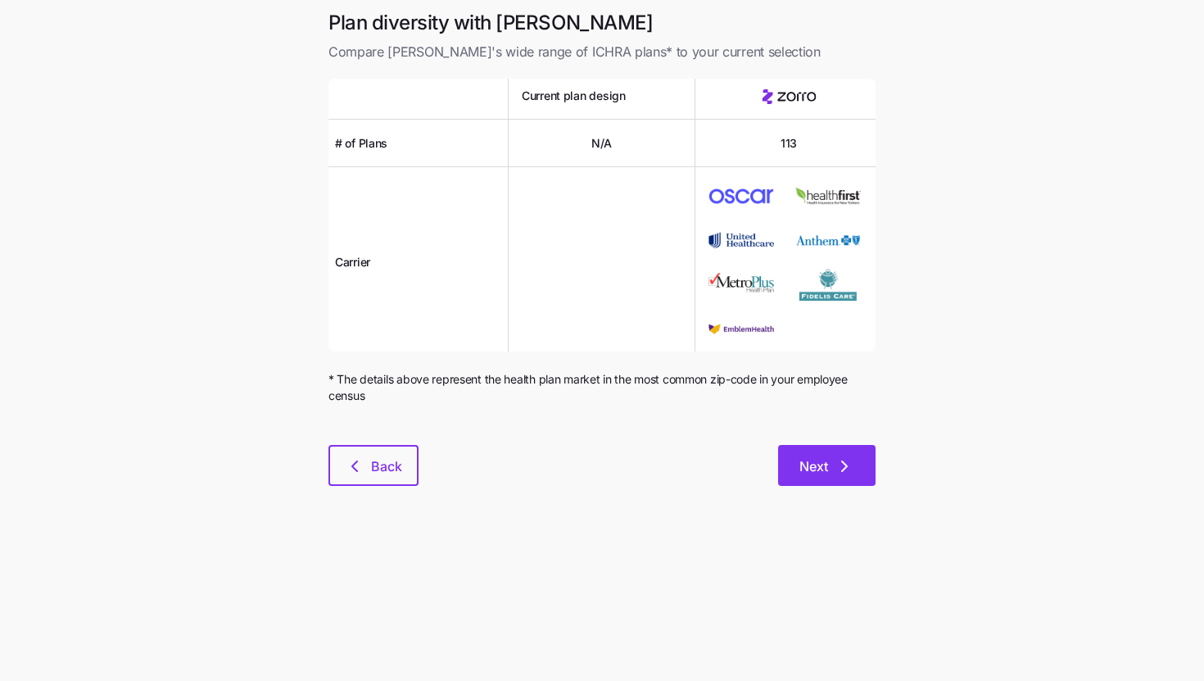
click at [837, 482] on button "Next" at bounding box center [826, 465] width 97 height 41
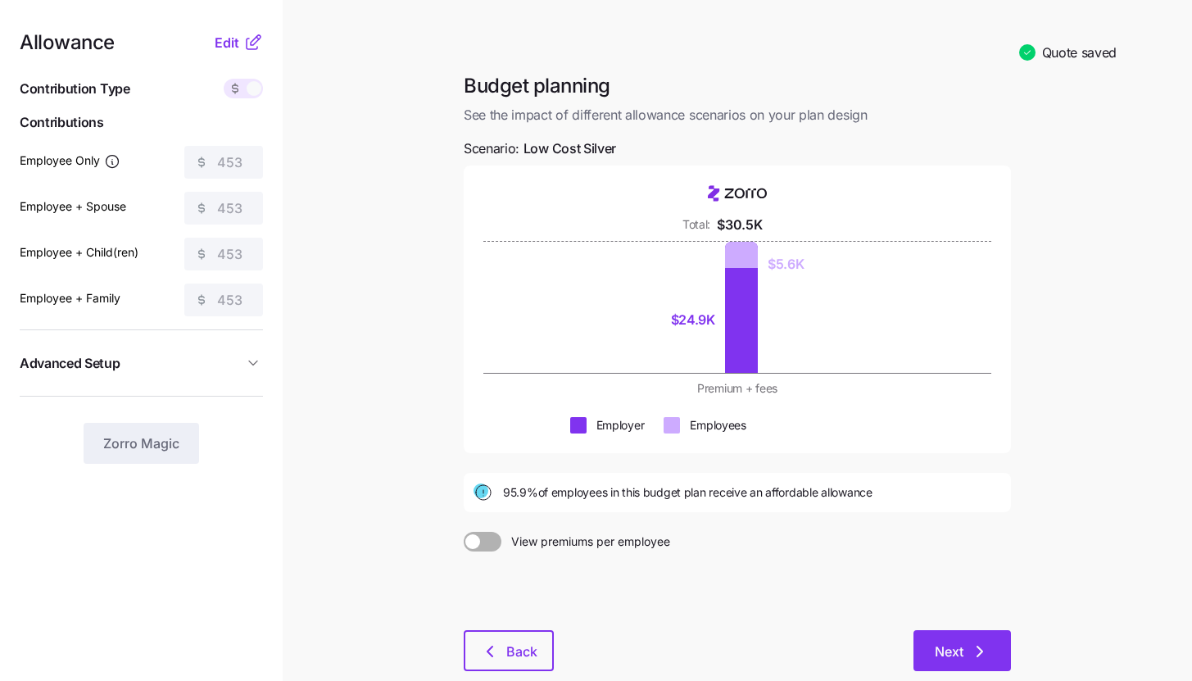
click at [978, 660] on icon "button" at bounding box center [980, 651] width 20 height 20
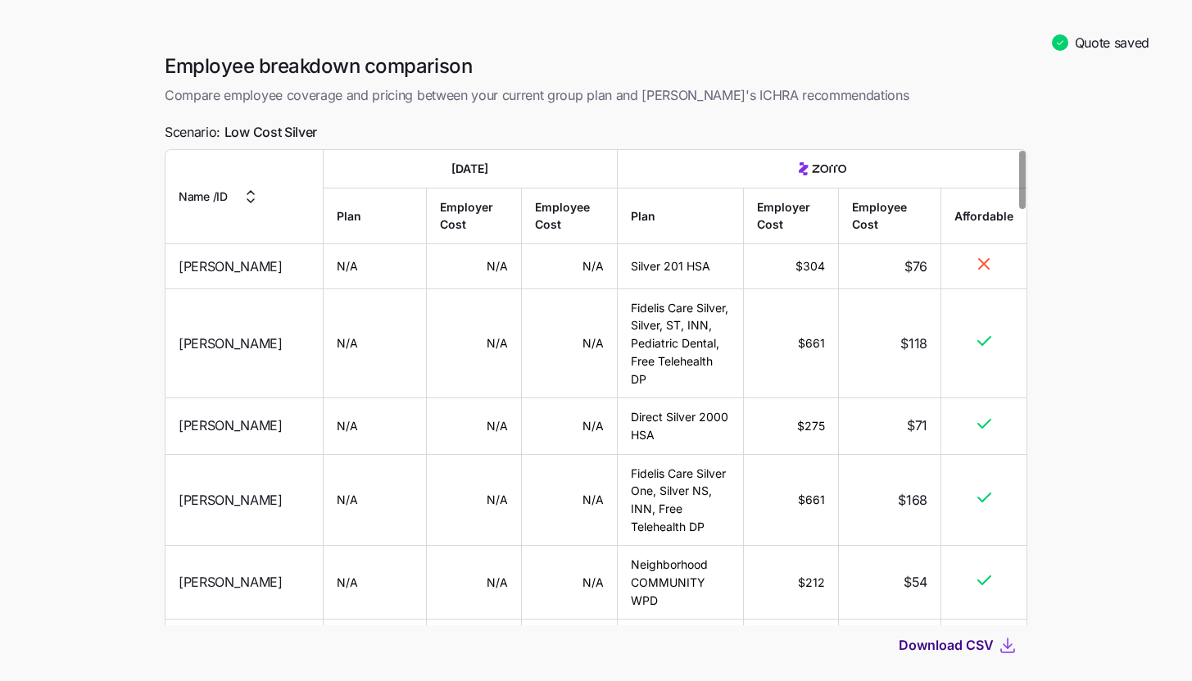
click at [968, 650] on span "Download CSV" at bounding box center [946, 645] width 95 height 20
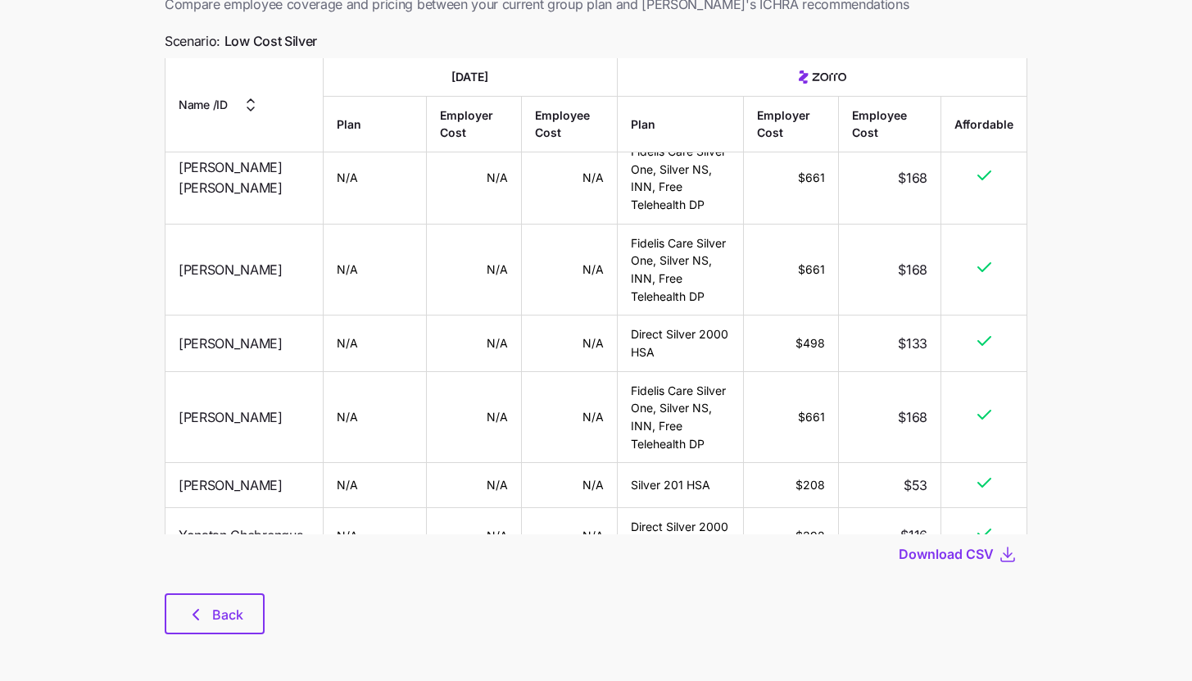
scroll to position [93, 0]
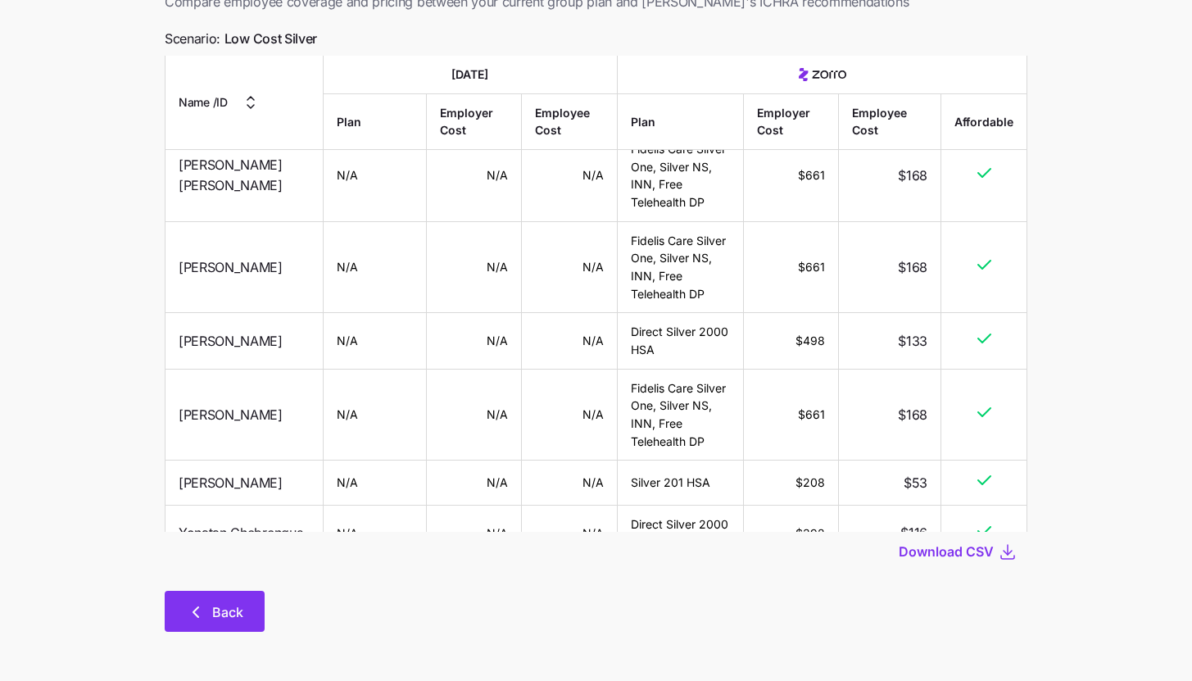
click at [257, 619] on button "Back" at bounding box center [215, 611] width 100 height 41
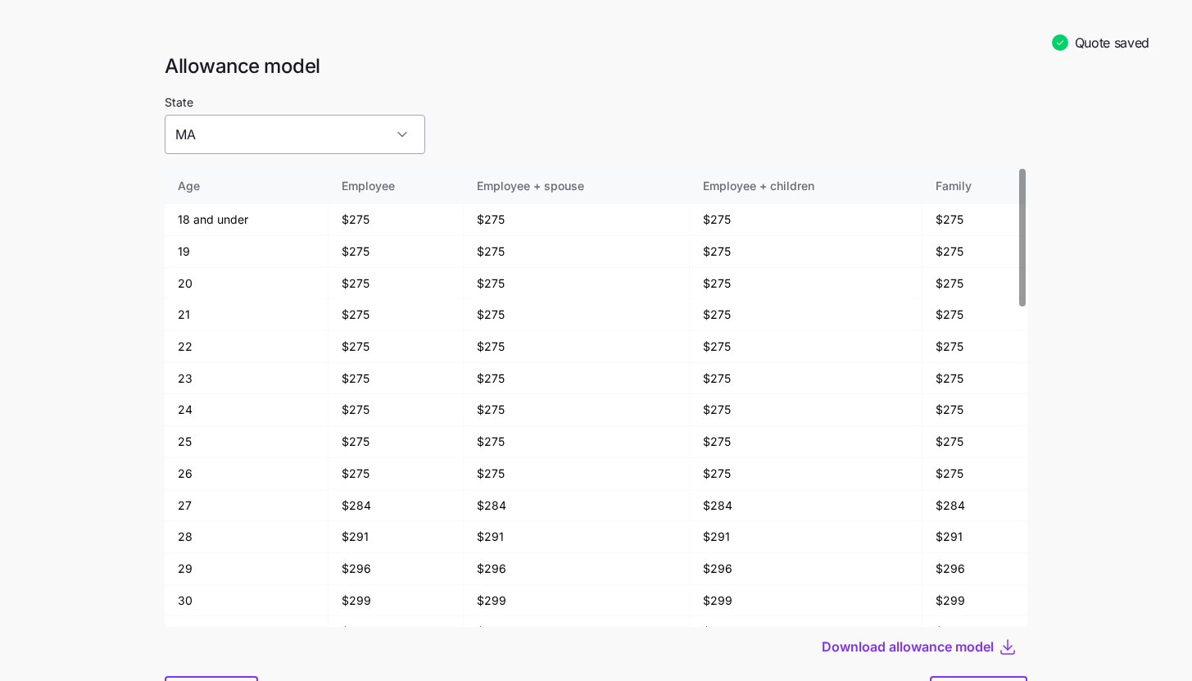
click at [269, 144] on input "MA" at bounding box center [295, 134] width 261 height 39
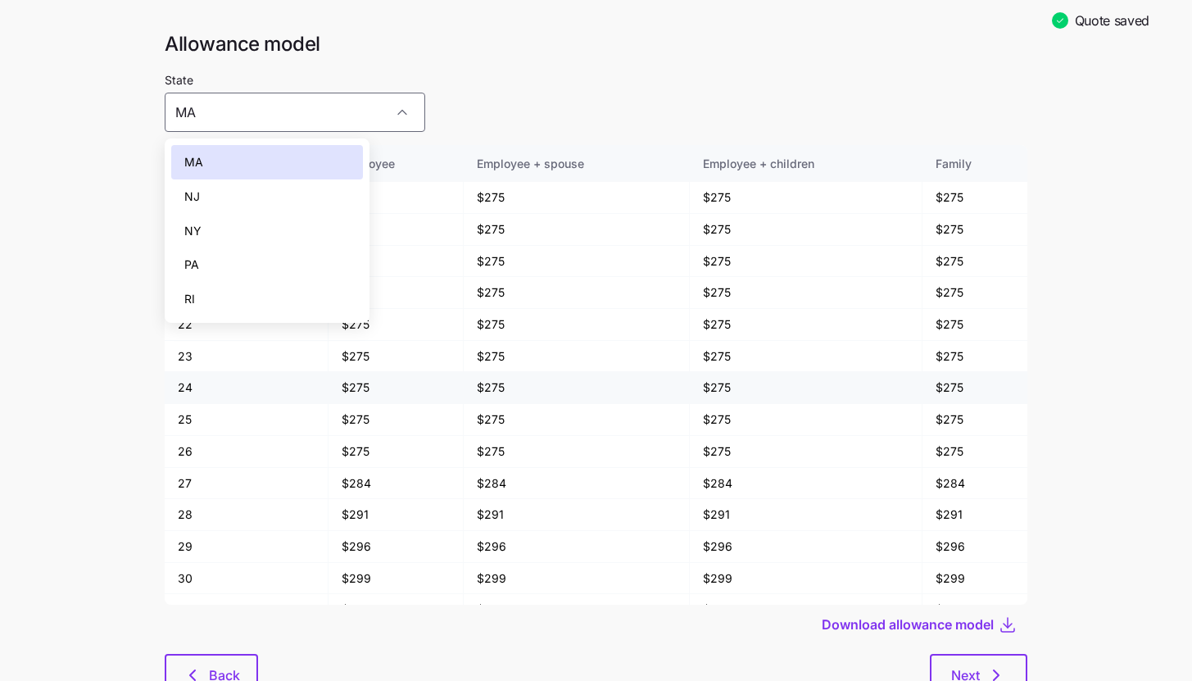
scroll to position [85, 0]
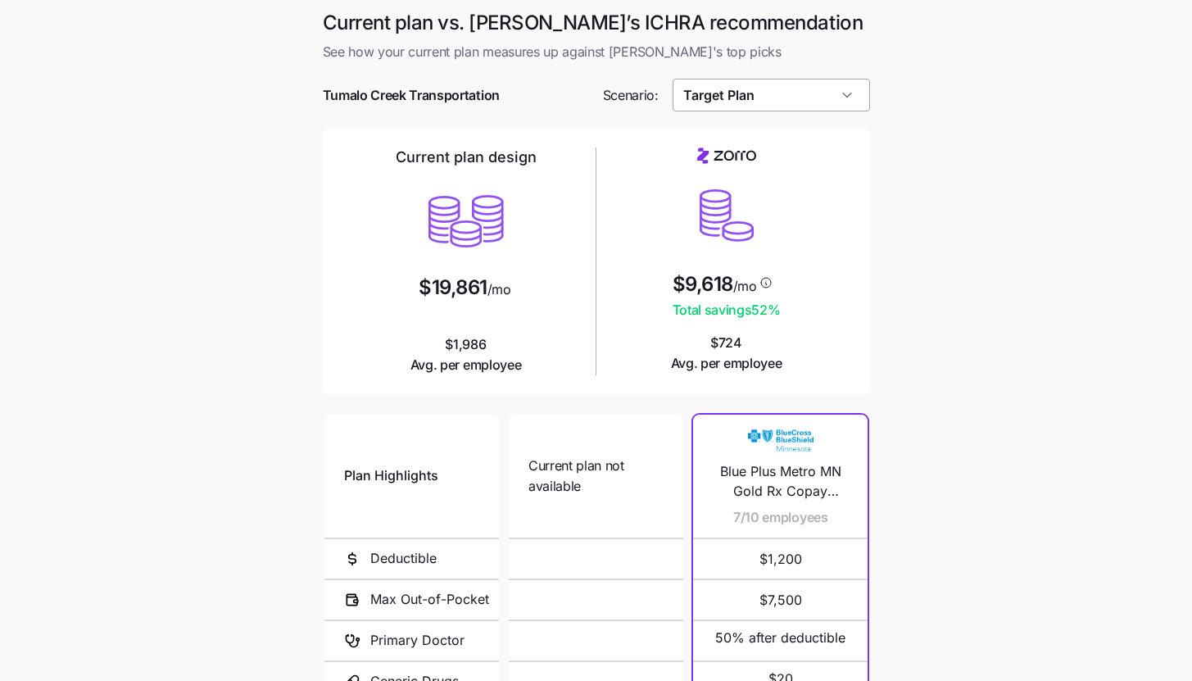
click at [824, 102] on input "Target Plan" at bounding box center [771, 95] width 197 height 33
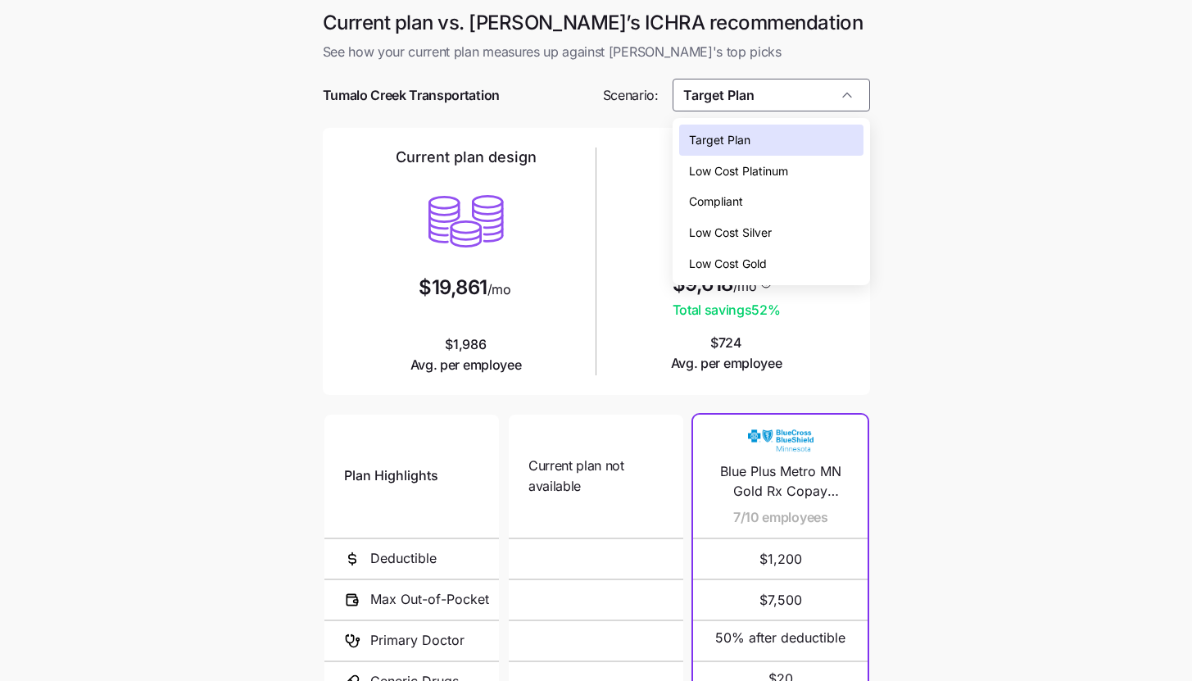
click at [811, 224] on div "Low Cost Silver" at bounding box center [771, 232] width 184 height 31
type input "Low Cost Silver"
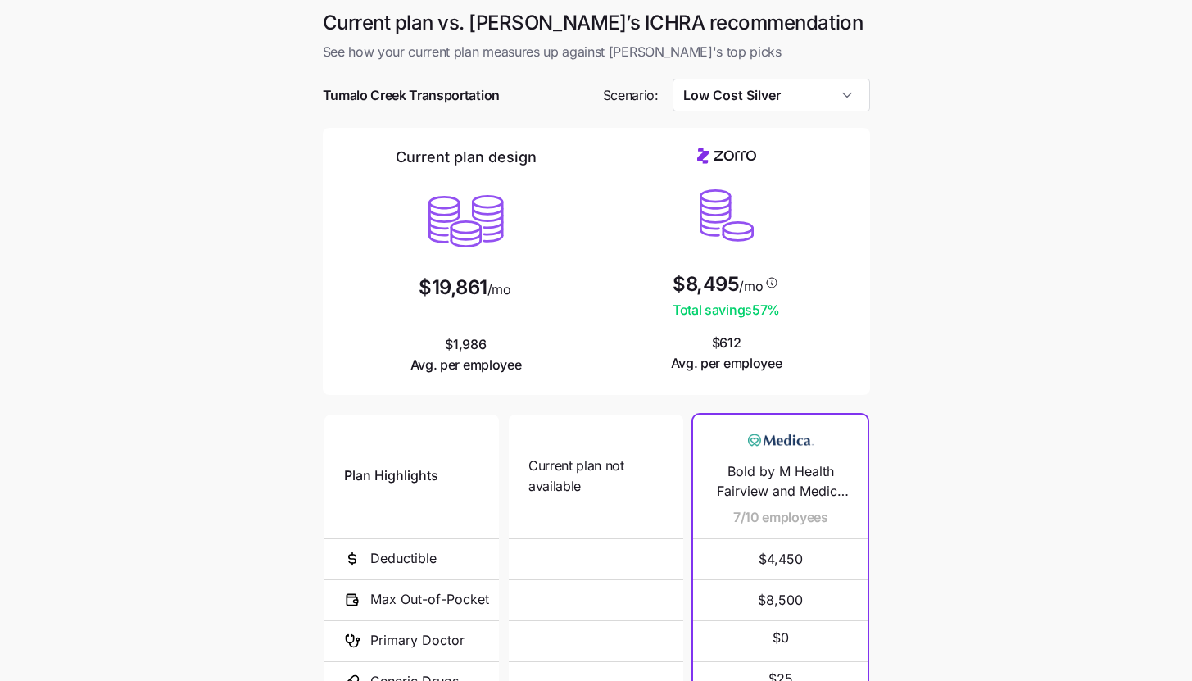
scroll to position [213, 0]
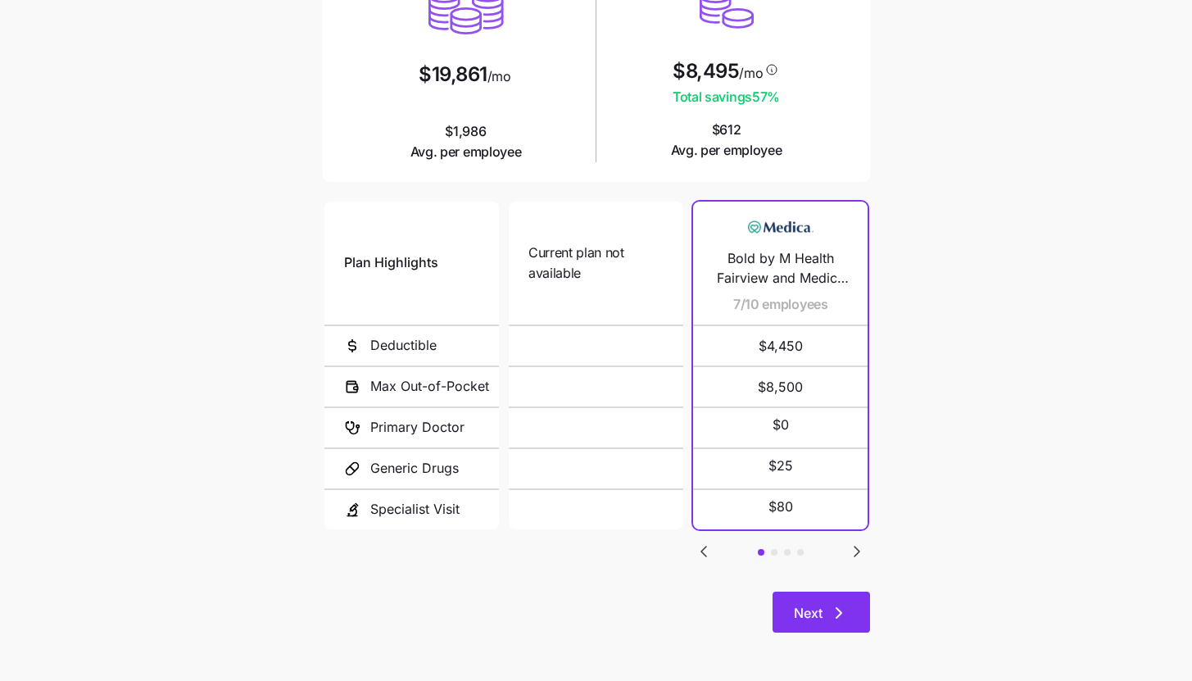
click at [855, 605] on button "Next" at bounding box center [821, 611] width 97 height 41
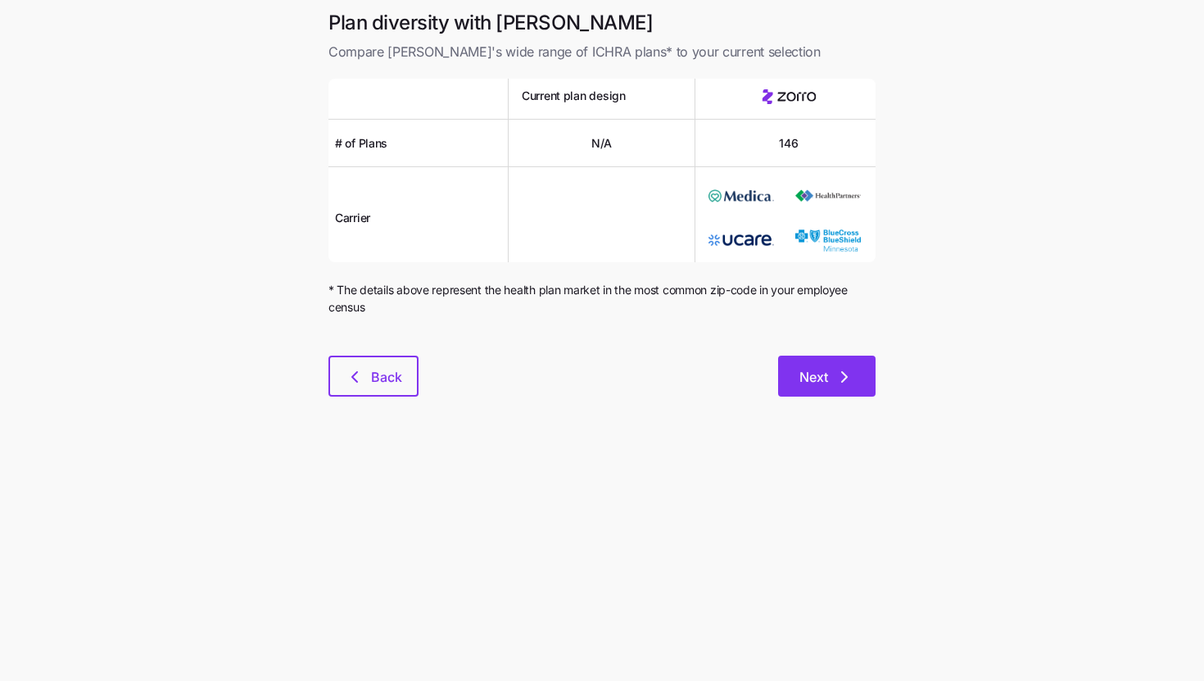
click at [842, 375] on icon "button" at bounding box center [845, 377] width 20 height 20
